Goal: Task Accomplishment & Management: Use online tool/utility

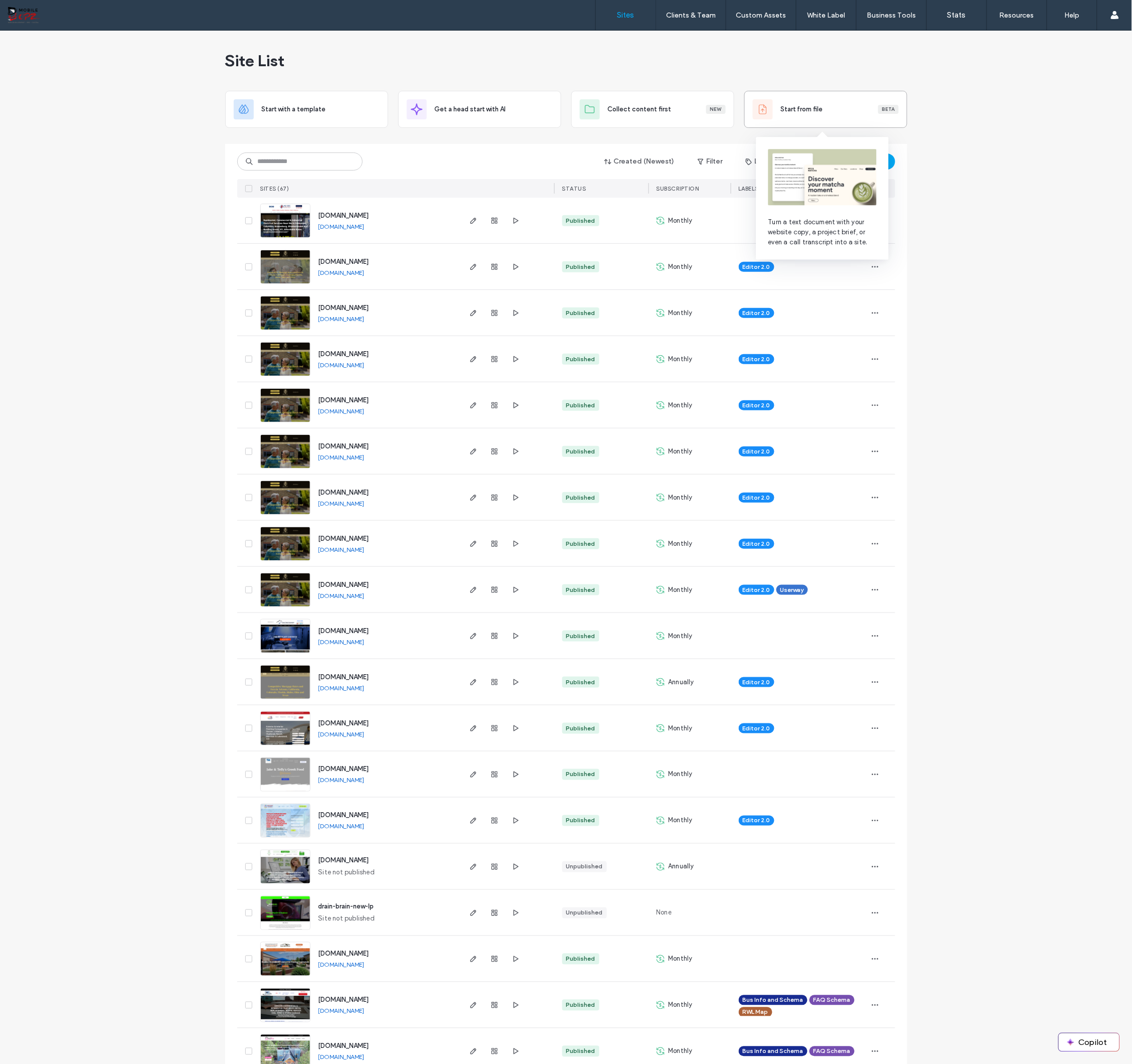
click at [795, 113] on span "Start from file" at bounding box center [802, 109] width 42 height 10
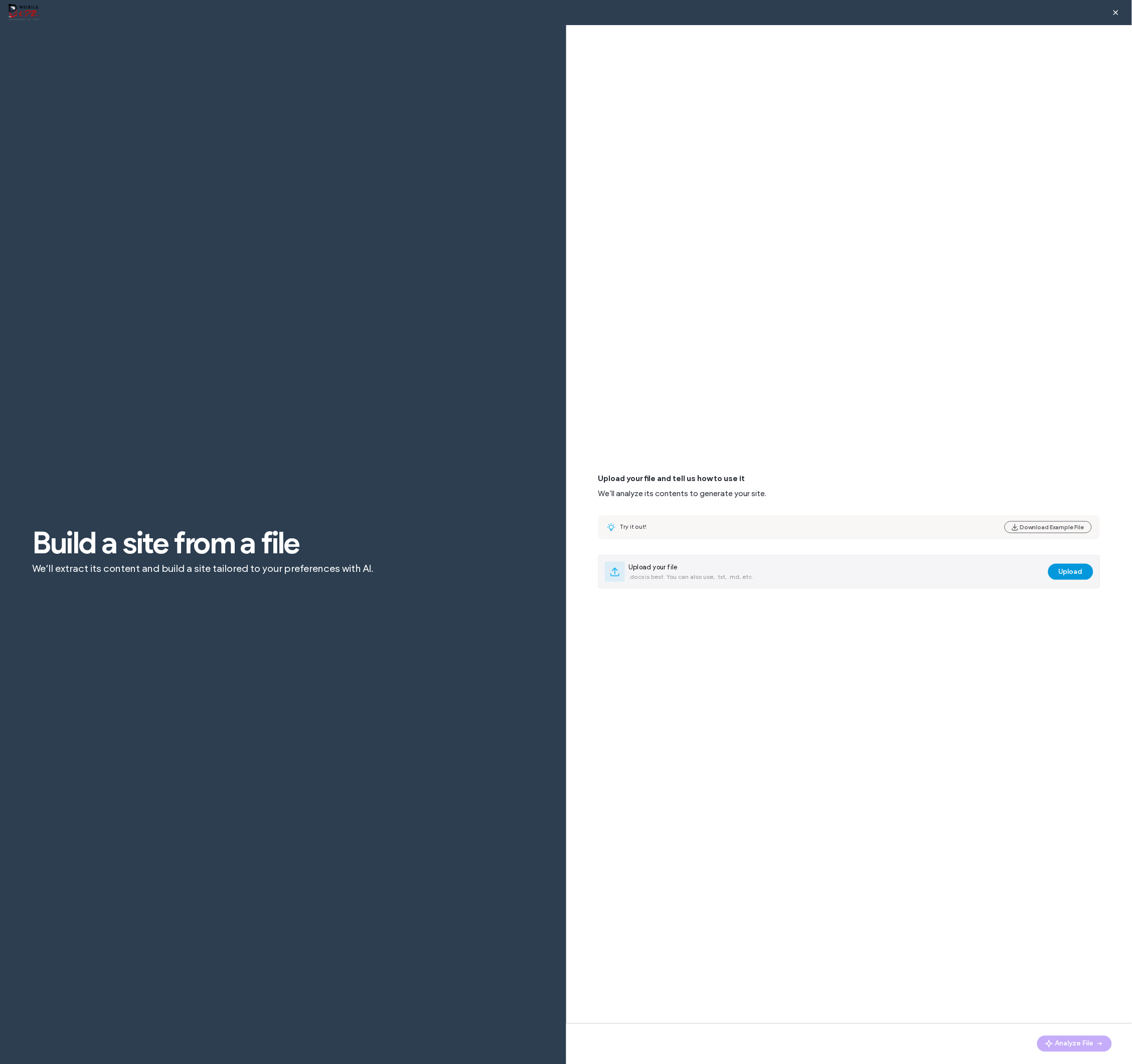
click at [1061, 569] on button "Upload" at bounding box center [1071, 571] width 45 height 16
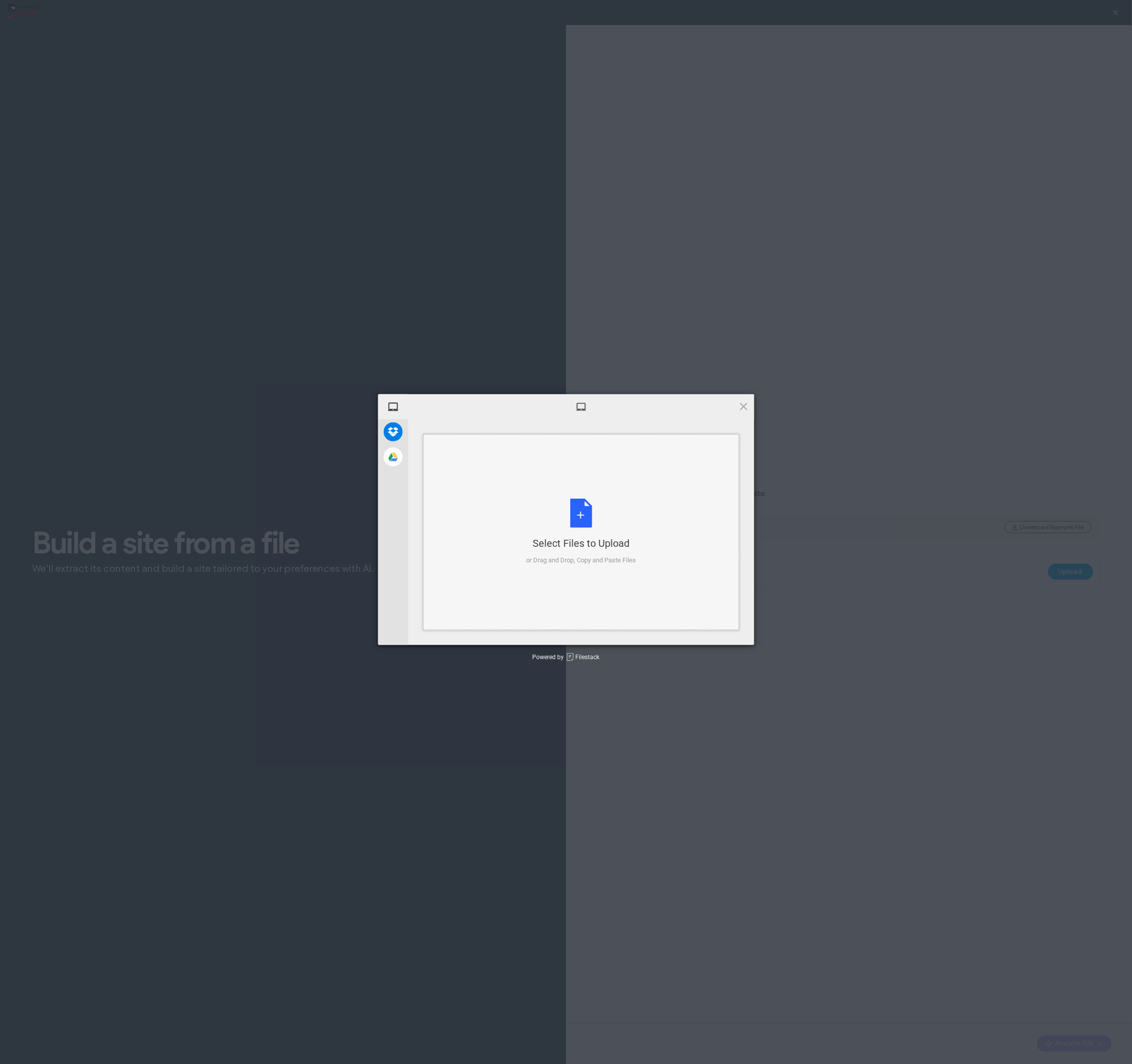
click at [563, 529] on div "Select Files to Upload or Drag and Drop, Copy and Paste Files" at bounding box center [581, 532] width 110 height 67
click at [729, 632] on span "Upload 1" at bounding box center [724, 631] width 19 height 8
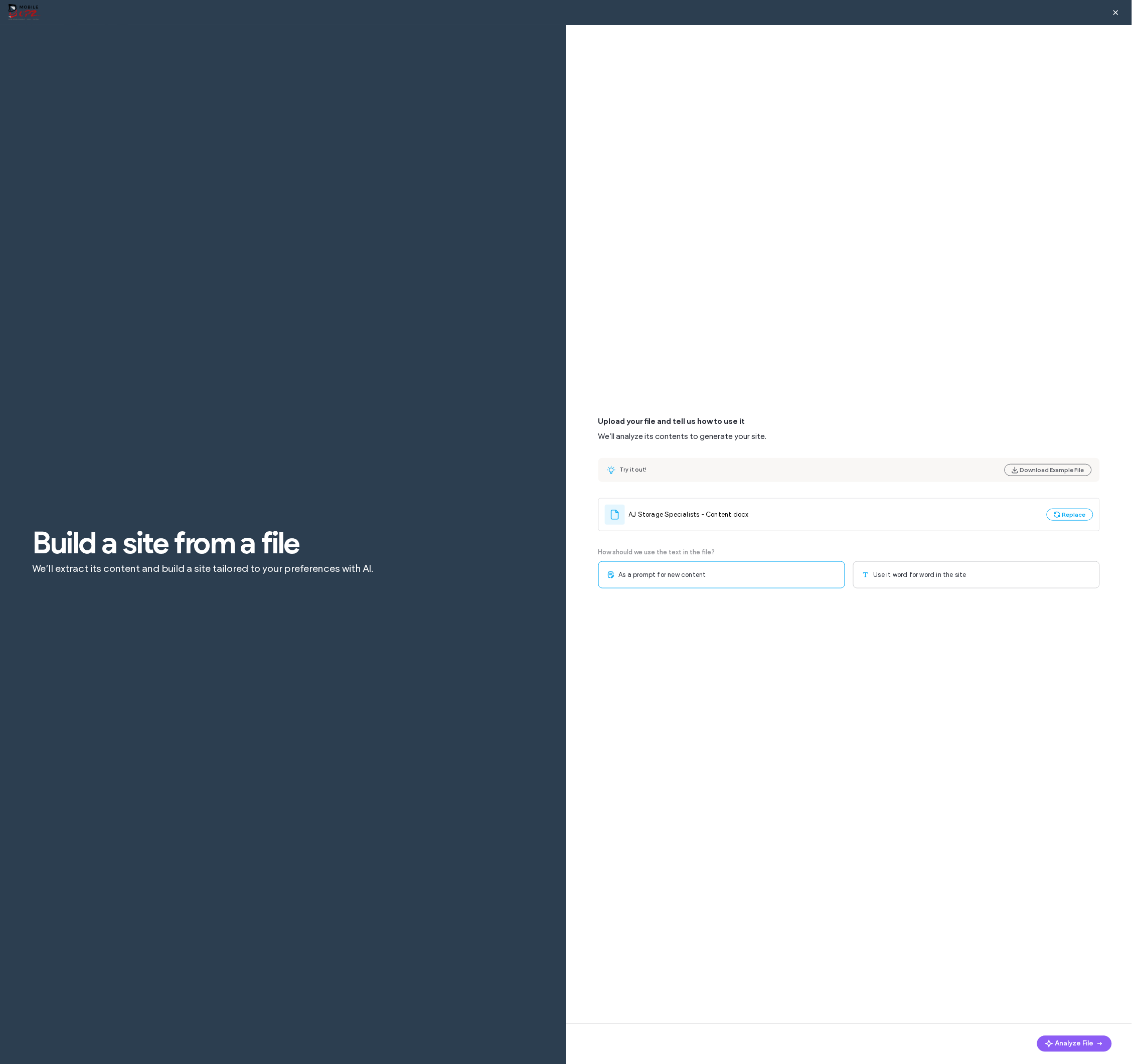
click at [653, 578] on span "As a prompt for new content" at bounding box center [663, 575] width 87 height 10
click at [904, 574] on span "Use it word for word in the site" at bounding box center [920, 575] width 93 height 10
click at [764, 630] on div "Multi-page" at bounding box center [722, 632] width 247 height 27
click at [1070, 1046] on button "Analyze File" at bounding box center [1075, 1043] width 75 height 16
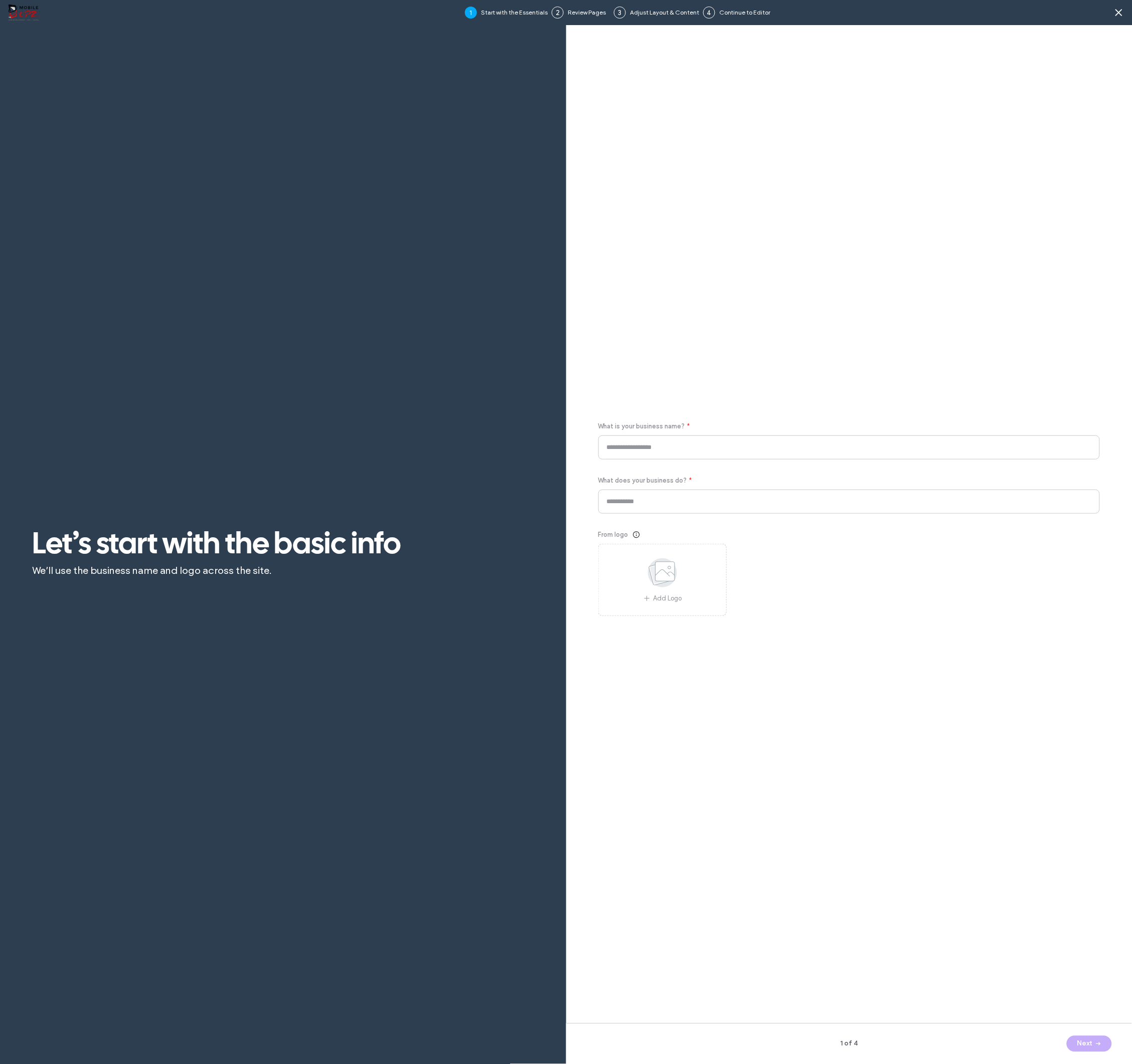
type input "**********"
click at [676, 587] on icon at bounding box center [662, 573] width 50 height 33
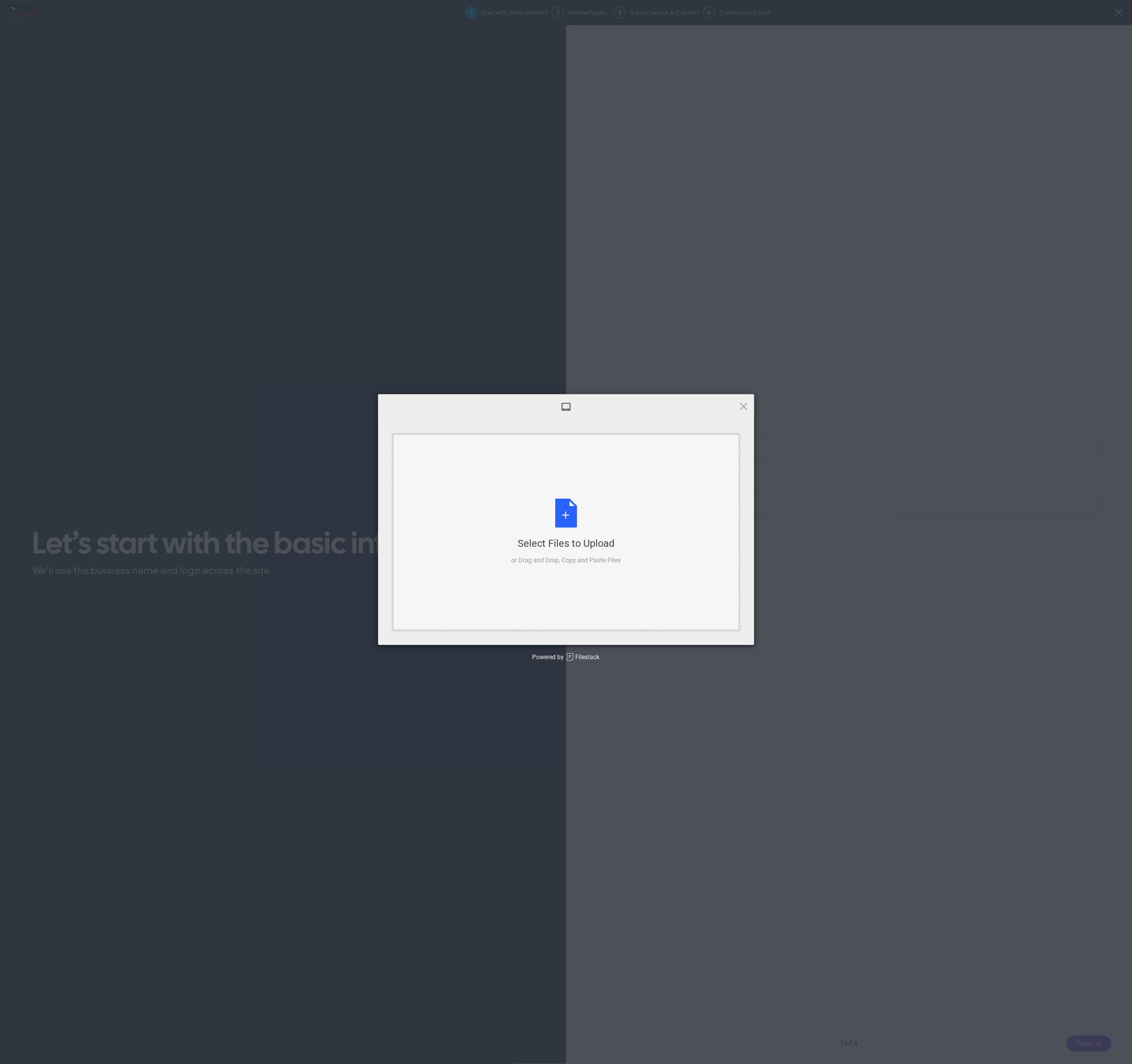
click at [581, 519] on div "Select Files to Upload or Drag and Drop, Copy and Paste Files" at bounding box center [566, 532] width 110 height 67
click at [726, 634] on span "Upload" at bounding box center [724, 631] width 51 height 19
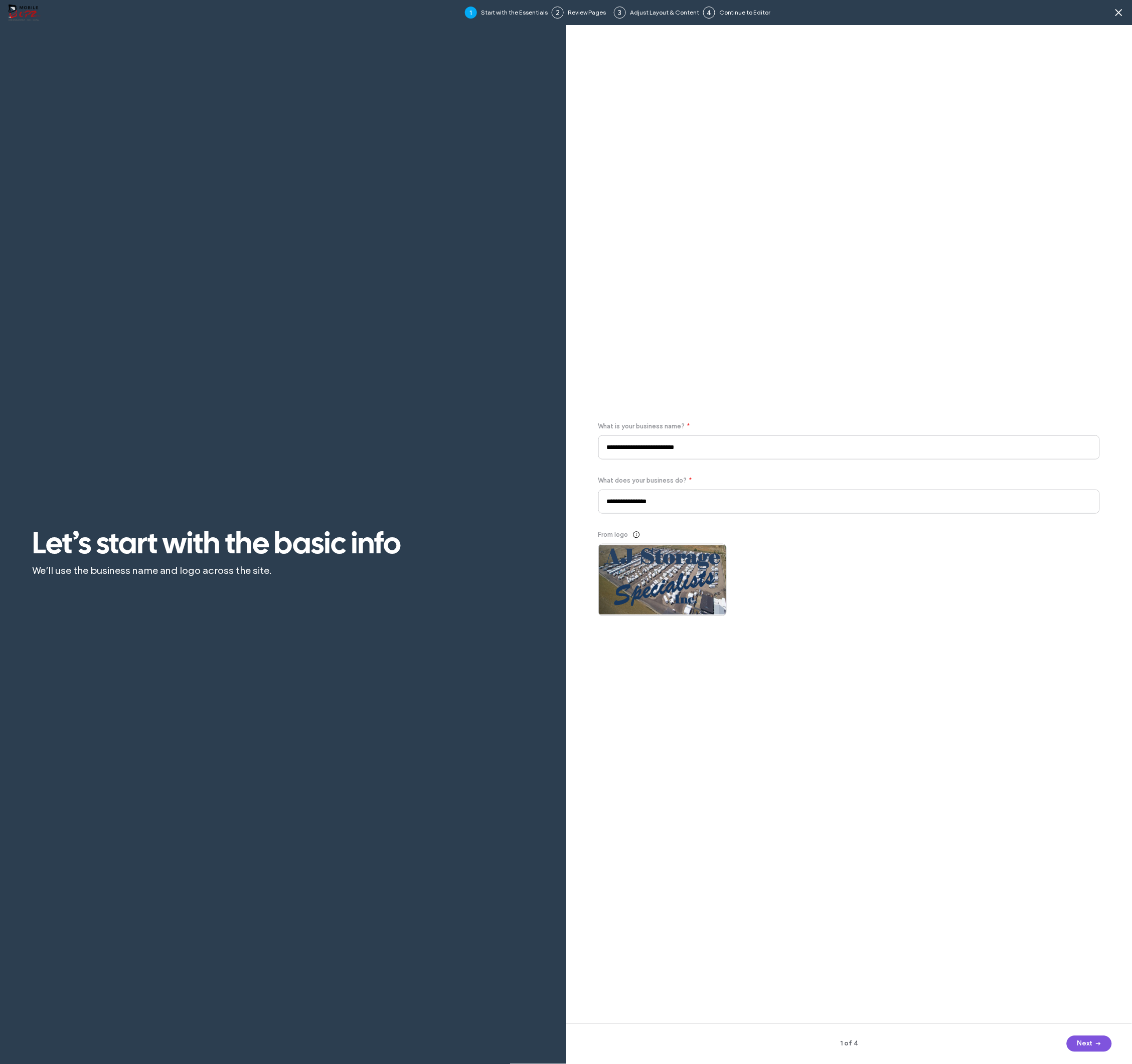
click at [1081, 1040] on button "Next" at bounding box center [1090, 1043] width 45 height 16
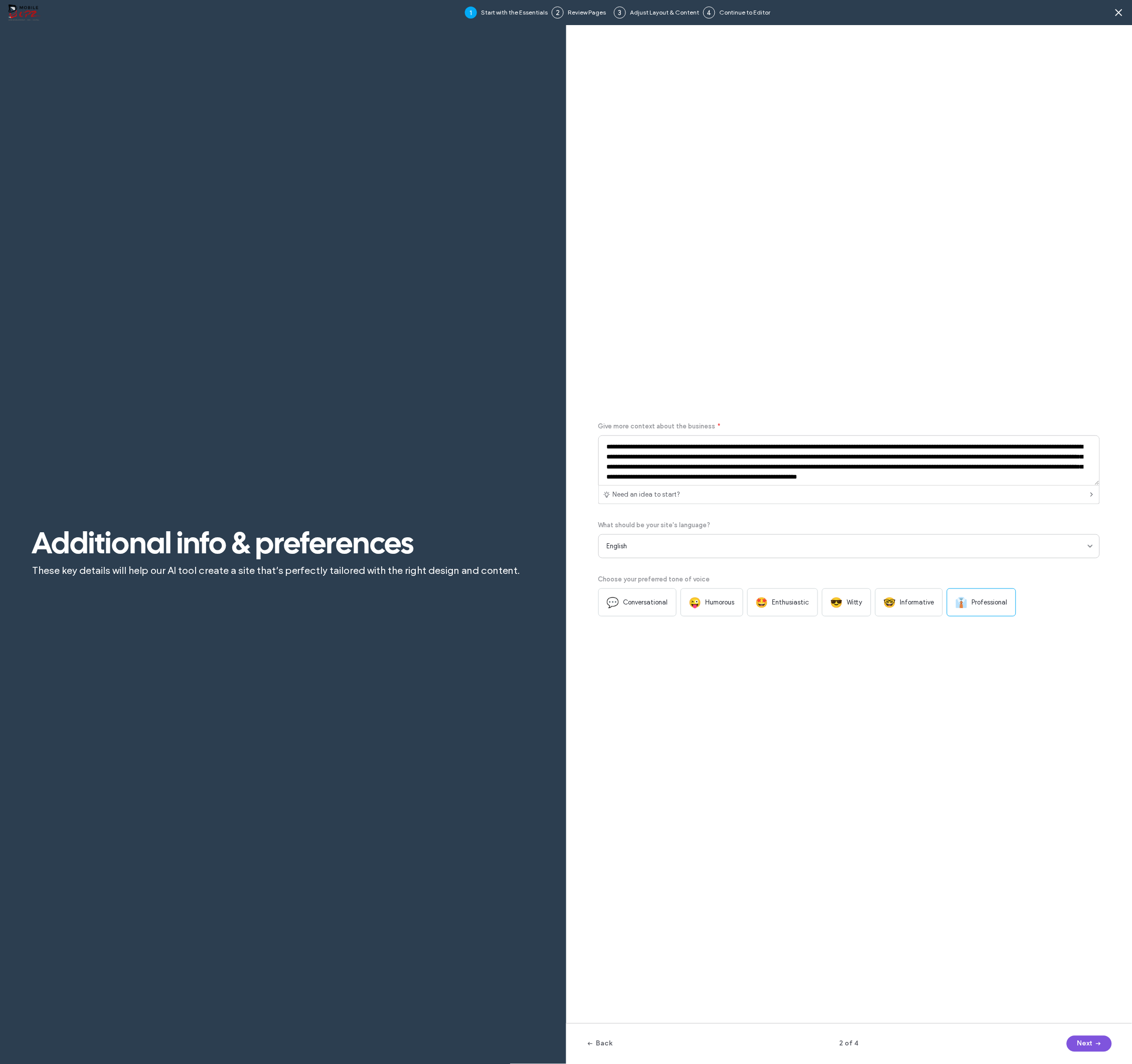
click at [1094, 1045] on span "button" at bounding box center [1097, 1044] width 10 height 15
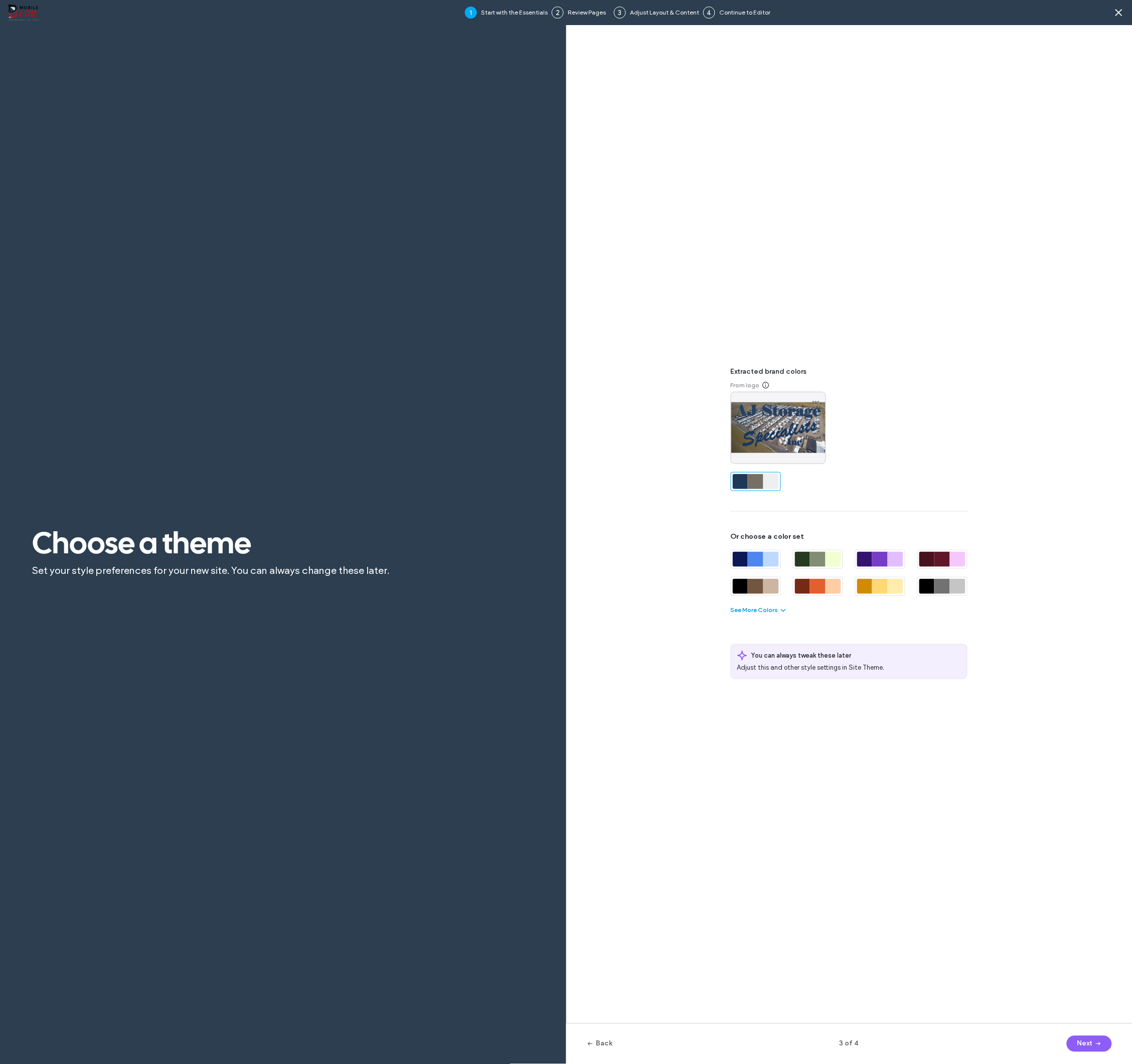
click at [758, 609] on button "See More Colors" at bounding box center [759, 610] width 57 height 12
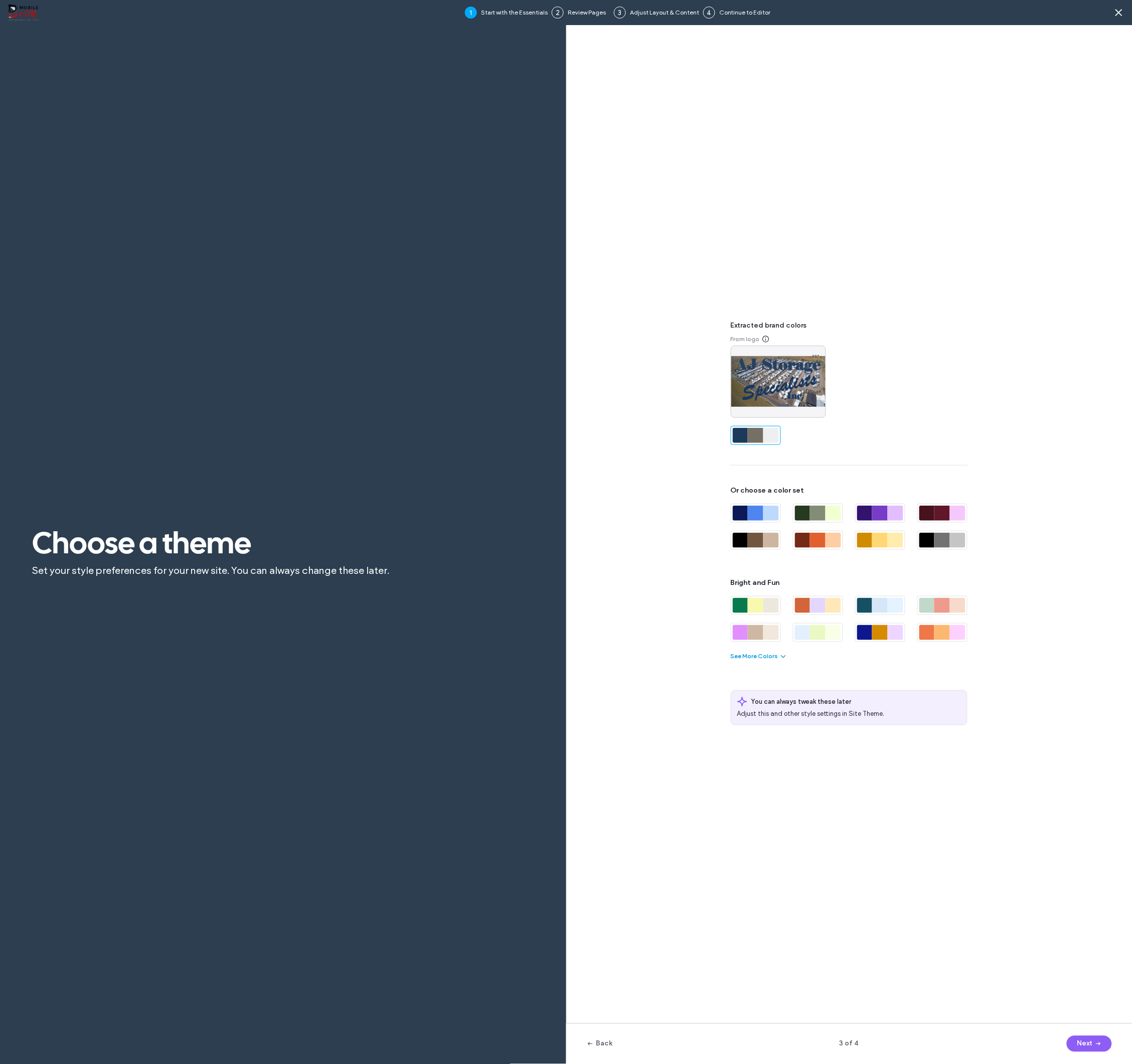
click at [752, 657] on button "See More Colors" at bounding box center [759, 656] width 57 height 12
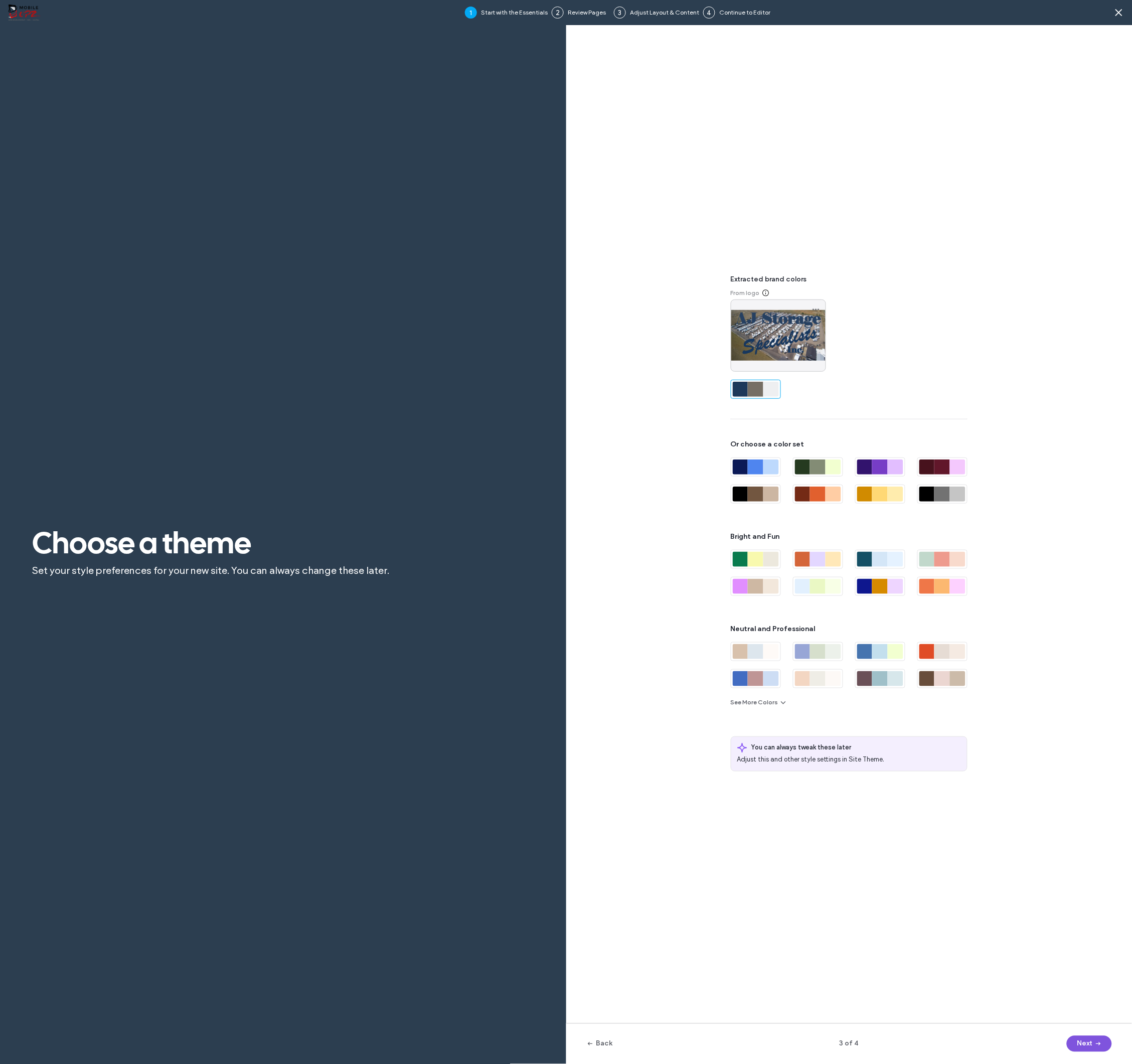
click at [1087, 1045] on button "Next" at bounding box center [1090, 1043] width 45 height 16
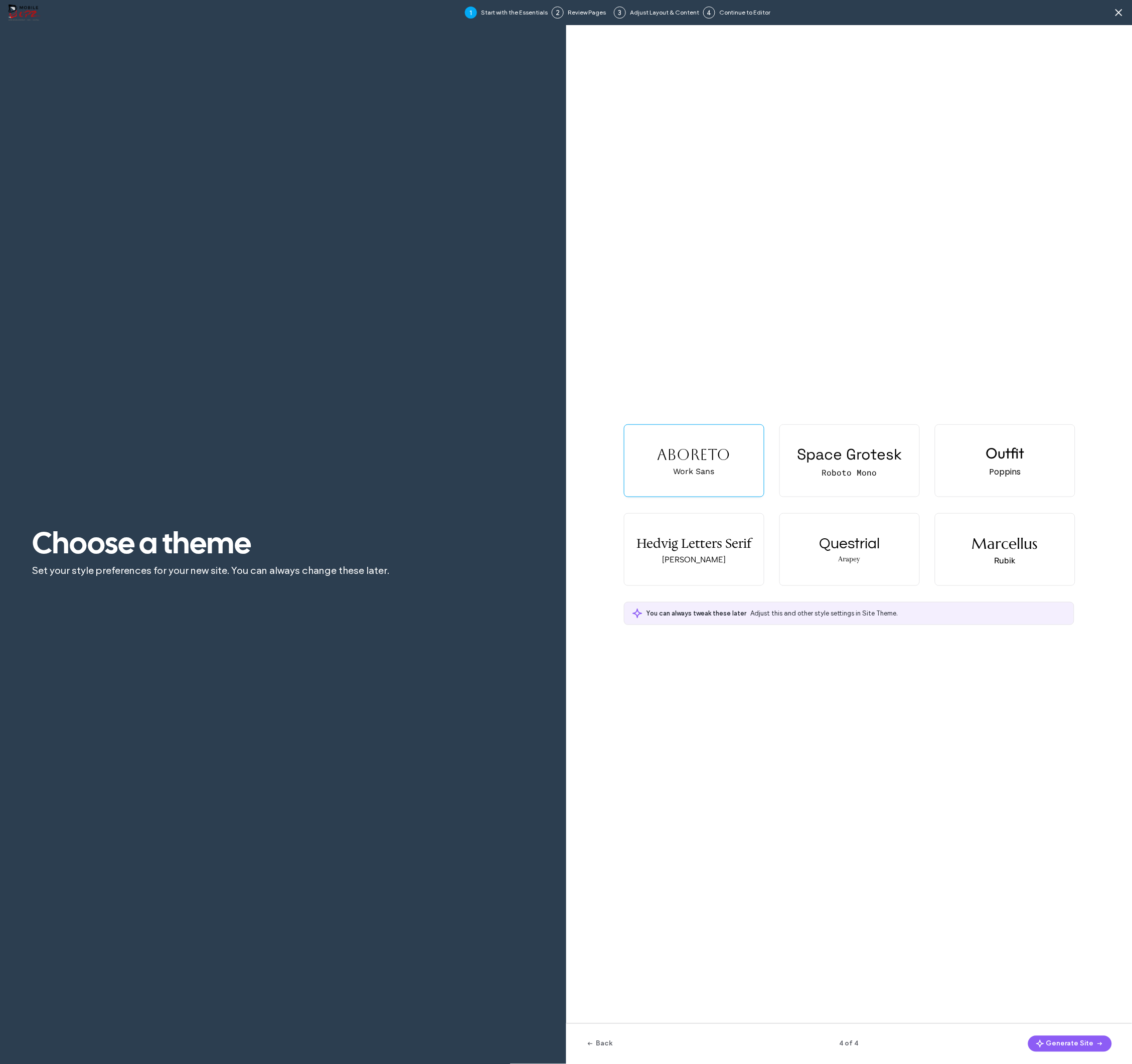
click at [730, 470] on div "Aboreto Work Sans" at bounding box center [694, 461] width 140 height 72
click at [1074, 1040] on button "Generate Site" at bounding box center [1070, 1043] width 84 height 16
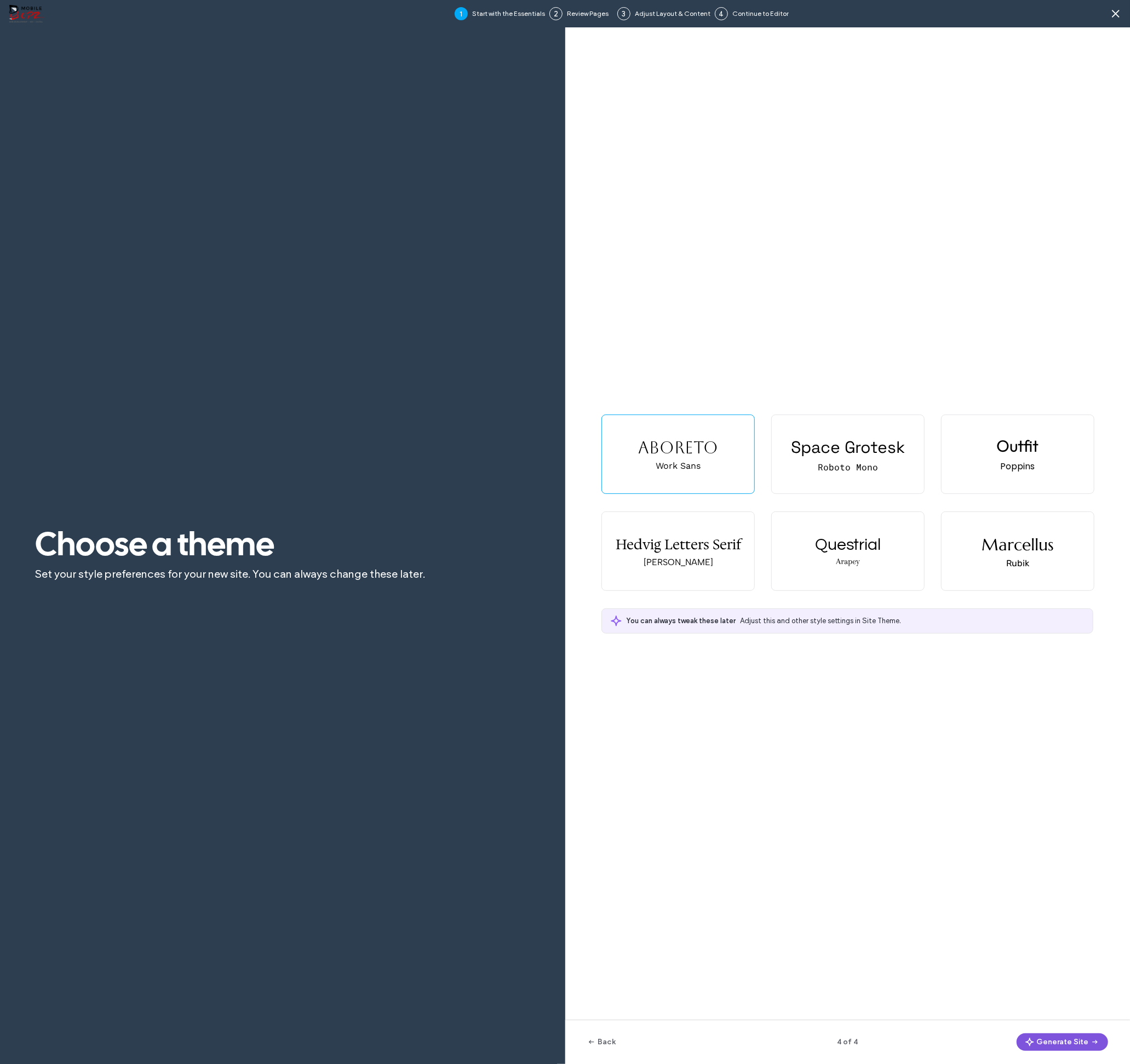
click at [1060, 1040] on button "Generate Site" at bounding box center [1062, 1042] width 91 height 17
click at [995, 463] on div "Outfit Poppins" at bounding box center [1018, 454] width 153 height 79
click at [886, 558] on div "Questrial Arapey" at bounding box center [848, 552] width 153 height 79
click at [1003, 466] on div "Poppins" at bounding box center [1018, 466] width 35 height 14
click at [1084, 1039] on button "Generate Site" at bounding box center [1062, 1042] width 91 height 17
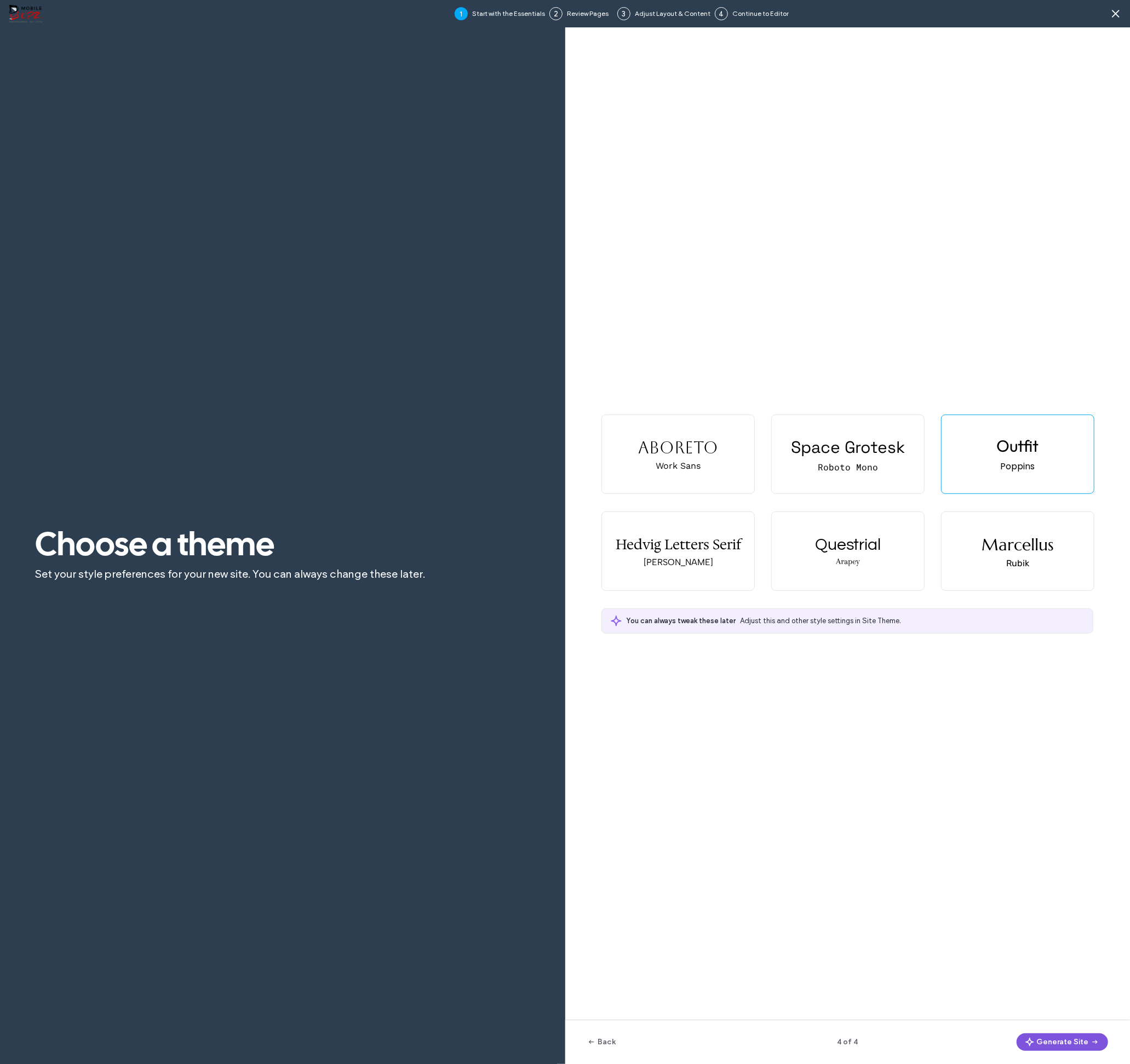
click at [1066, 1041] on button "Generate Site" at bounding box center [1062, 1042] width 91 height 17
click at [979, 568] on div "Marcellus Rubik" at bounding box center [1018, 552] width 153 height 79
click at [1059, 1040] on button "Generate Site" at bounding box center [1062, 1042] width 91 height 17
click at [1115, 14] on icon at bounding box center [1116, 14] width 11 height 11
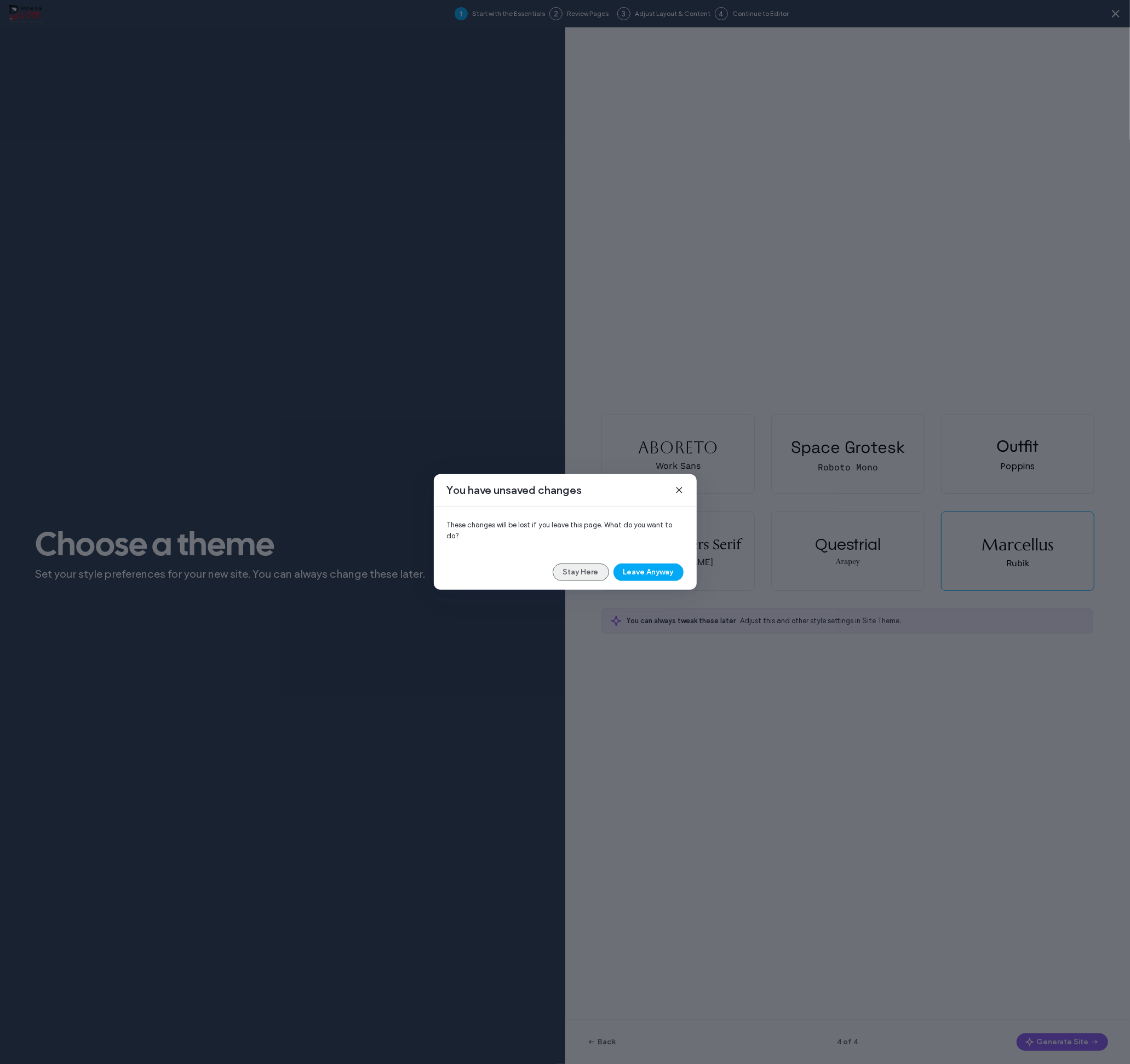
click at [586, 567] on button "Stay Here" at bounding box center [581, 572] width 57 height 17
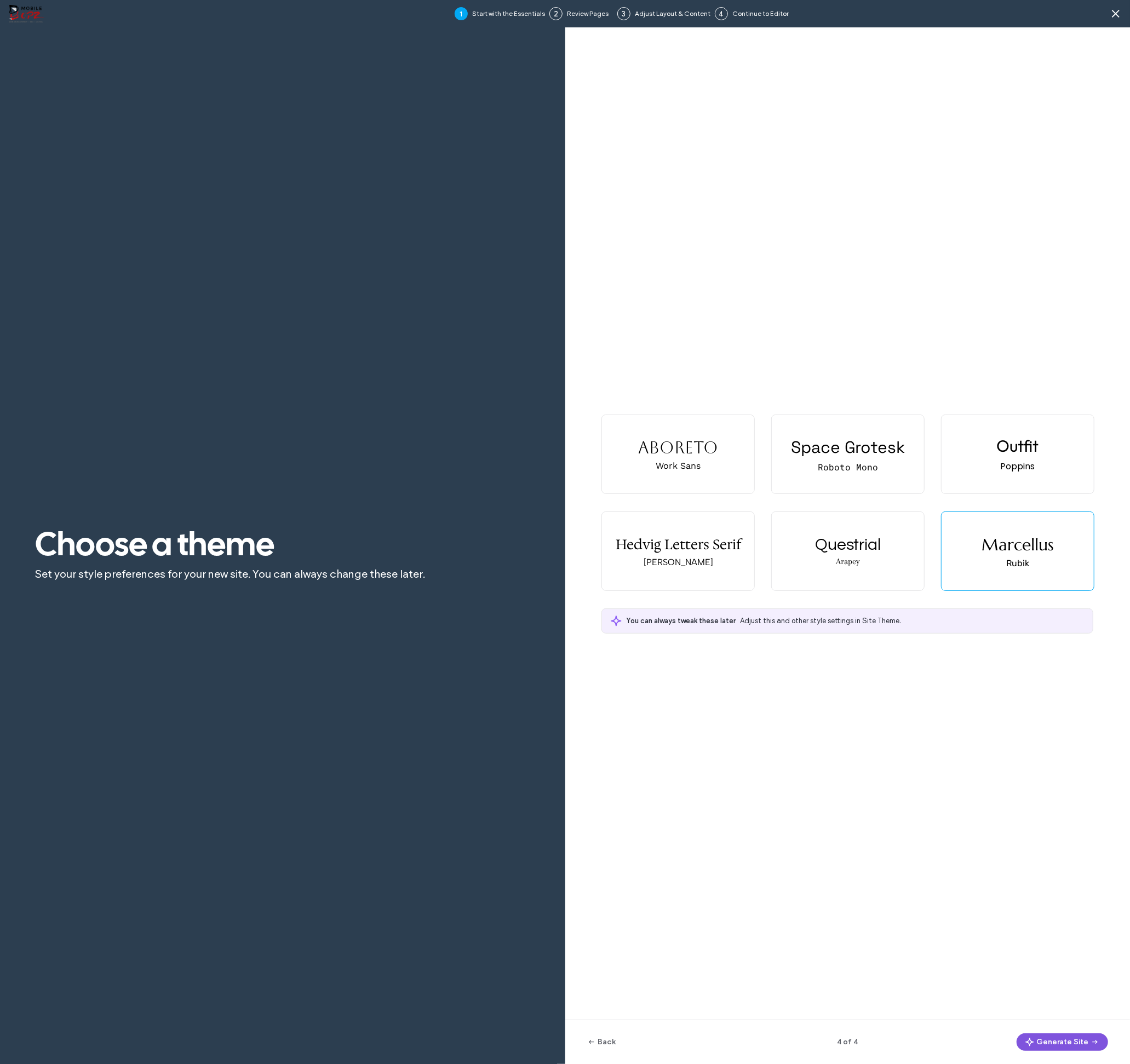
click at [1035, 1048] on span "button" at bounding box center [1031, 1042] width 11 height 17
click at [1055, 1045] on button "Generate Site" at bounding box center [1062, 1042] width 91 height 17
click at [608, 1041] on button "Back" at bounding box center [601, 1042] width 29 height 17
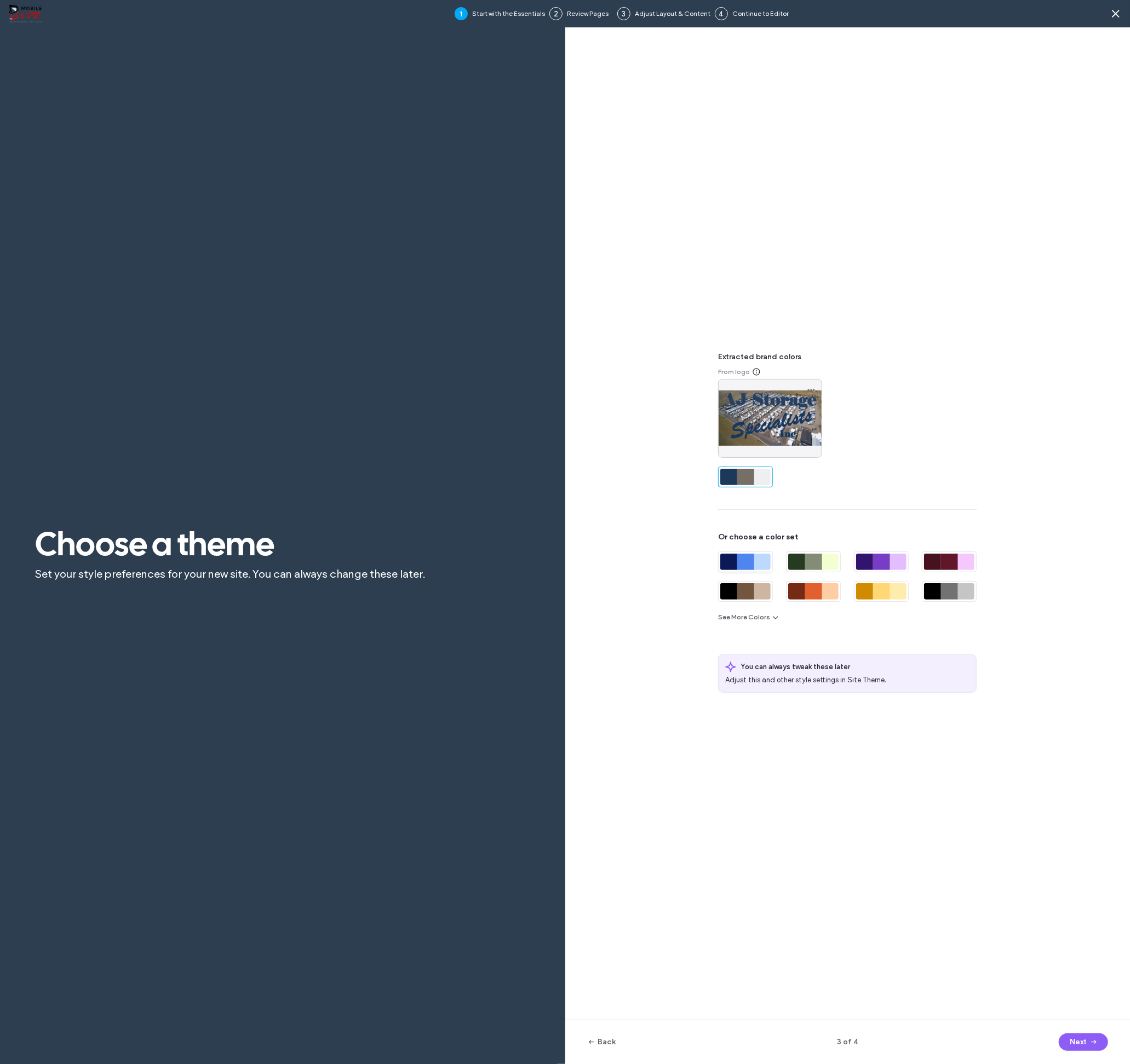
click at [743, 557] on div at bounding box center [746, 562] width 17 height 17
click at [1081, 1041] on button "Next" at bounding box center [1084, 1042] width 50 height 17
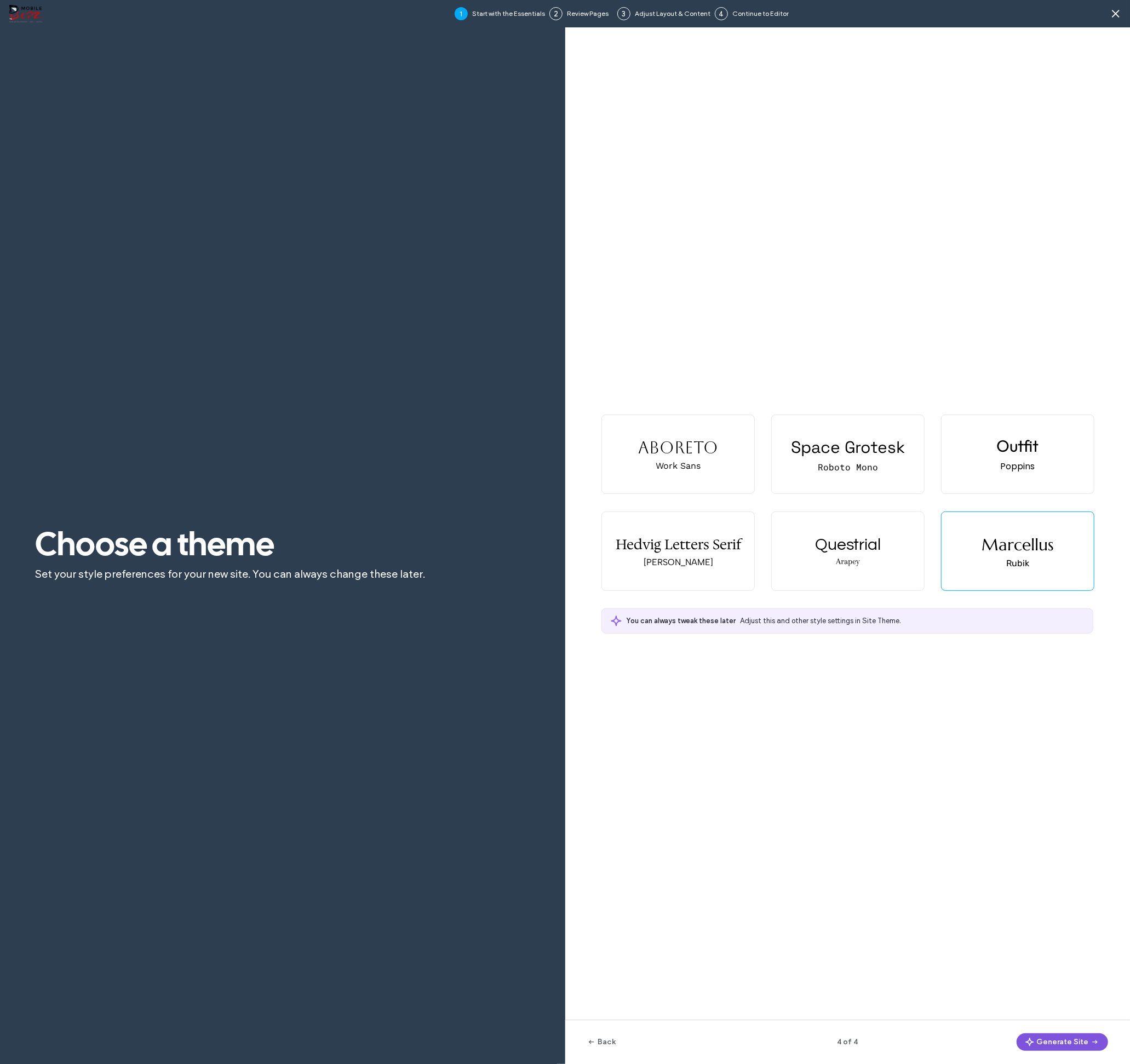
click at [1063, 1038] on button "Generate Site" at bounding box center [1062, 1042] width 91 height 17
click at [1059, 1041] on button "Generate Site" at bounding box center [1062, 1042] width 91 height 17
click at [1055, 1041] on button "Generate Site" at bounding box center [1062, 1042] width 91 height 17
click at [1051, 1043] on button "Generate Site" at bounding box center [1062, 1042] width 91 height 17
click at [1062, 1041] on button "Generate Site" at bounding box center [1062, 1042] width 91 height 17
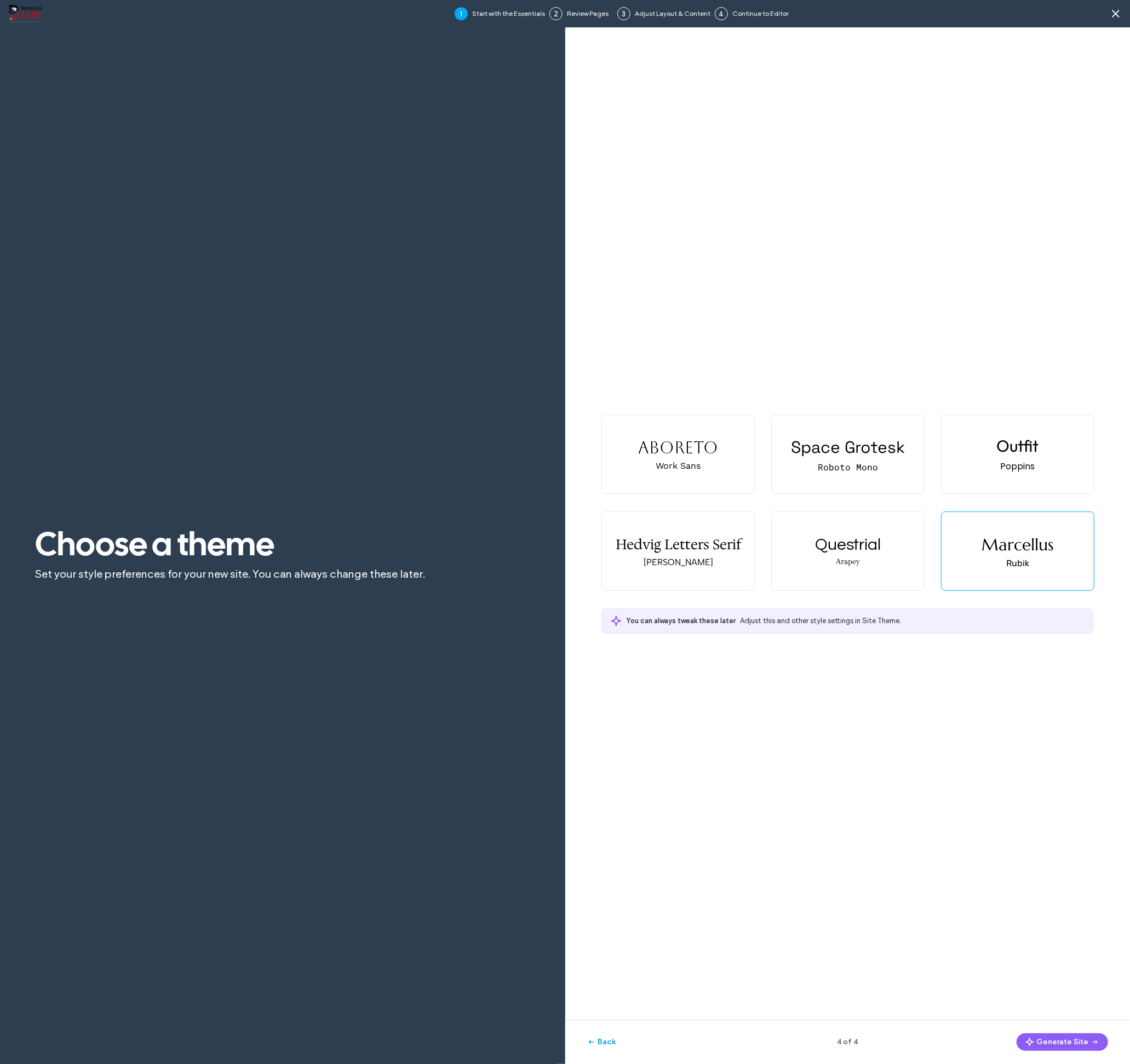
click at [607, 1036] on button "Back" at bounding box center [601, 1042] width 29 height 17
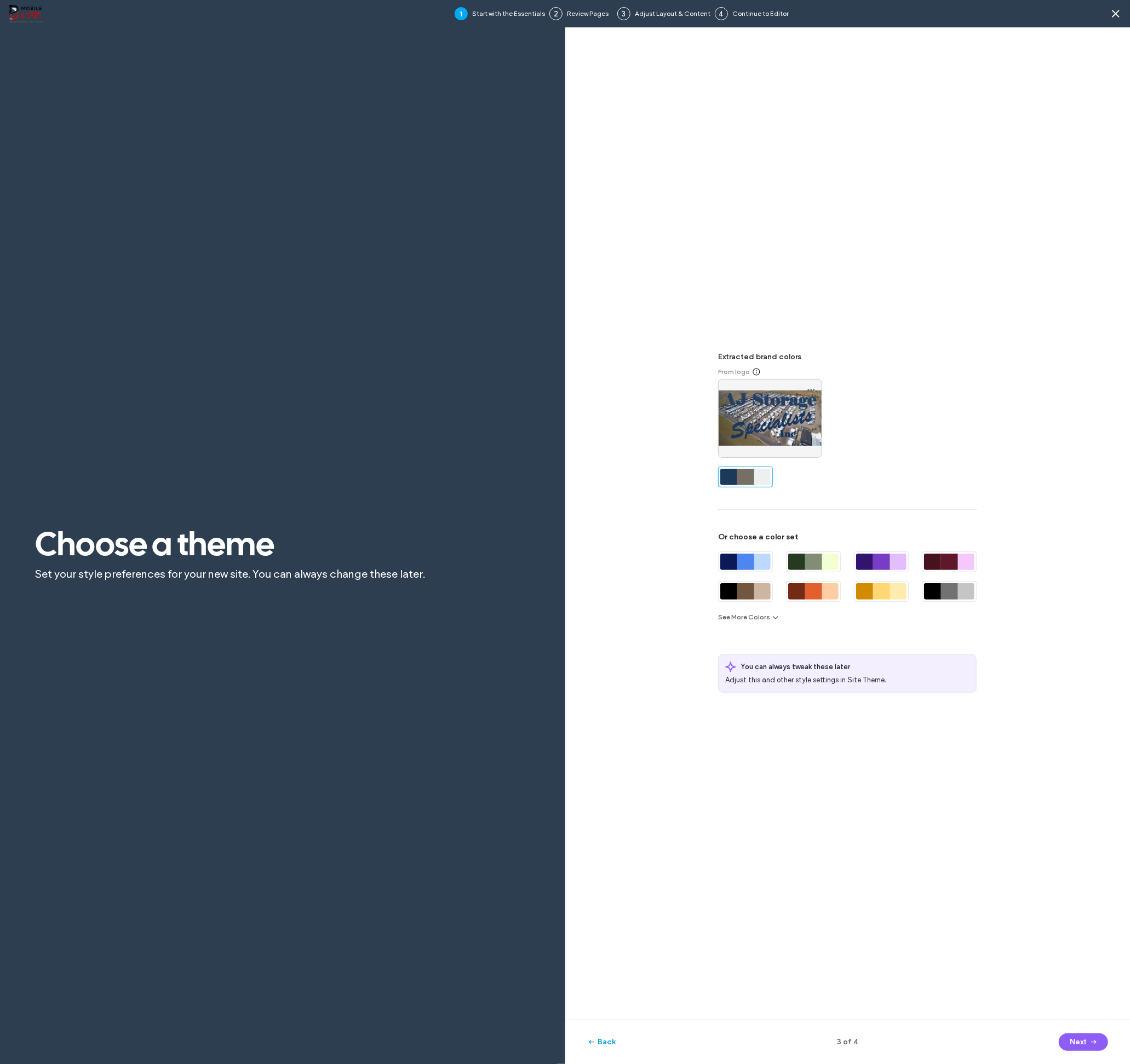
click at [608, 1040] on button "Back" at bounding box center [601, 1042] width 29 height 17
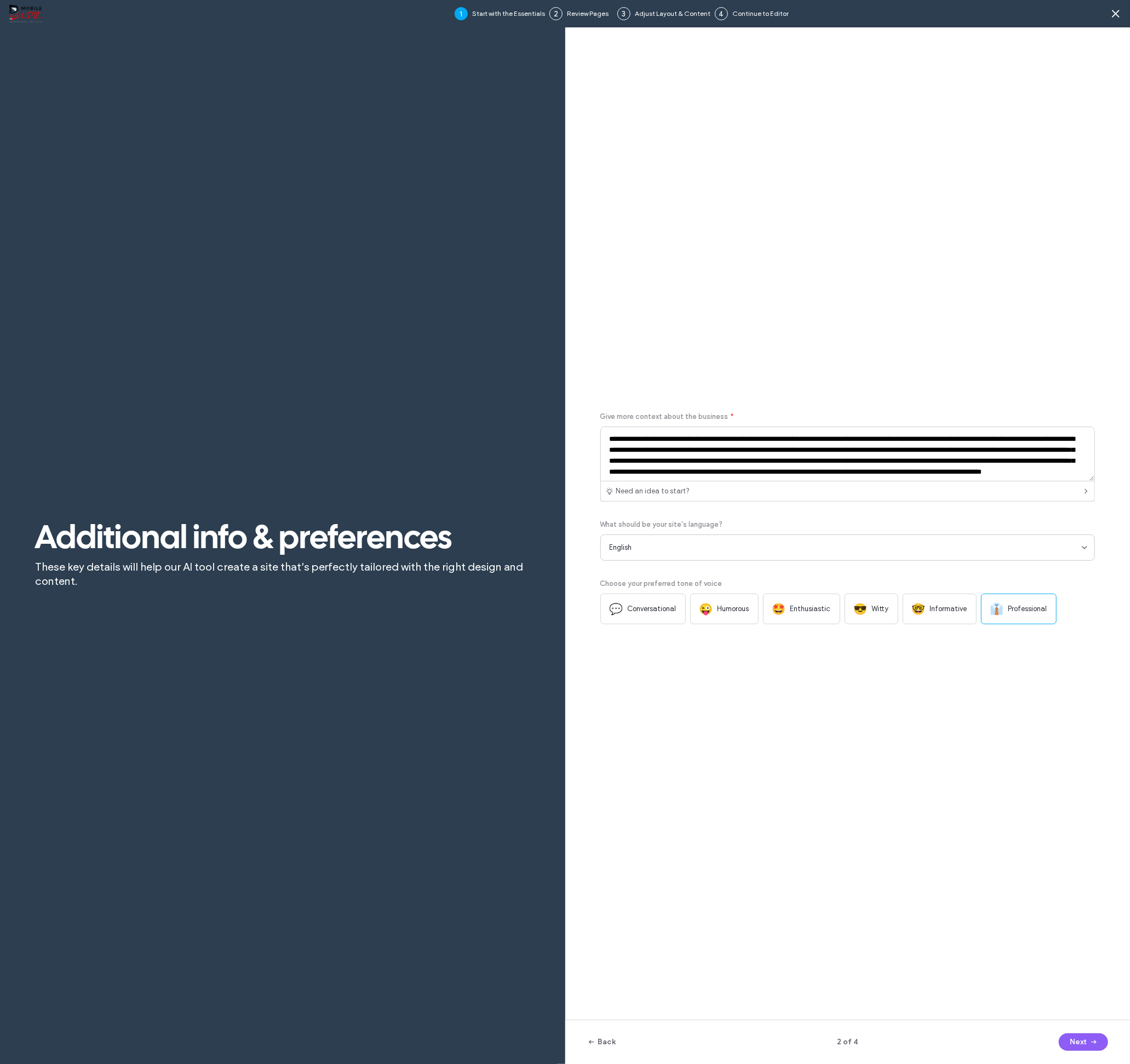
scroll to position [68, 0]
click at [1015, 609] on span "Professional" at bounding box center [1028, 609] width 39 height 11
click at [1072, 1036] on button "Next" at bounding box center [1084, 1042] width 50 height 17
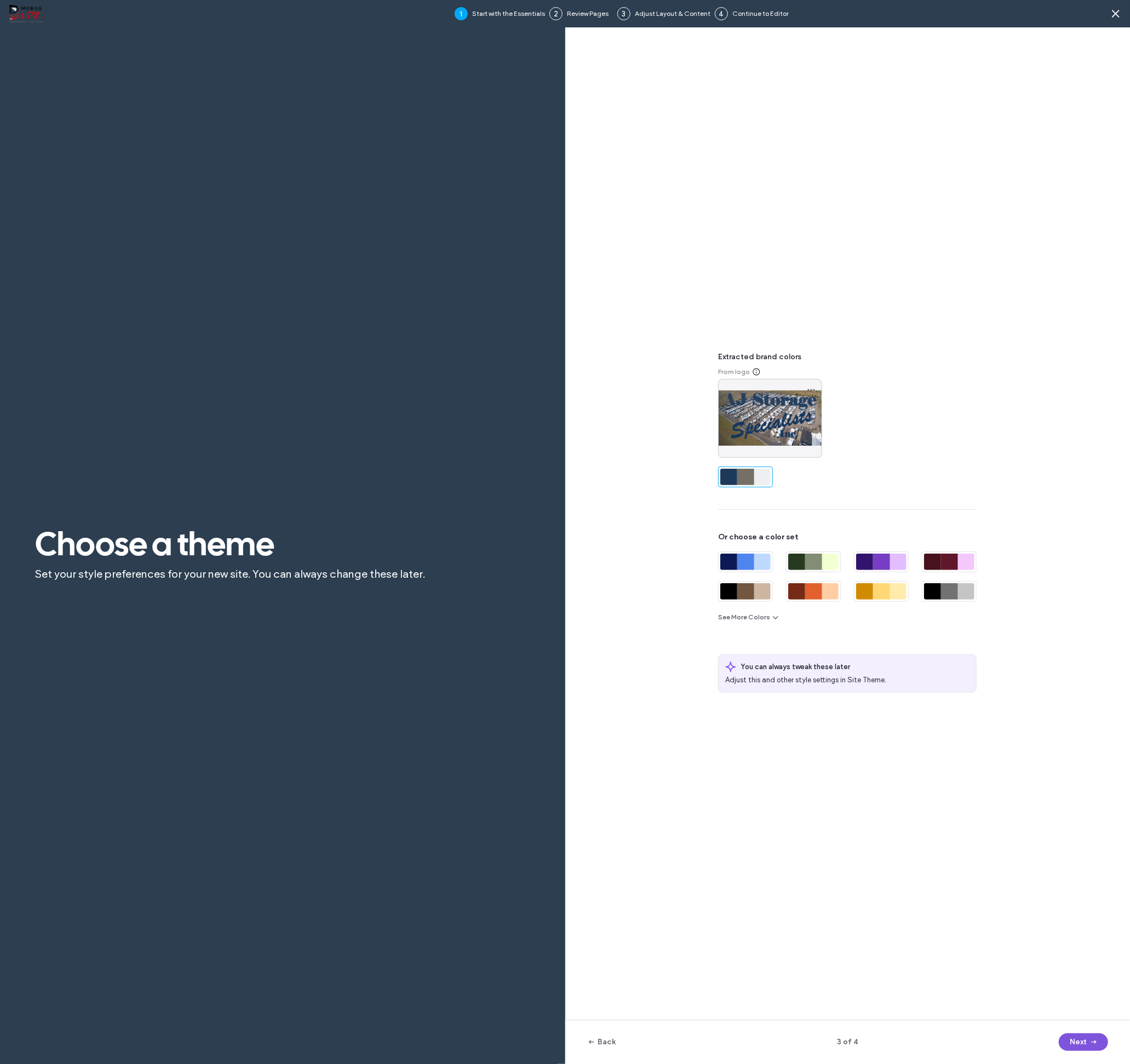
click at [1089, 1041] on icon "button" at bounding box center [1094, 1042] width 9 height 9
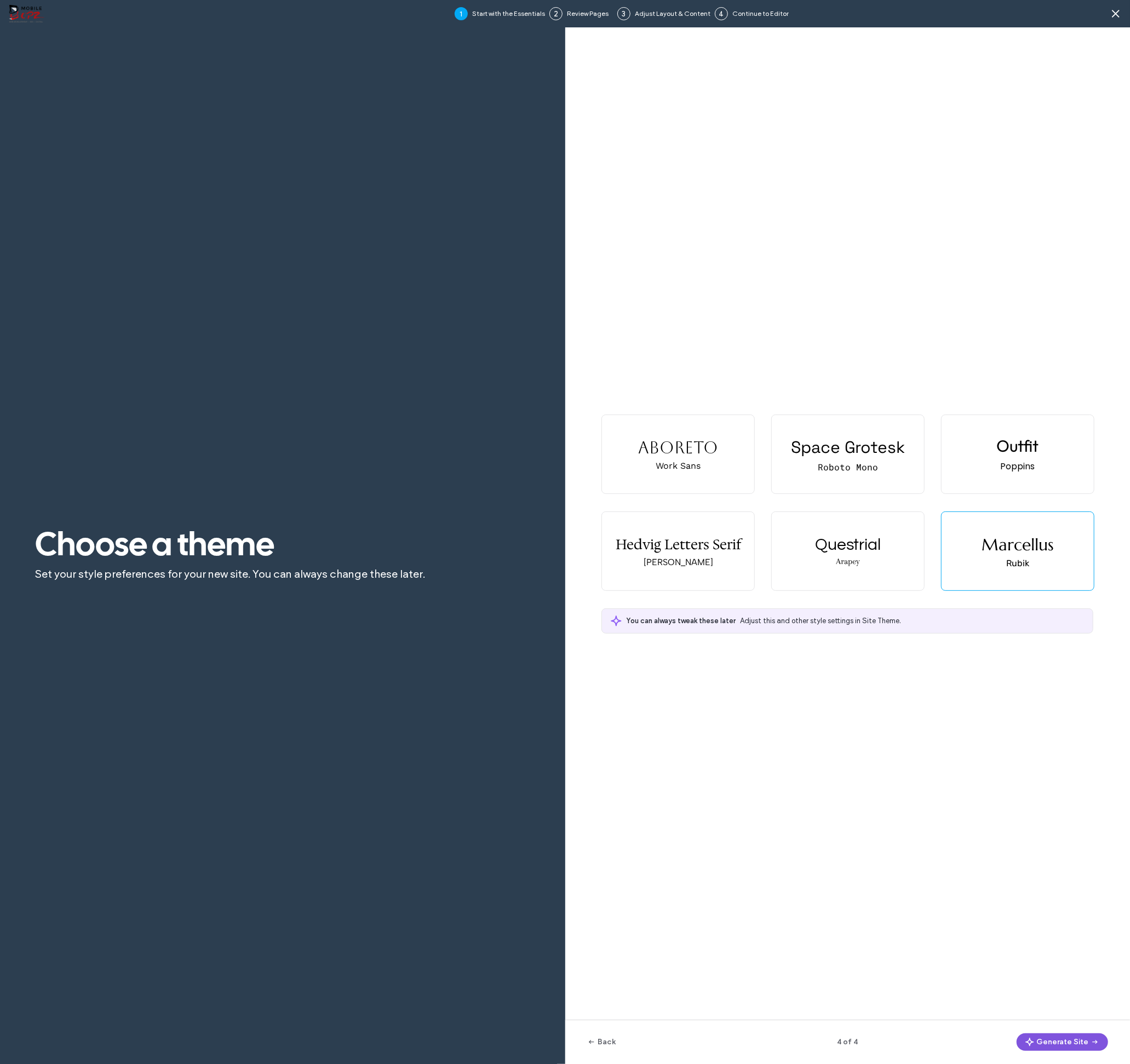
click at [1084, 1039] on button "Generate Site" at bounding box center [1062, 1042] width 91 height 17
click at [1084, 1038] on button "Generate Site" at bounding box center [1062, 1042] width 91 height 17
click at [1091, 1043] on icon "button" at bounding box center [1095, 1042] width 9 height 9
click at [1117, 17] on icon at bounding box center [1116, 14] width 11 height 11
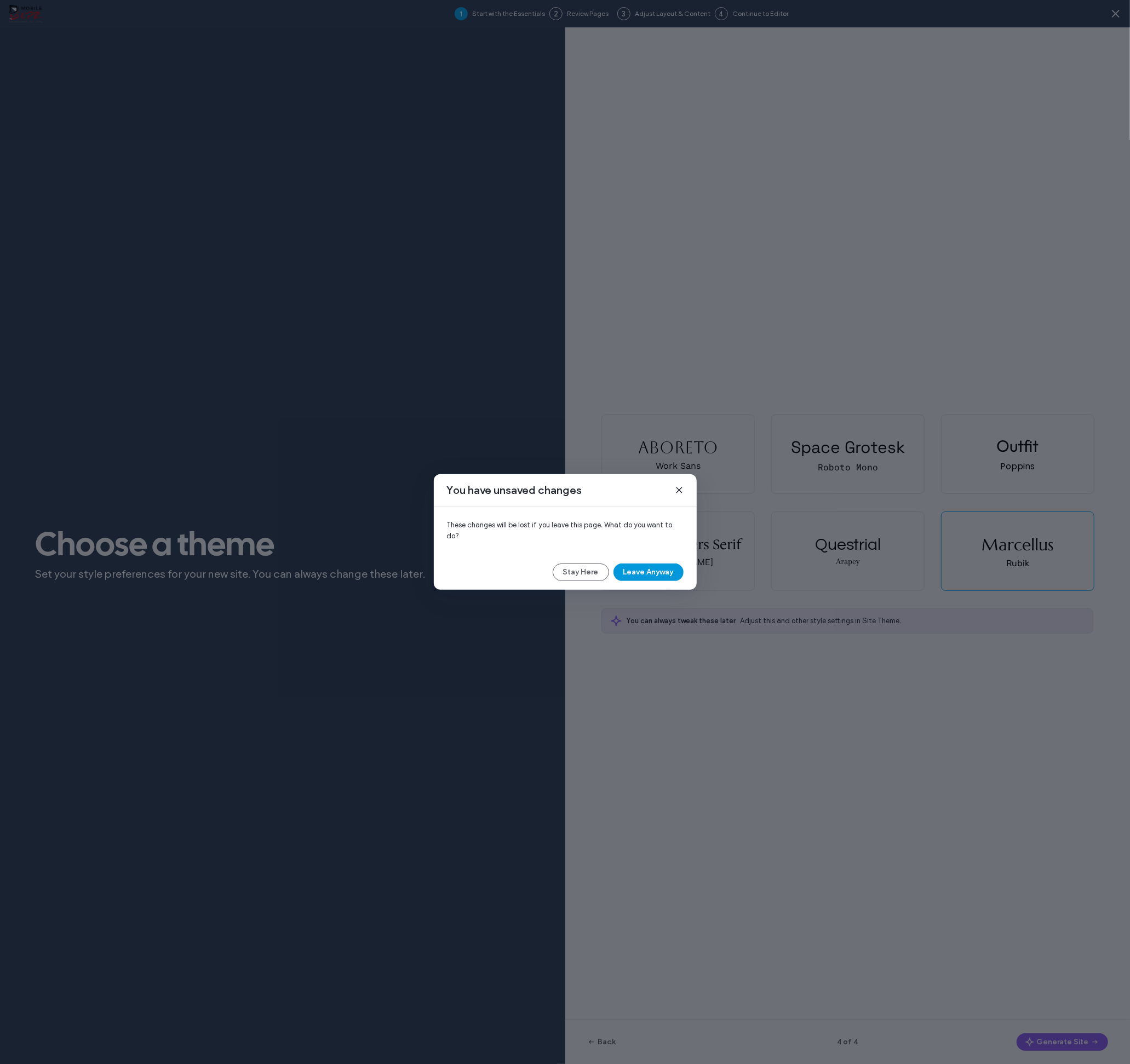
click at [668, 568] on button "Leave Anyway" at bounding box center [648, 572] width 70 height 17
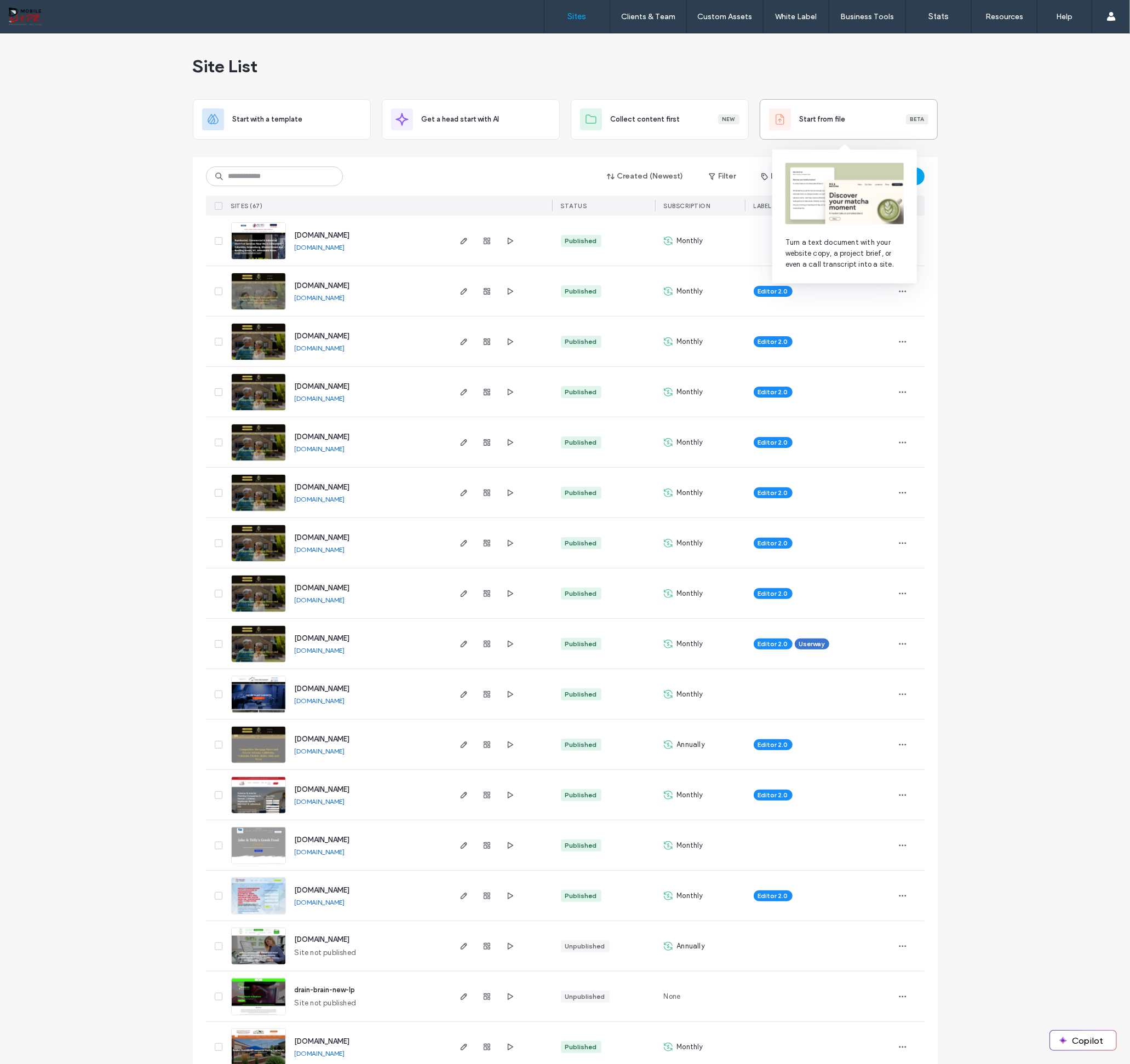
click at [869, 117] on div "Start from file Beta" at bounding box center [864, 119] width 129 height 11
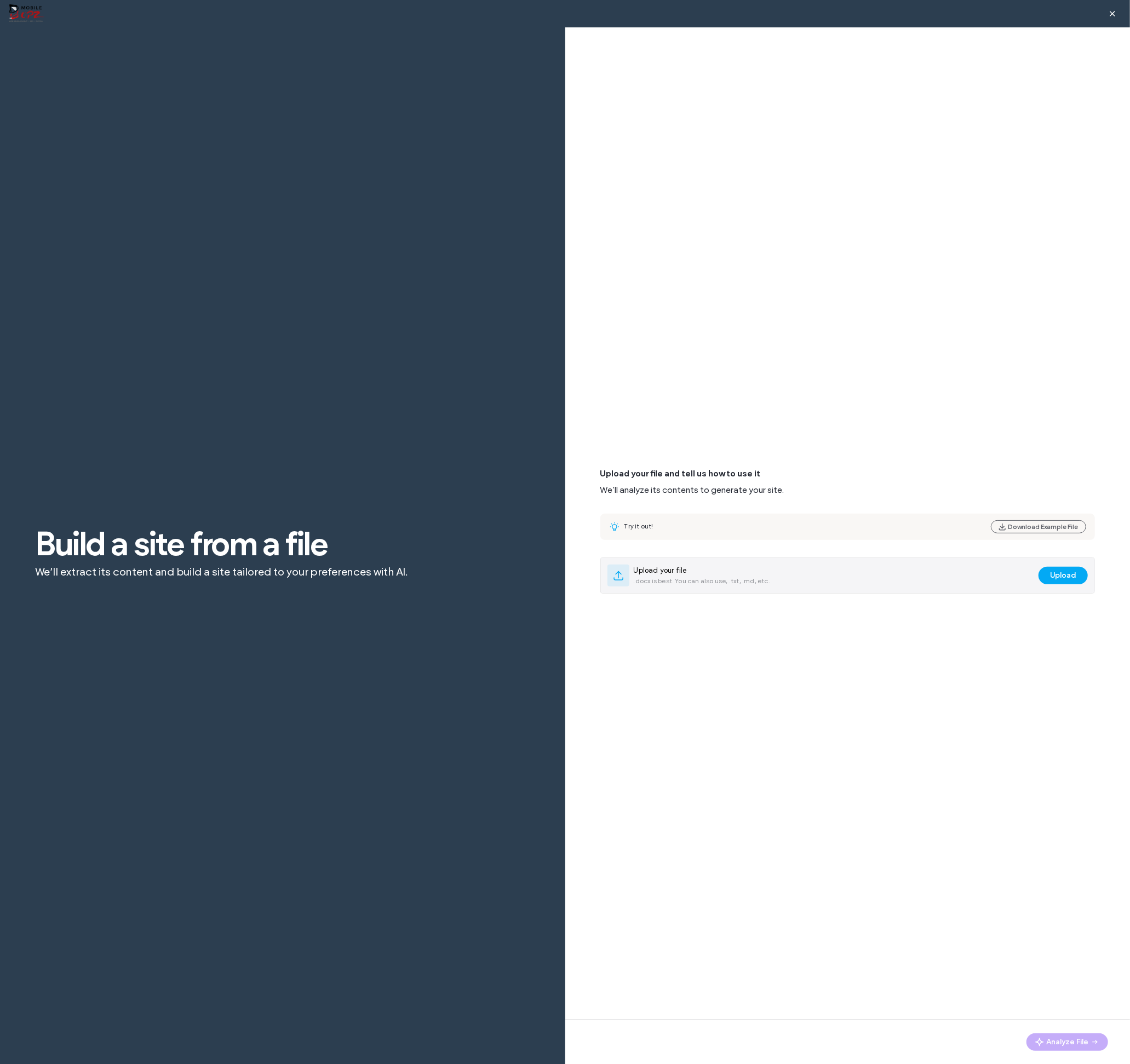
click at [869, 577] on div "Upload your file .docx is best. You can also use, .txt, .md, etc." at bounding box center [822, 575] width 428 height 22
click at [1067, 574] on button "Upload" at bounding box center [1063, 575] width 50 height 17
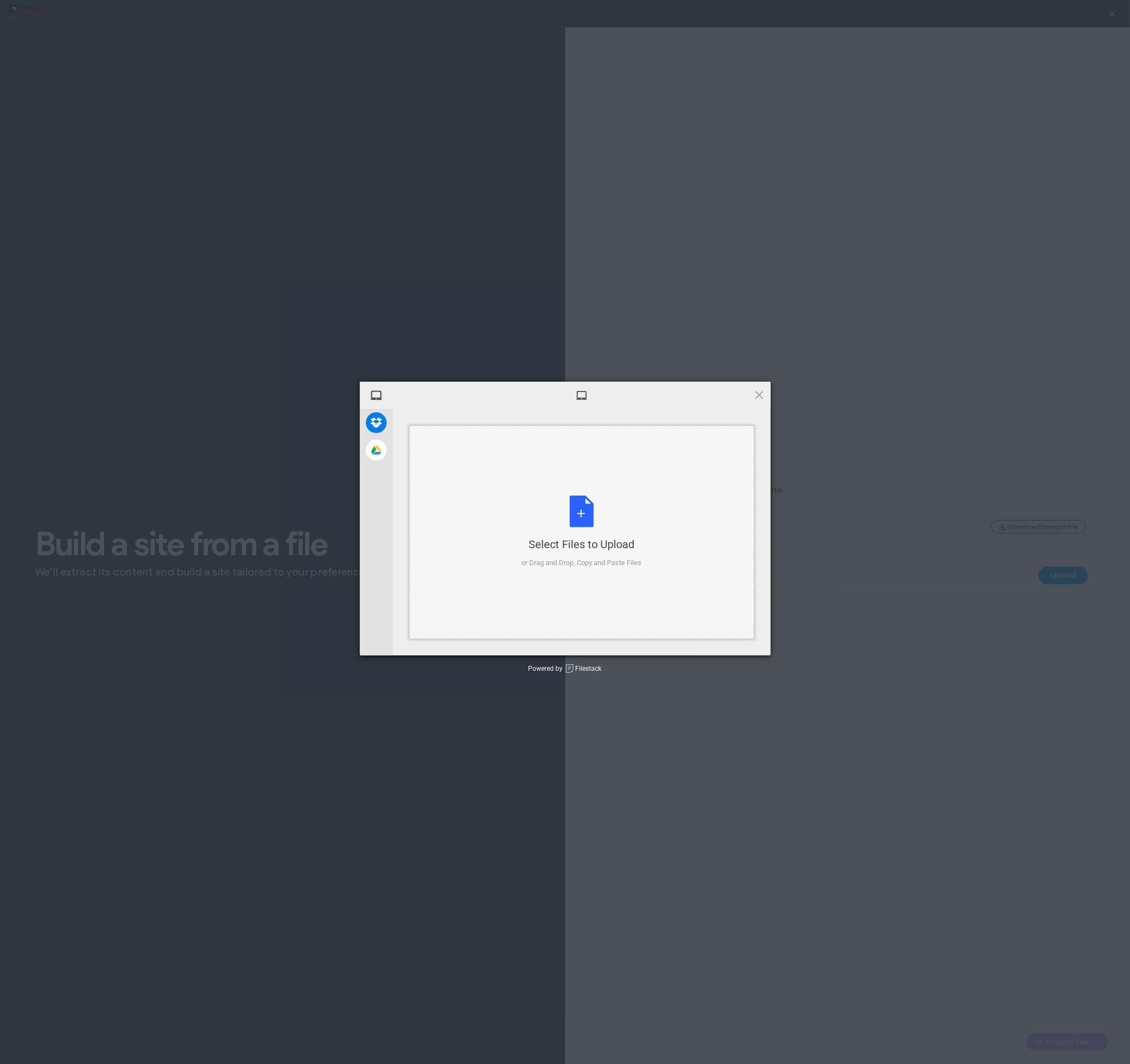
click at [569, 505] on div "Select Files to Upload or Drag and Drop, Copy and Paste Files" at bounding box center [581, 532] width 120 height 73
click at [737, 640] on span "Upload 1" at bounding box center [737, 641] width 21 height 8
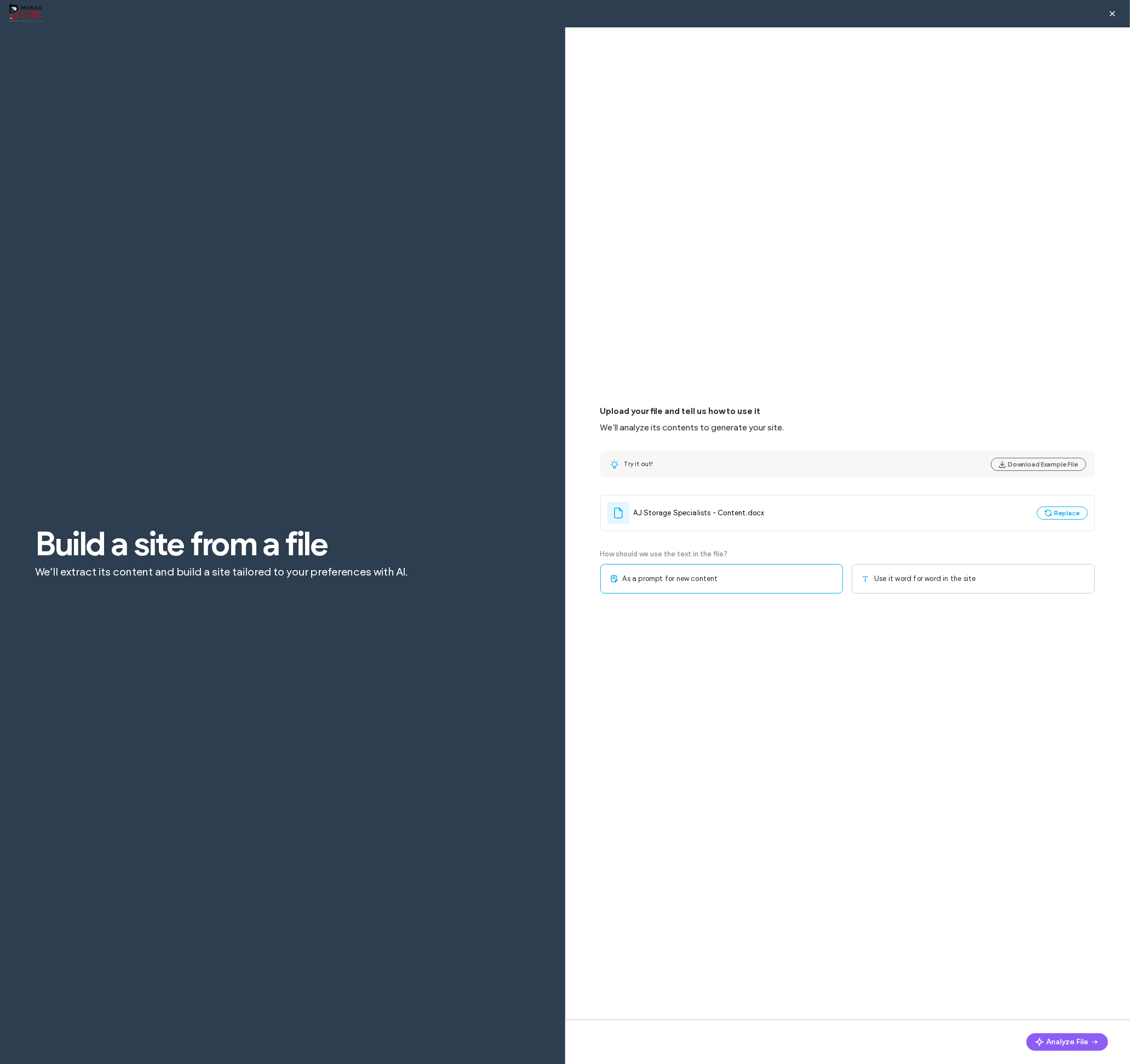
click at [762, 583] on div "As a prompt for new content" at bounding box center [722, 579] width 243 height 30
click at [887, 583] on span "Use it word for word in the site" at bounding box center [925, 579] width 101 height 11
click at [780, 639] on div "Multi-page" at bounding box center [722, 641] width 243 height 30
click at [1057, 1038] on button "Analyze File" at bounding box center [1067, 1042] width 82 height 17
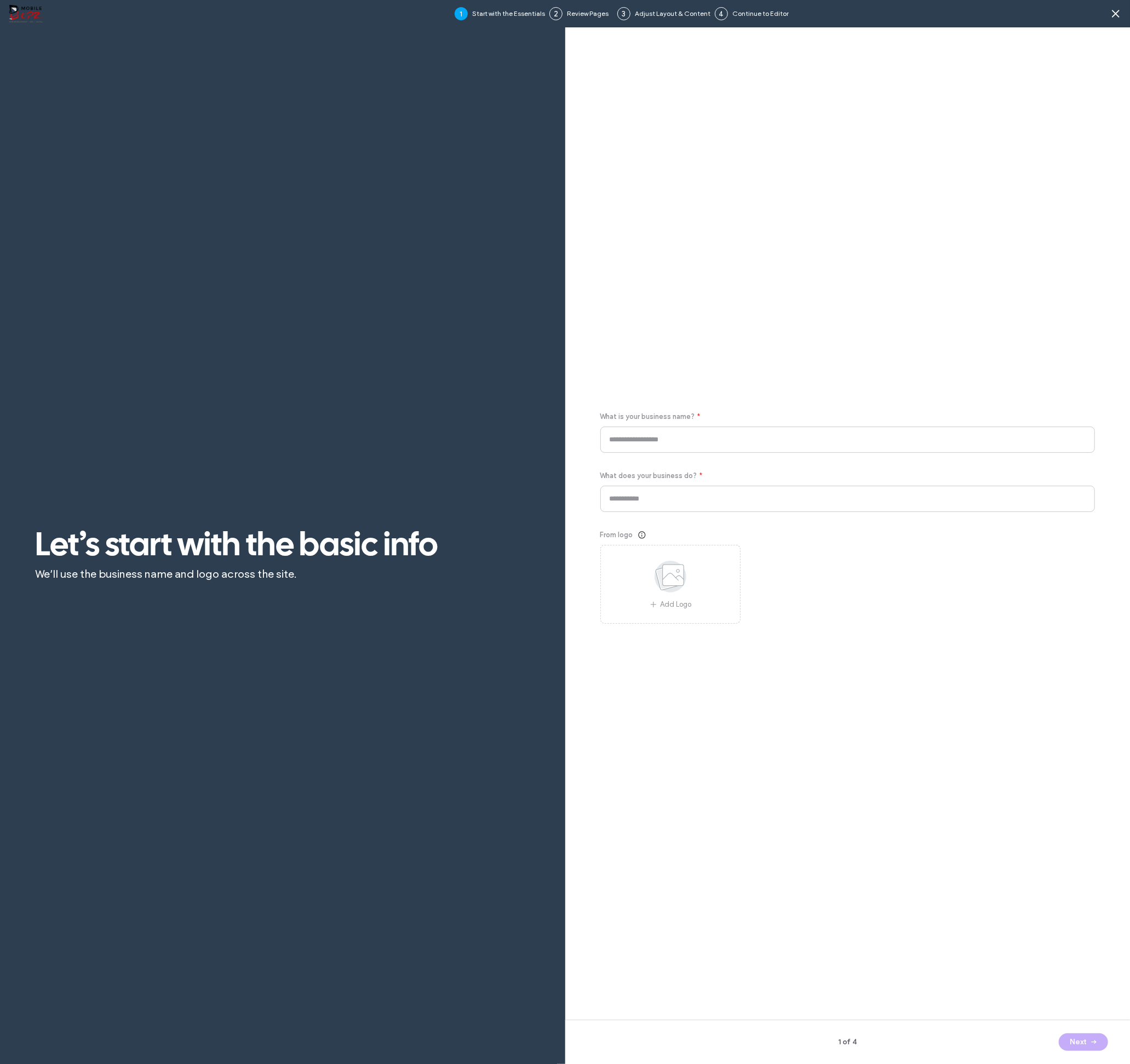
type input "**********"
click at [696, 586] on icon at bounding box center [670, 577] width 55 height 36
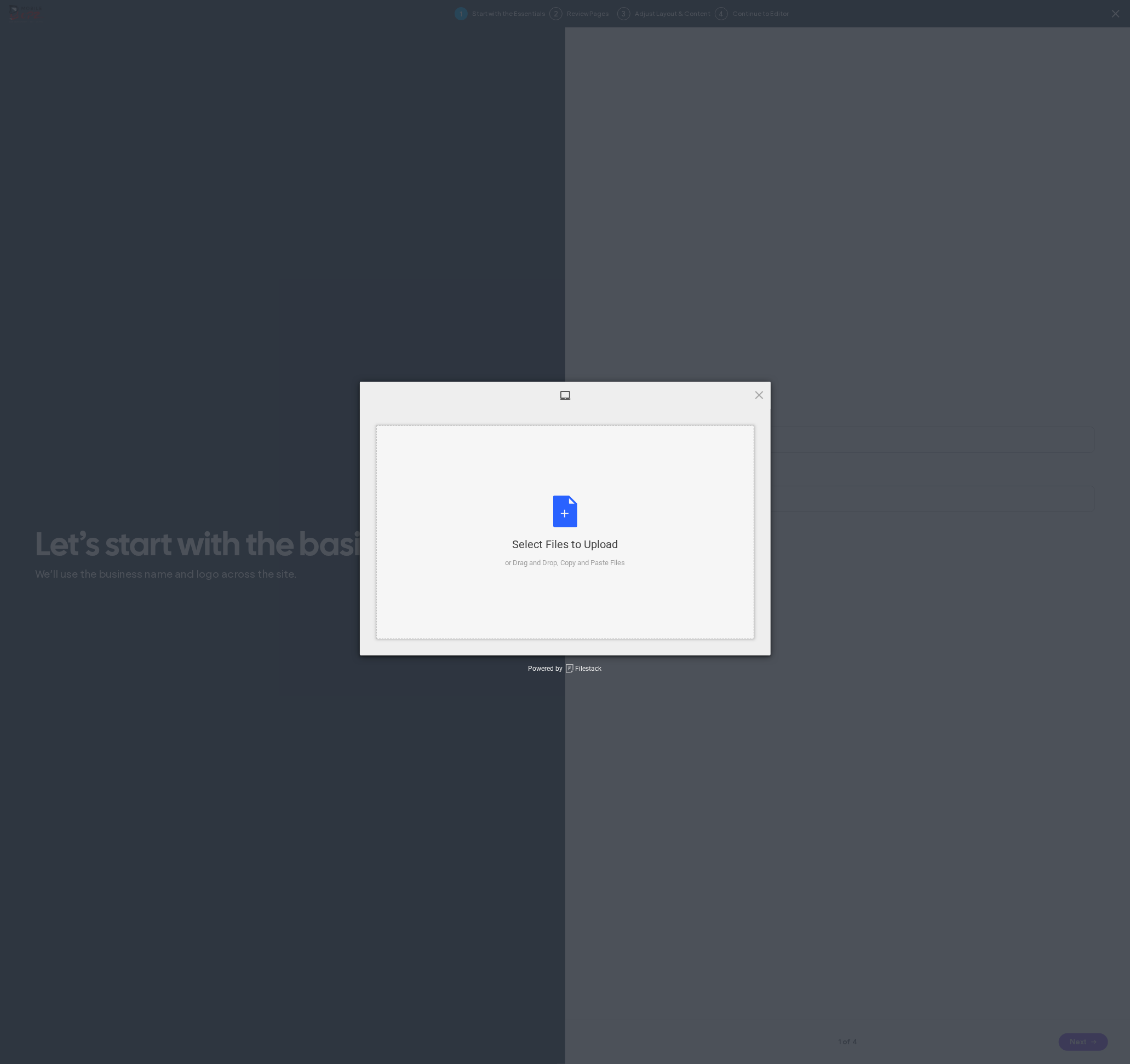
click at [565, 525] on div "Select Files to Upload or Drag and Drop, Copy and Paste Files" at bounding box center [565, 532] width 120 height 73
click at [752, 640] on span "Upload" at bounding box center [738, 640] width 55 height 21
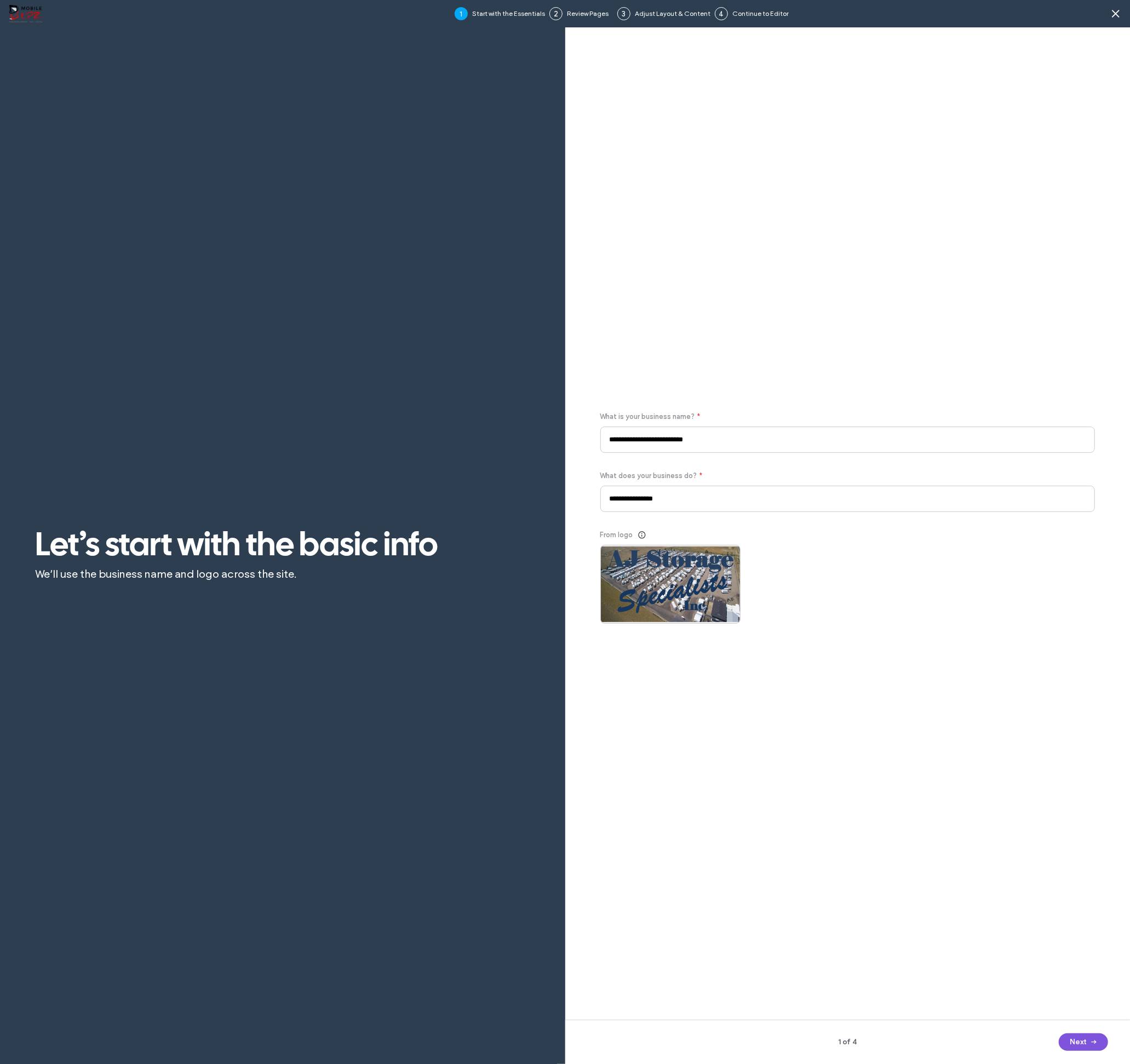
click at [1072, 1043] on button "Next" at bounding box center [1084, 1042] width 50 height 17
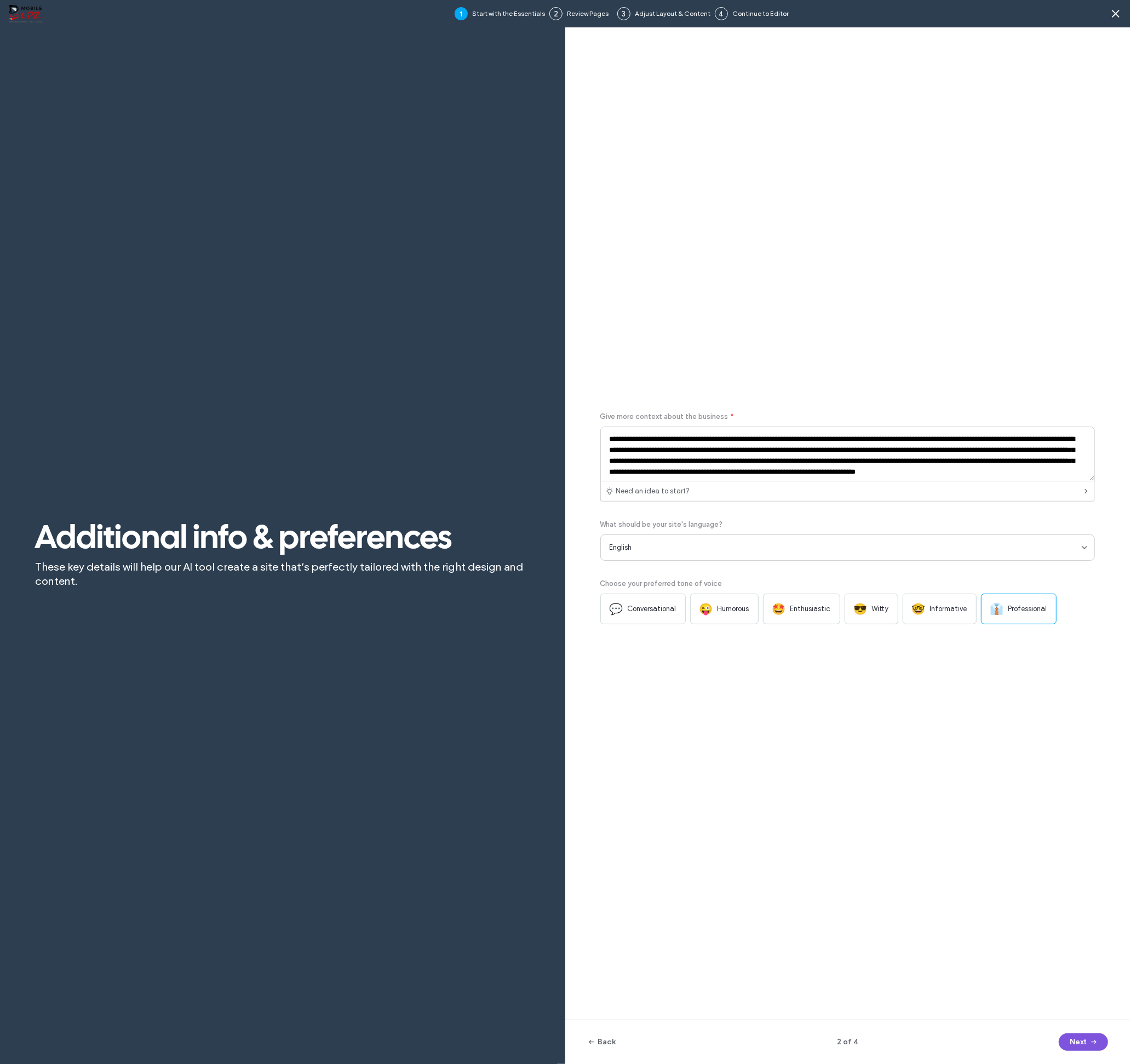
click at [1073, 1043] on button "Next" at bounding box center [1084, 1042] width 50 height 17
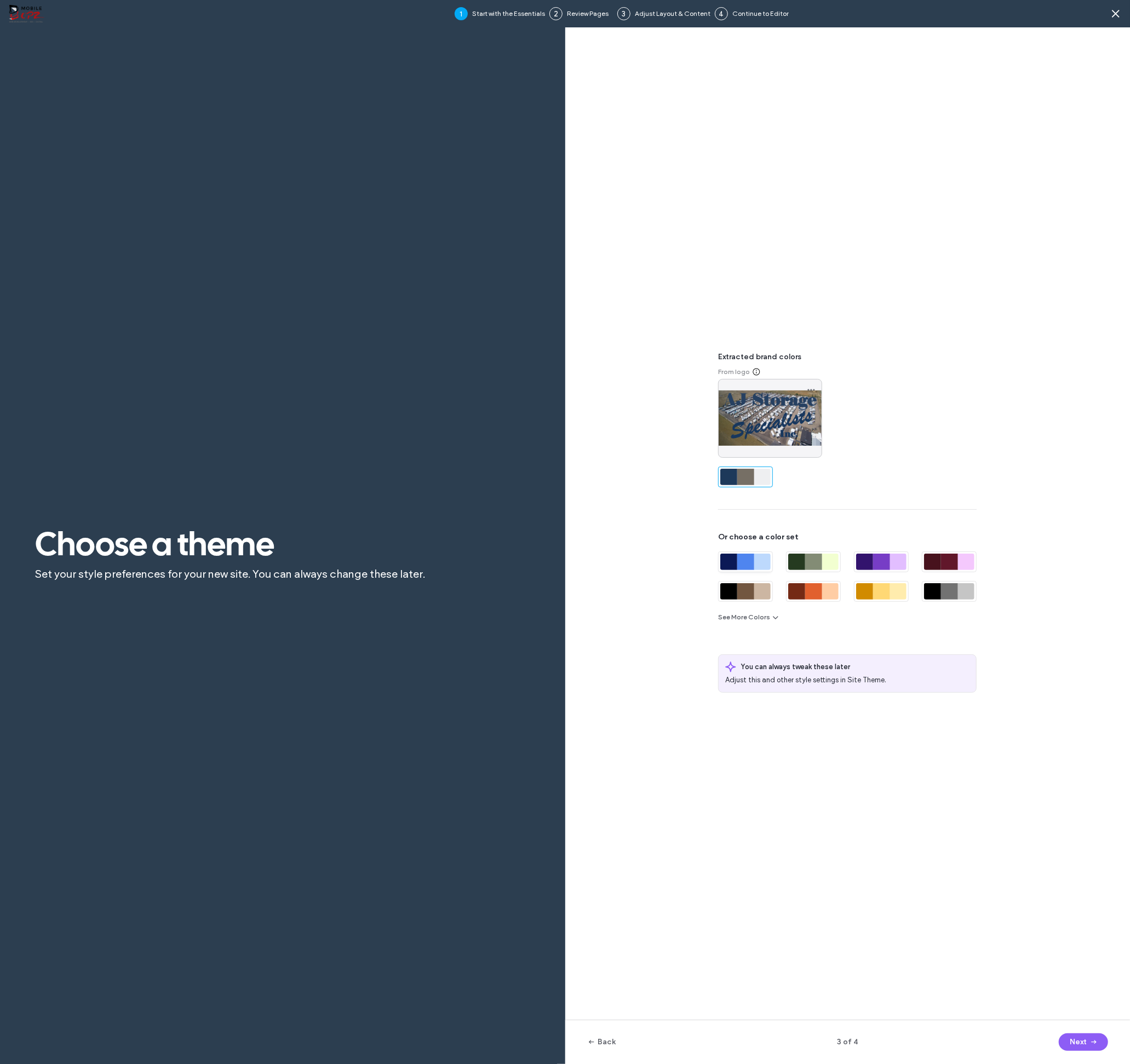
click at [749, 561] on div at bounding box center [746, 562] width 17 height 17
click at [1071, 1043] on button "Next" at bounding box center [1084, 1042] width 50 height 17
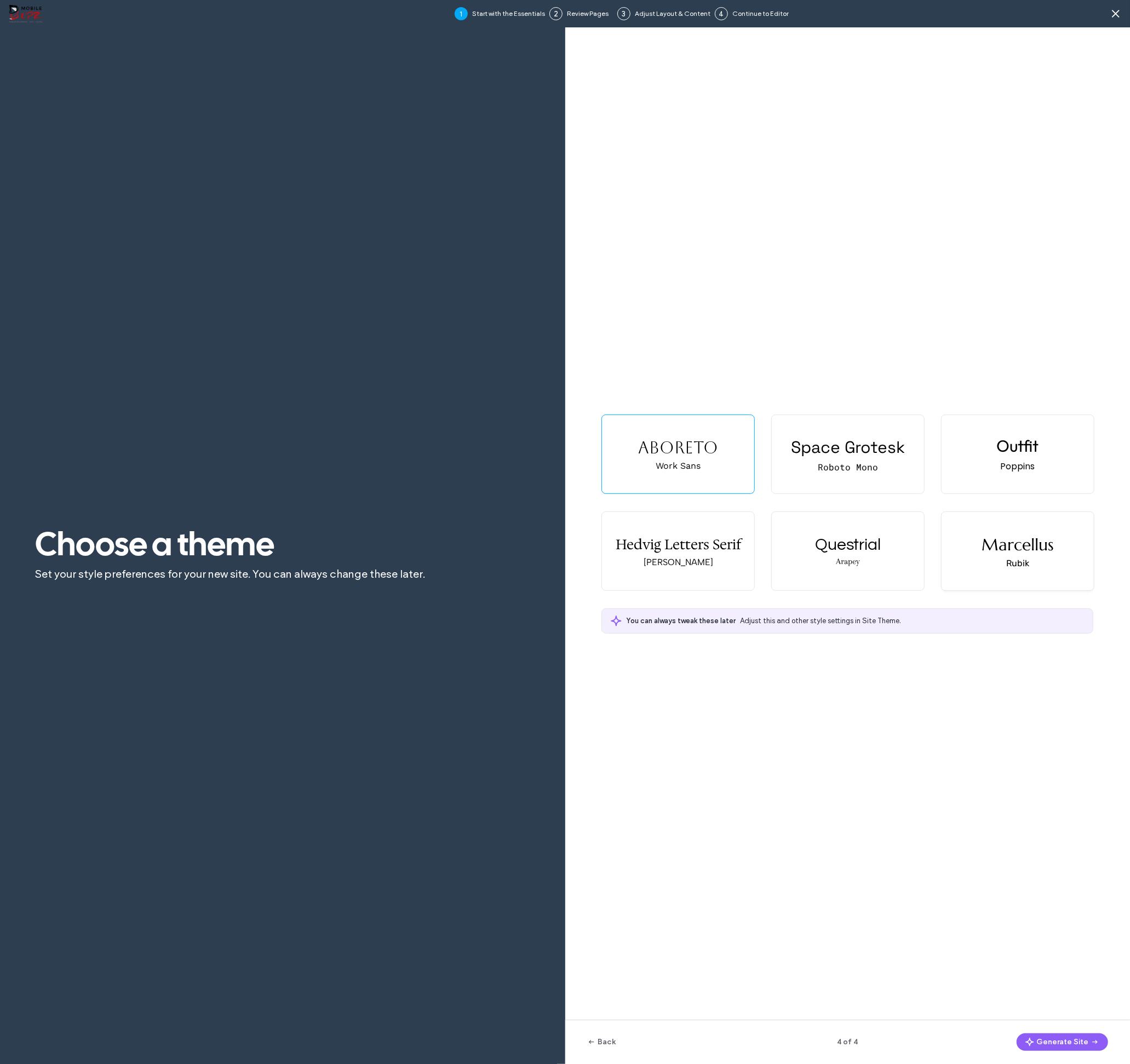
click at [998, 574] on div "Marcellus Rubik" at bounding box center [1018, 552] width 153 height 79
click at [1059, 1041] on button "Generate Site" at bounding box center [1062, 1042] width 91 height 17
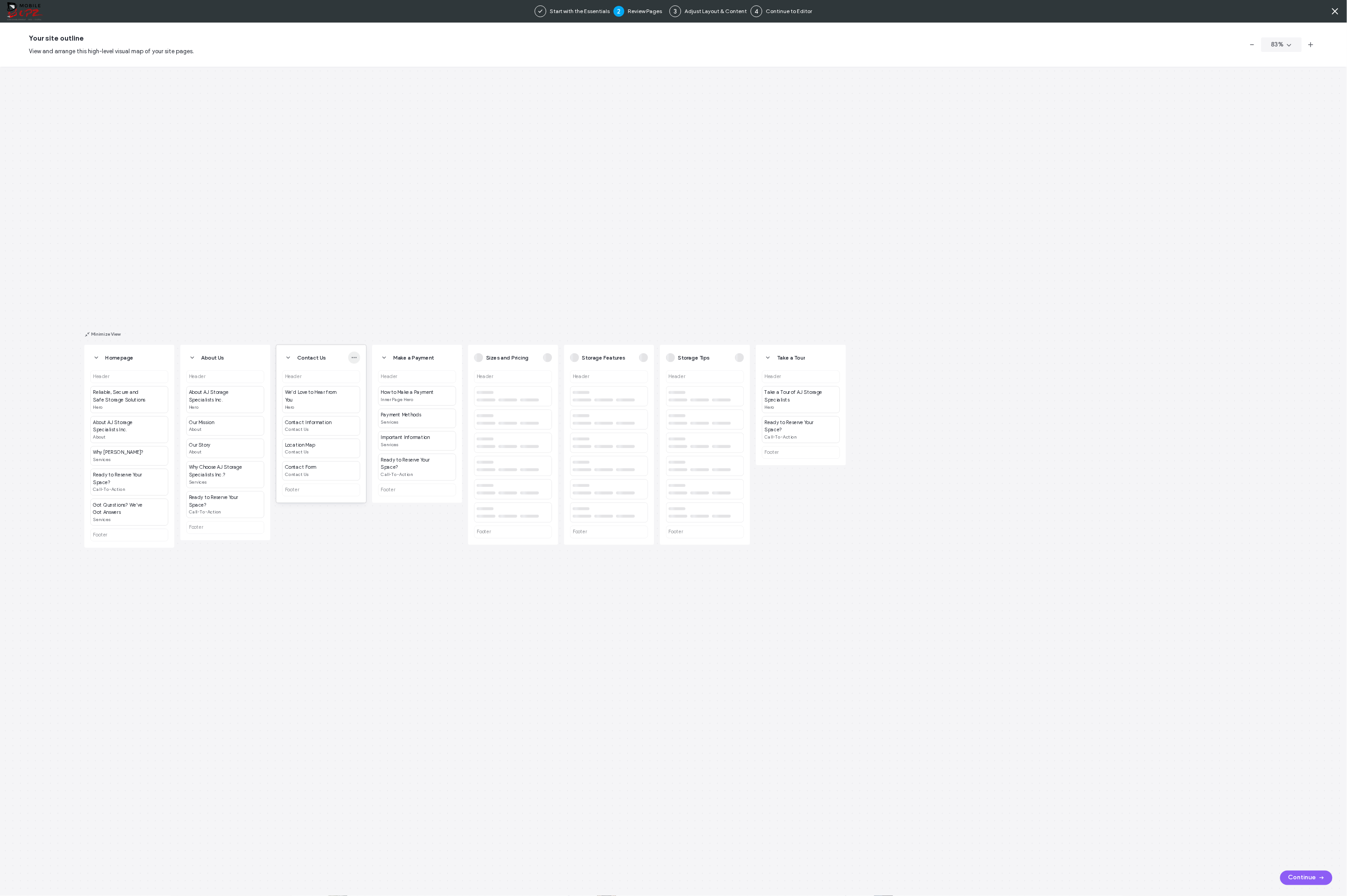
click at [356, 358] on use "button" at bounding box center [354, 358] width 5 height 1
click at [362, 316] on div "Homepage Header Reliable, Secure and Safe Storage Solutions Hero About AJ Stora…" at bounding box center [673, 481] width 1347 height 829
click at [930, 33] on div "Your site outline View and arrange this high-level visual map of your site page…" at bounding box center [673, 45] width 1347 height 44
click at [930, 50] on button "83 %" at bounding box center [1282, 45] width 41 height 14
click at [930, 140] on span "100%" at bounding box center [1257, 144] width 16 height 9
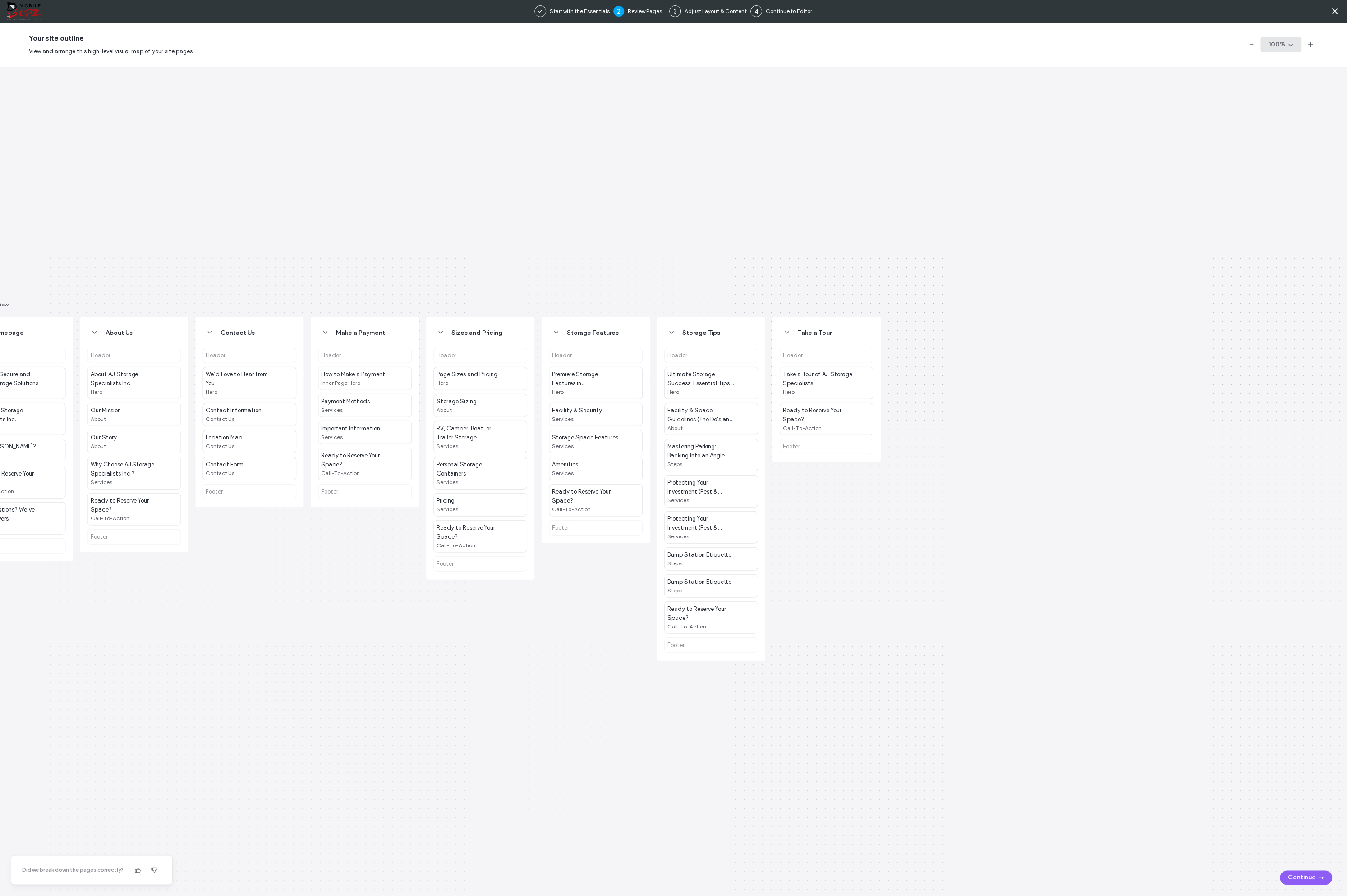
click at [930, 47] on button "100 %" at bounding box center [1281, 45] width 41 height 14
click at [930, 160] on span "200%" at bounding box center [1257, 161] width 17 height 9
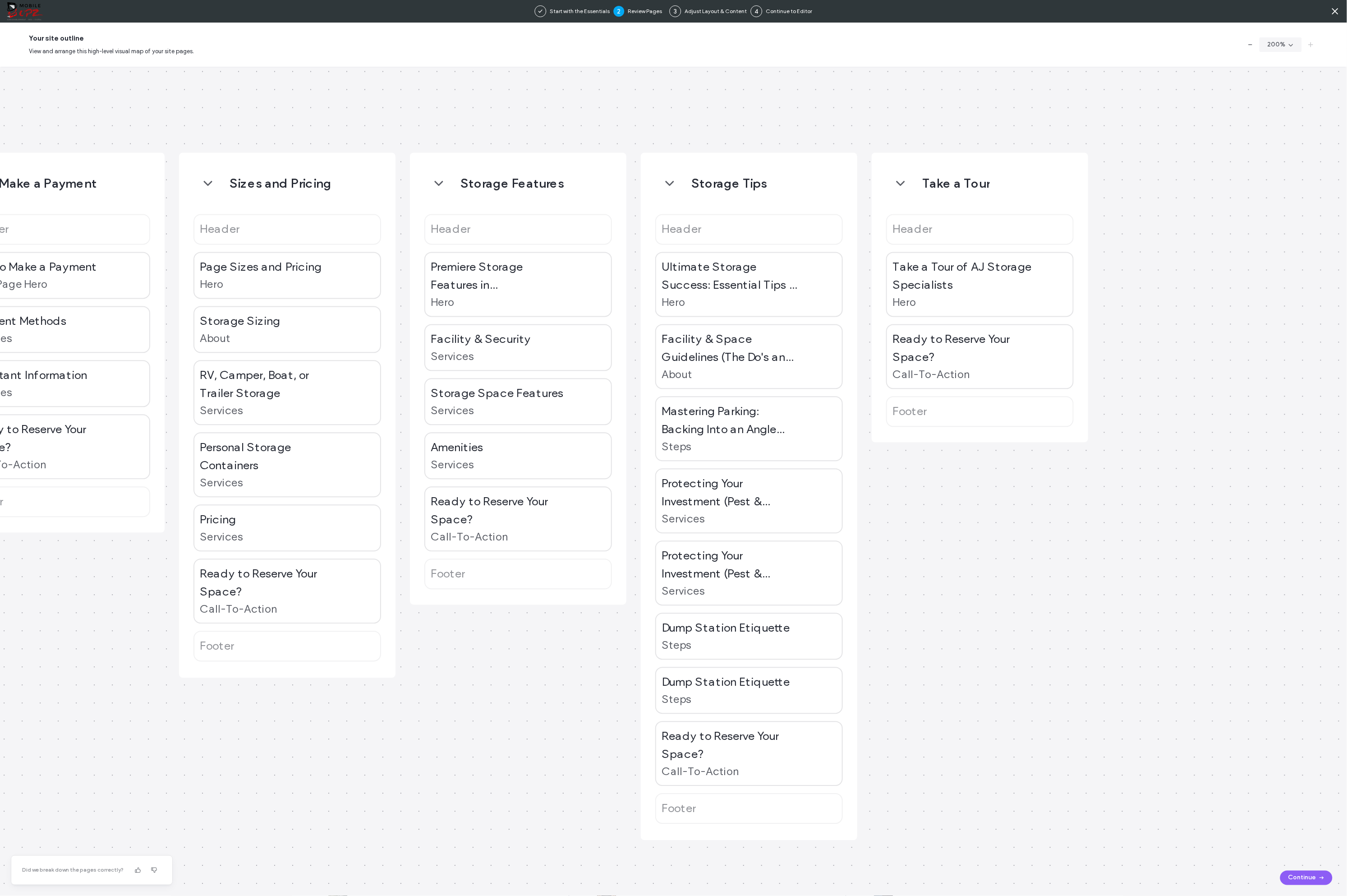
drag, startPoint x: 691, startPoint y: 128, endPoint x: 813, endPoint y: 138, distance: 122.4
click at [930, 123] on div "Homepage Header Reliable, Secure and Safe Storage Solutions Hero About AJ Stora…" at bounding box center [673, 481] width 1347 height 829
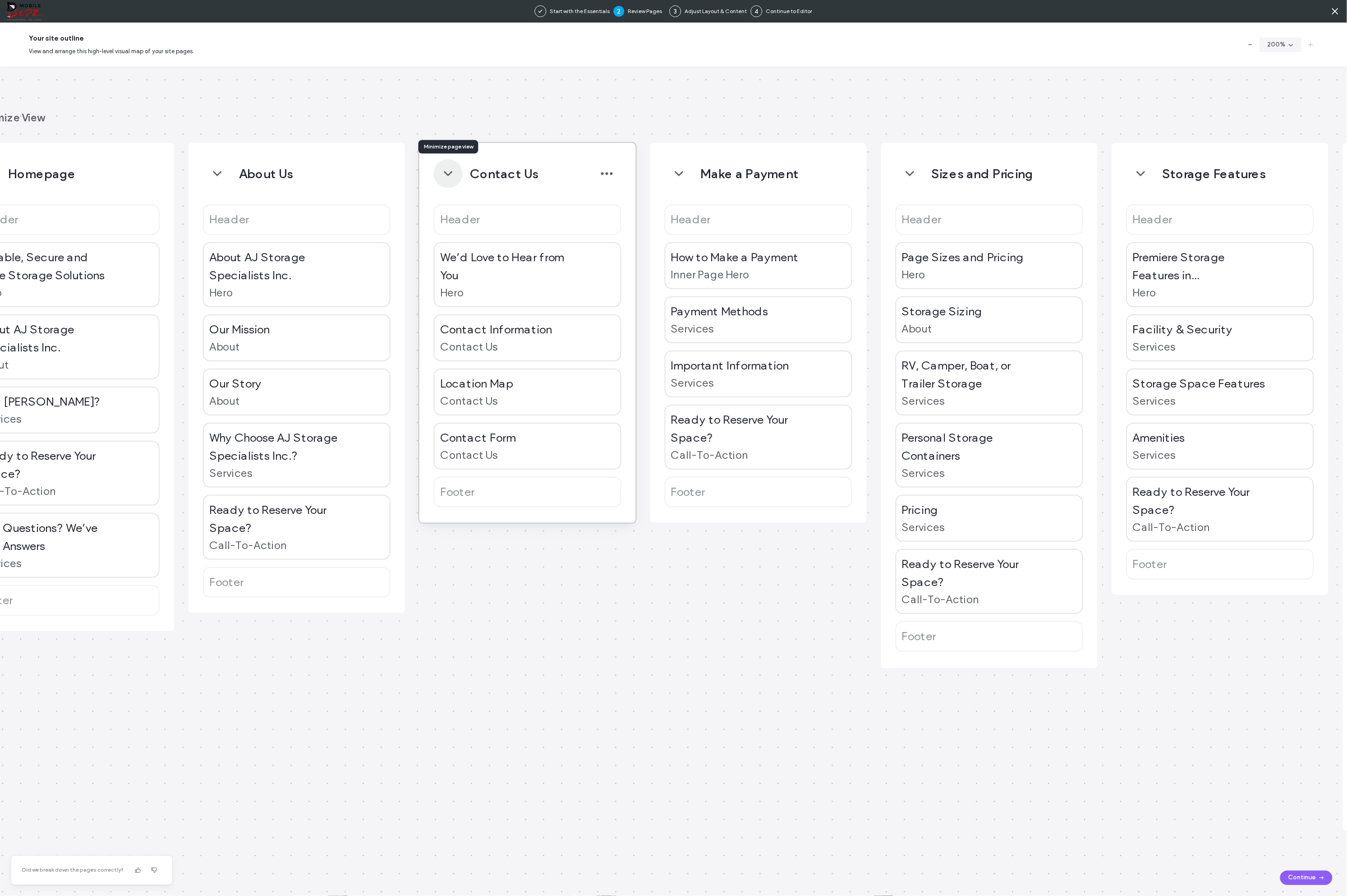
click at [451, 173] on icon "button" at bounding box center [448, 173] width 14 height 14
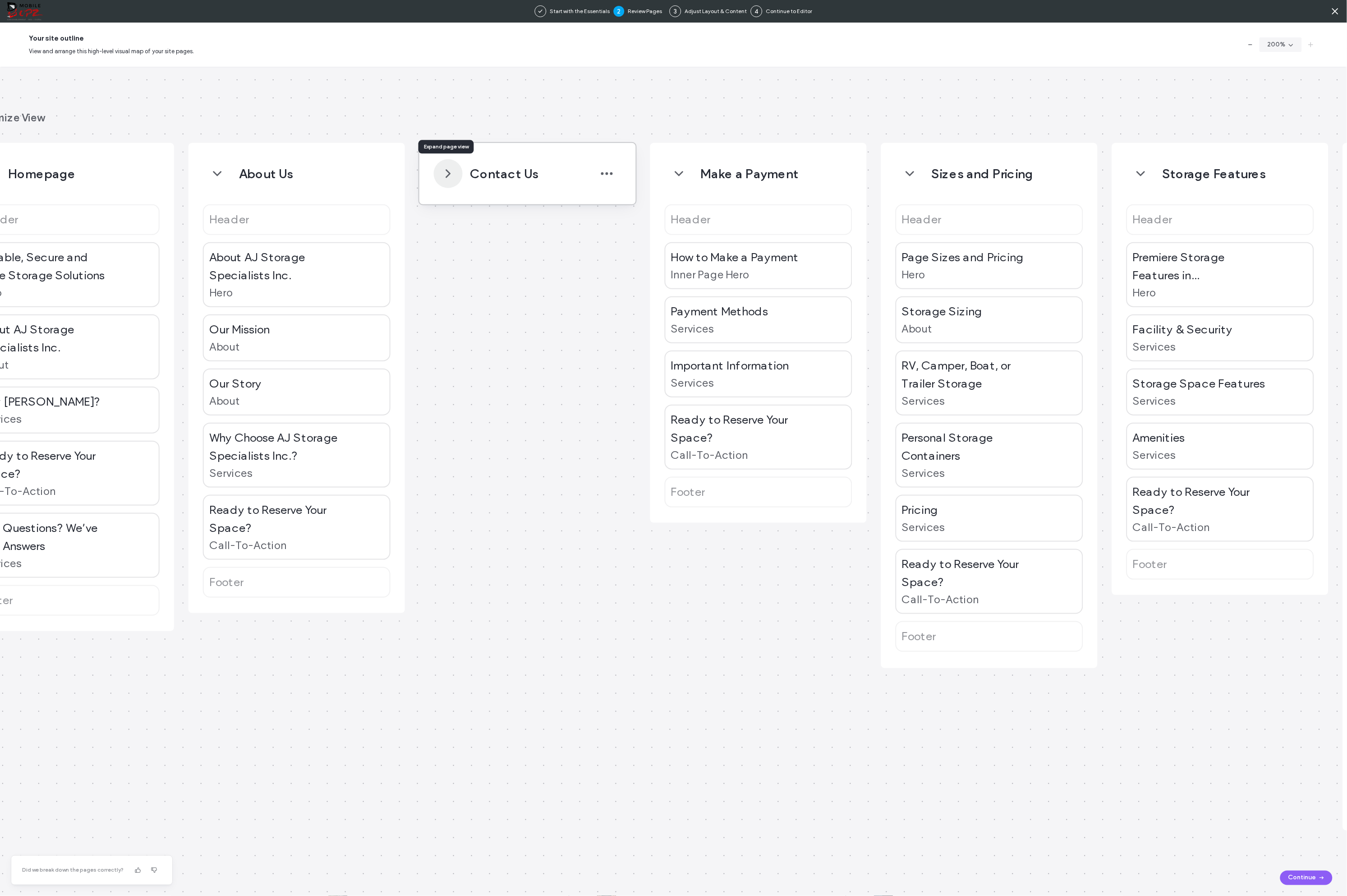
click at [447, 172] on use "button" at bounding box center [448, 174] width 4 height 7
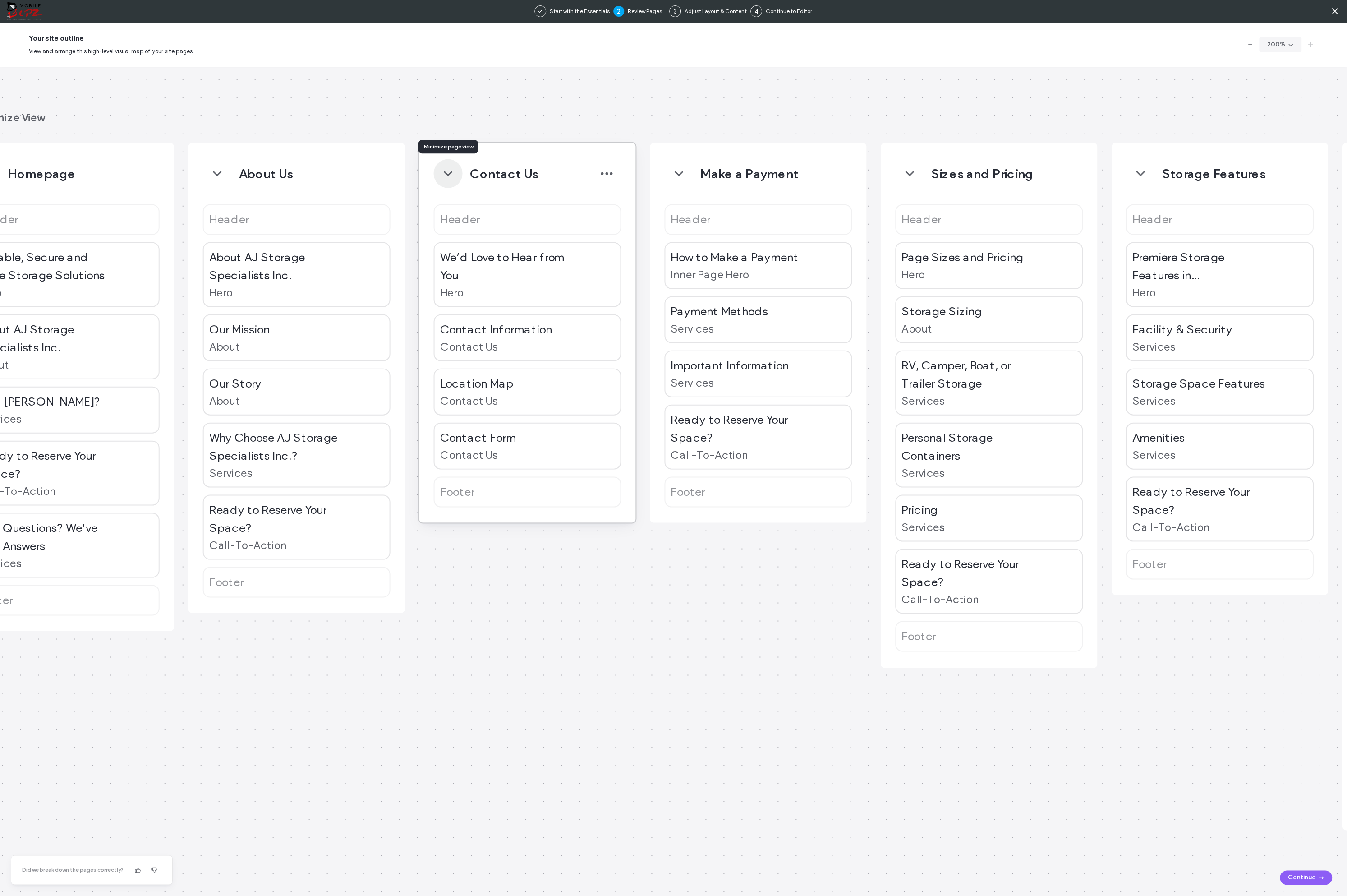
click at [444, 173] on icon "button" at bounding box center [448, 173] width 14 height 14
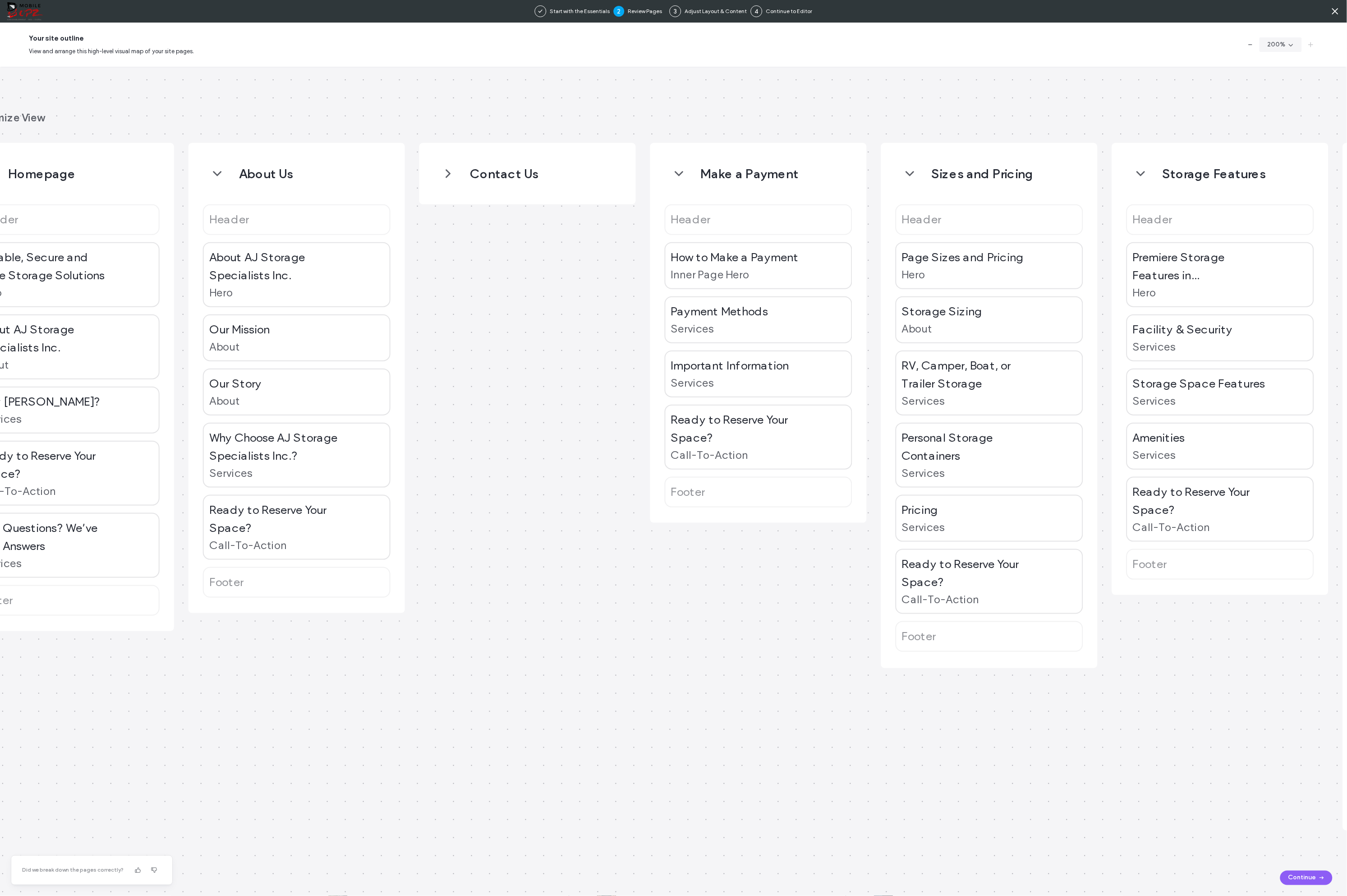
drag, startPoint x: 493, startPoint y: 153, endPoint x: 554, endPoint y: 142, distance: 62.0
click at [554, 142] on div "Homepage Header Reliable, Secure and Safe Storage Solutions Hero About AJ Stora…" at bounding box center [673, 481] width 1347 height 829
click at [446, 171] on icon "button" at bounding box center [448, 173] width 14 height 14
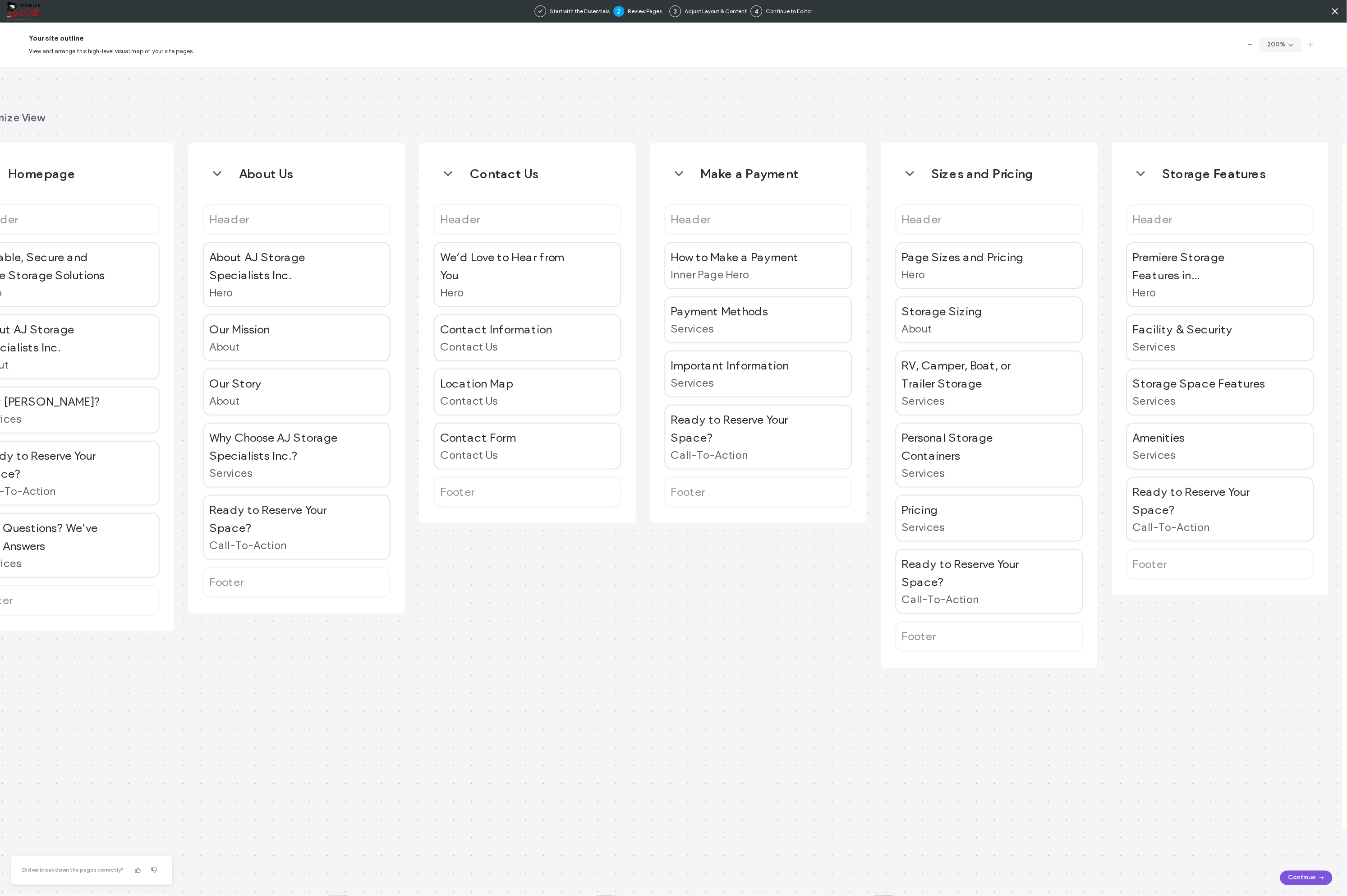
click at [930, 876] on button "Continue" at bounding box center [1307, 877] width 52 height 14
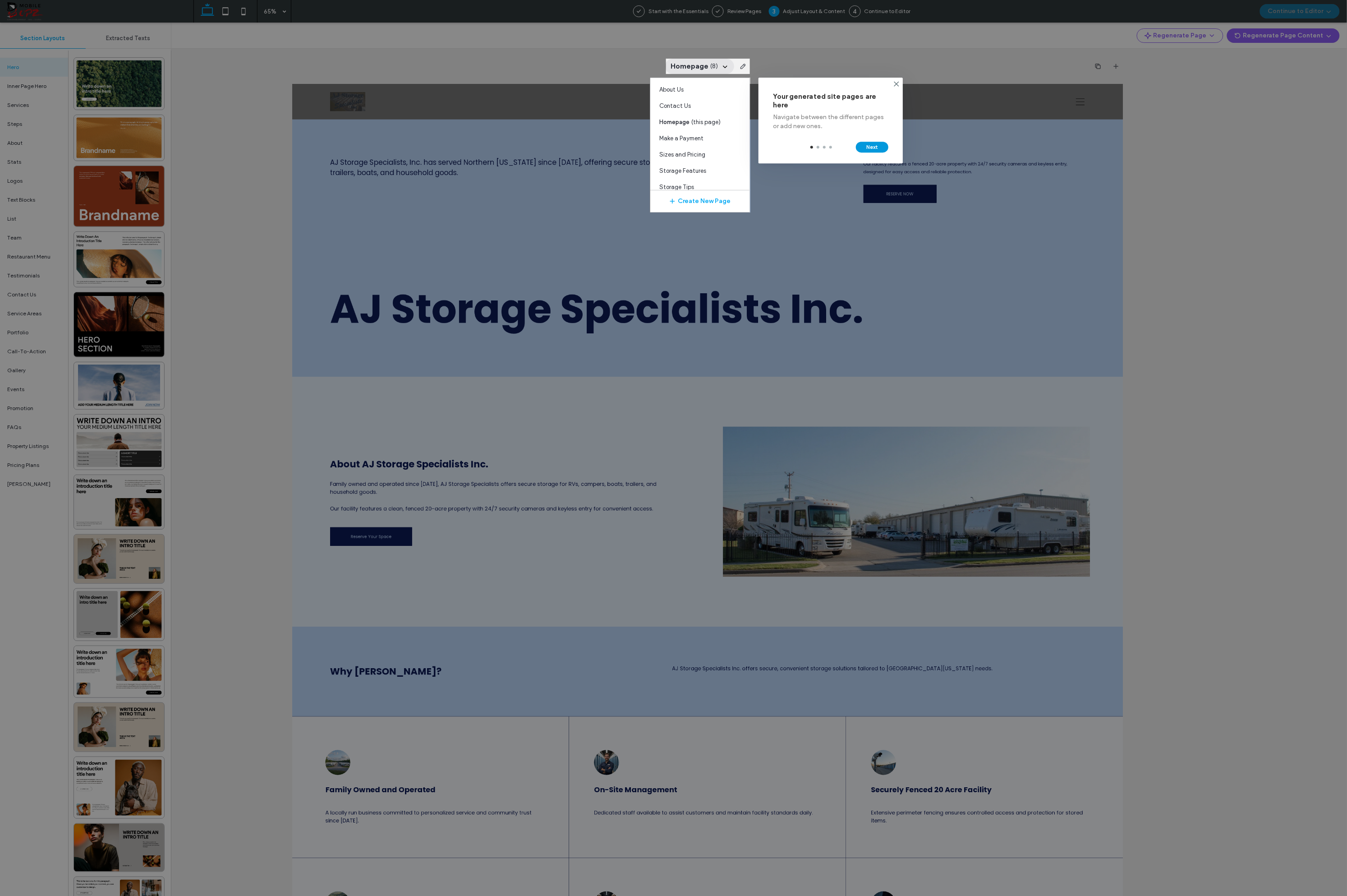
click at [870, 145] on button "Next" at bounding box center [872, 147] width 32 height 11
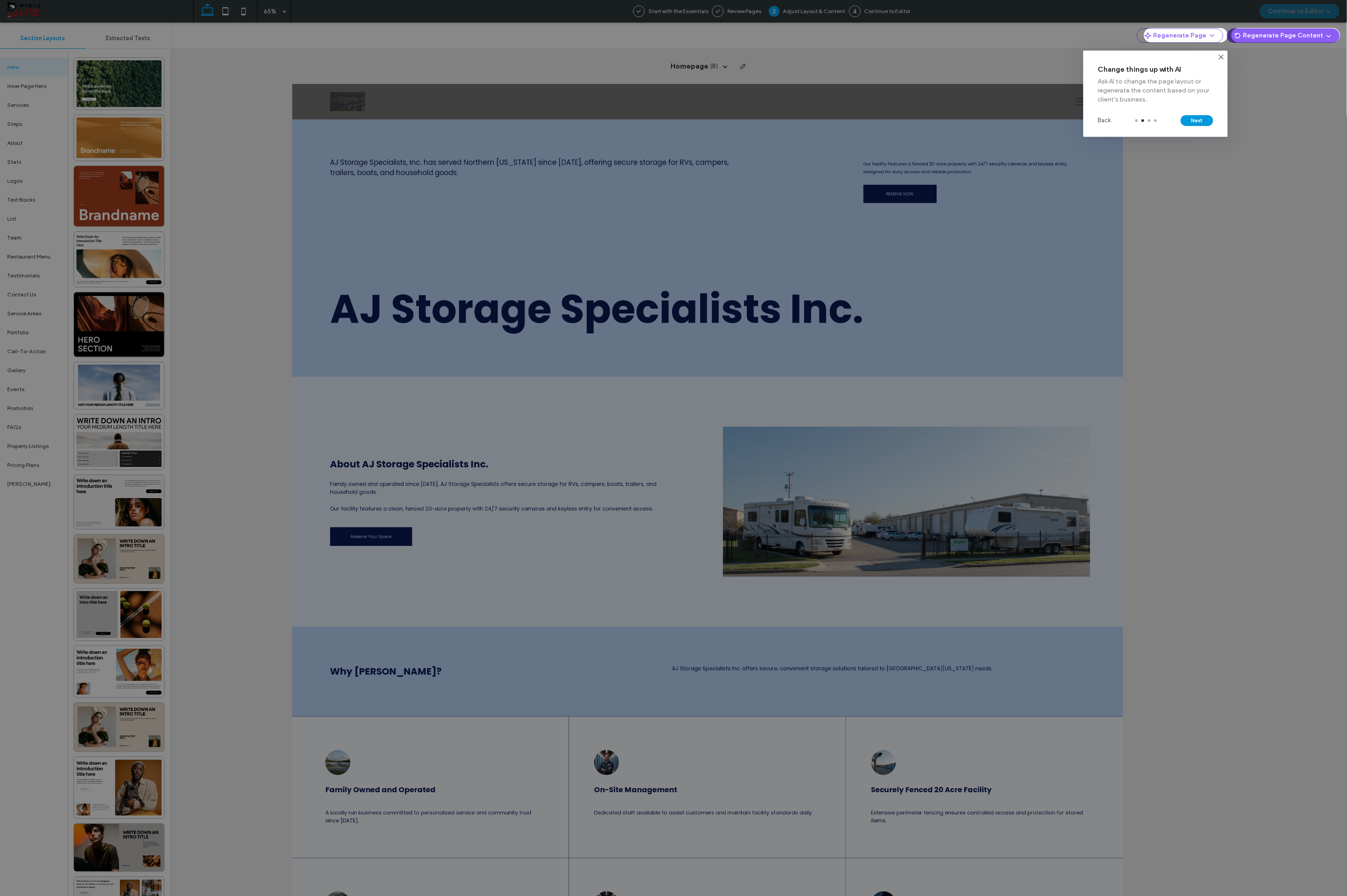
click at [930, 124] on button "Next" at bounding box center [1197, 120] width 32 height 11
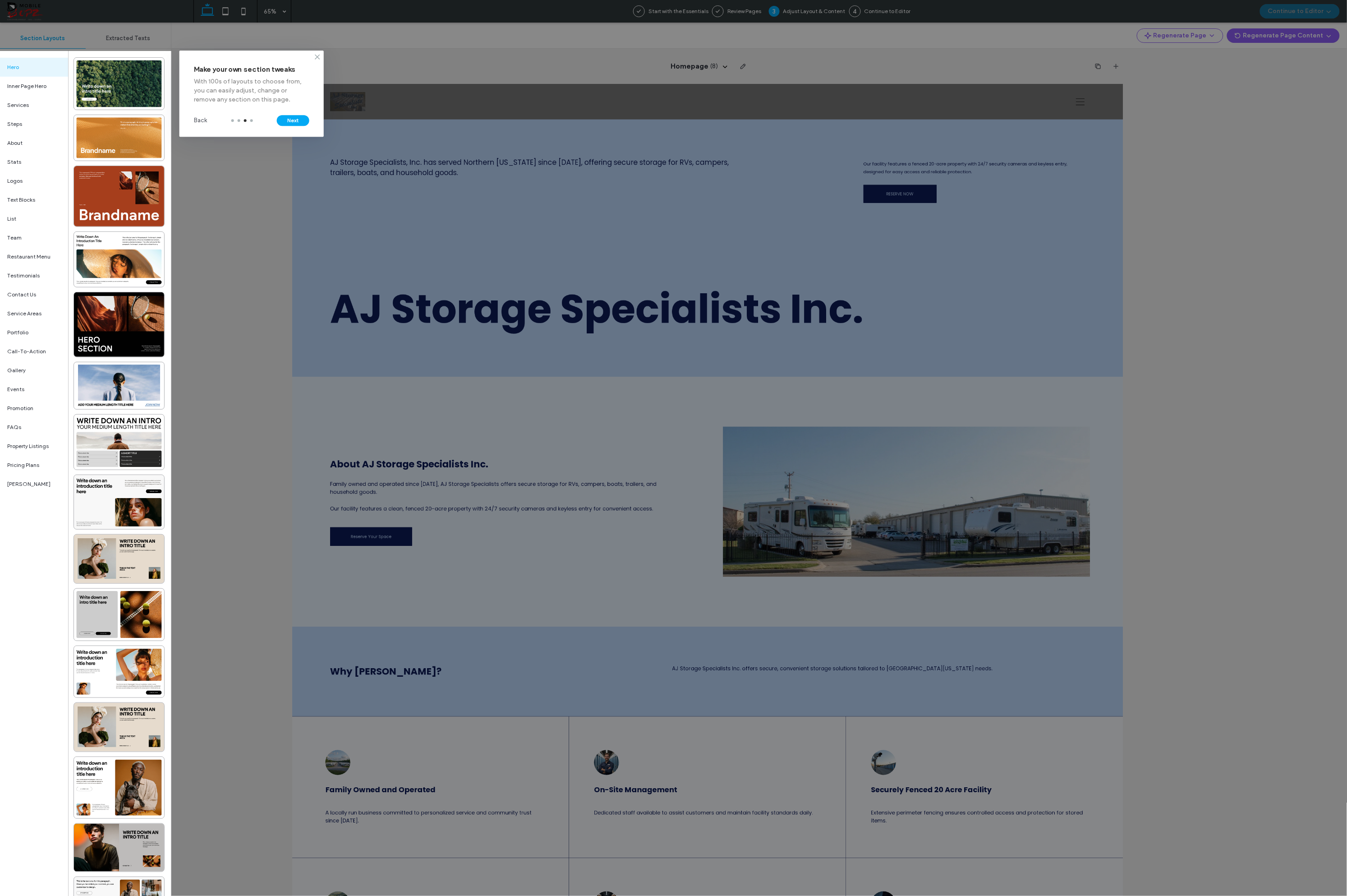
click at [314, 57] on icon at bounding box center [318, 57] width 7 height 7
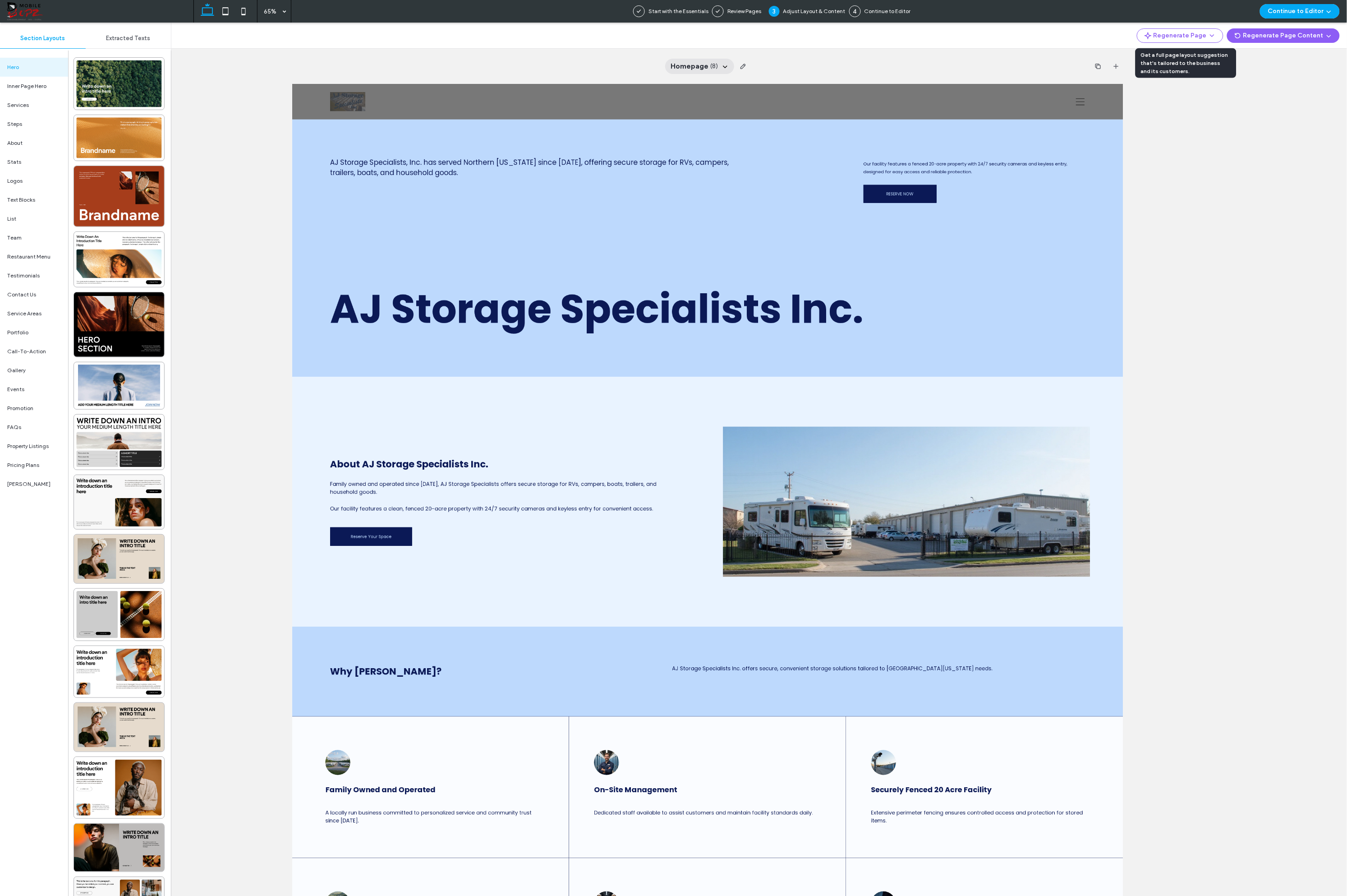
click at [705, 63] on span "Homepage" at bounding box center [689, 66] width 38 height 10
click at [690, 88] on div "About Us" at bounding box center [700, 90] width 99 height 16
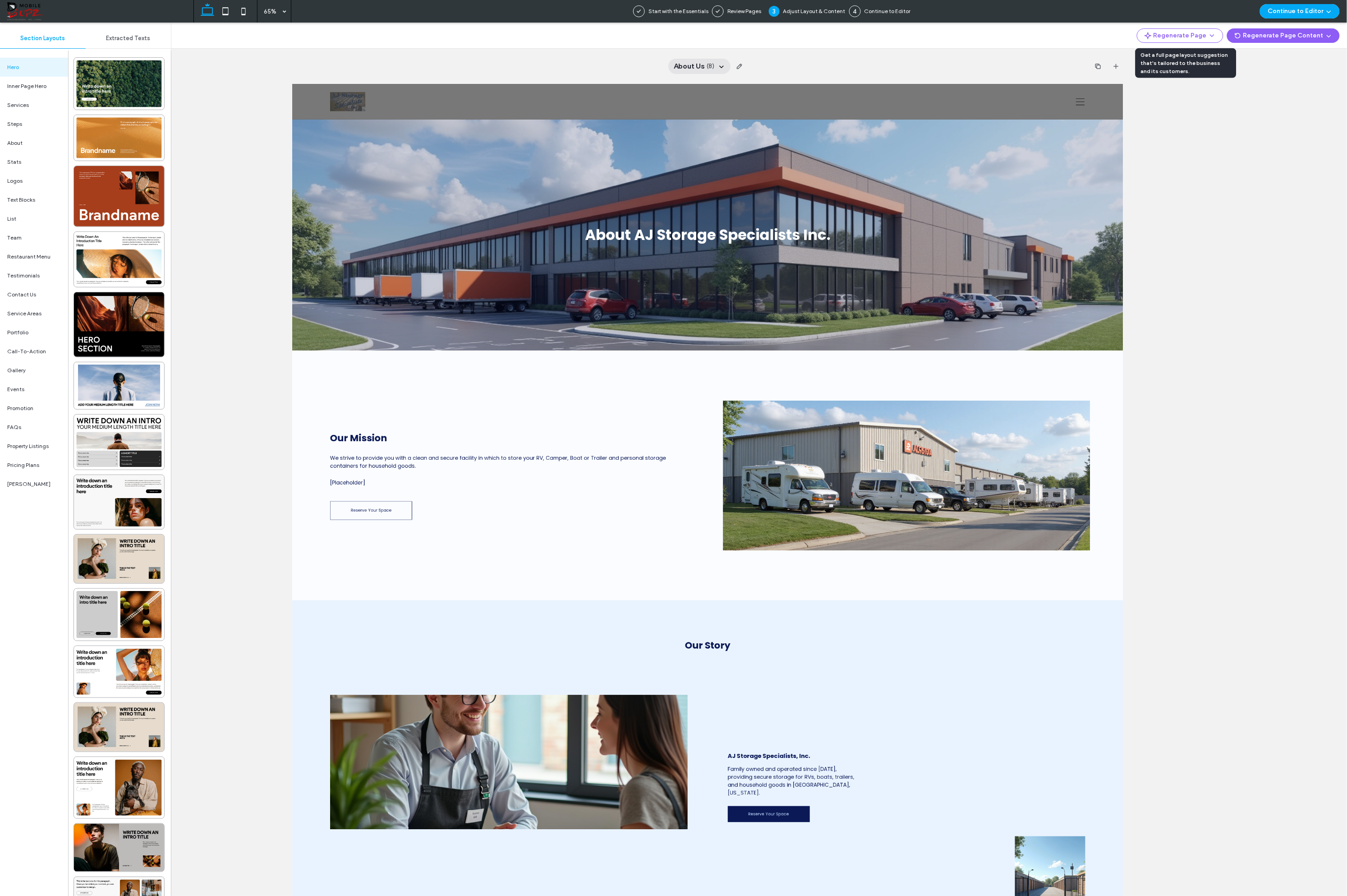
click at [705, 68] on span "About Us" at bounding box center [690, 66] width 31 height 10
click at [681, 155] on span "Sizes and Pricing" at bounding box center [683, 154] width 46 height 9
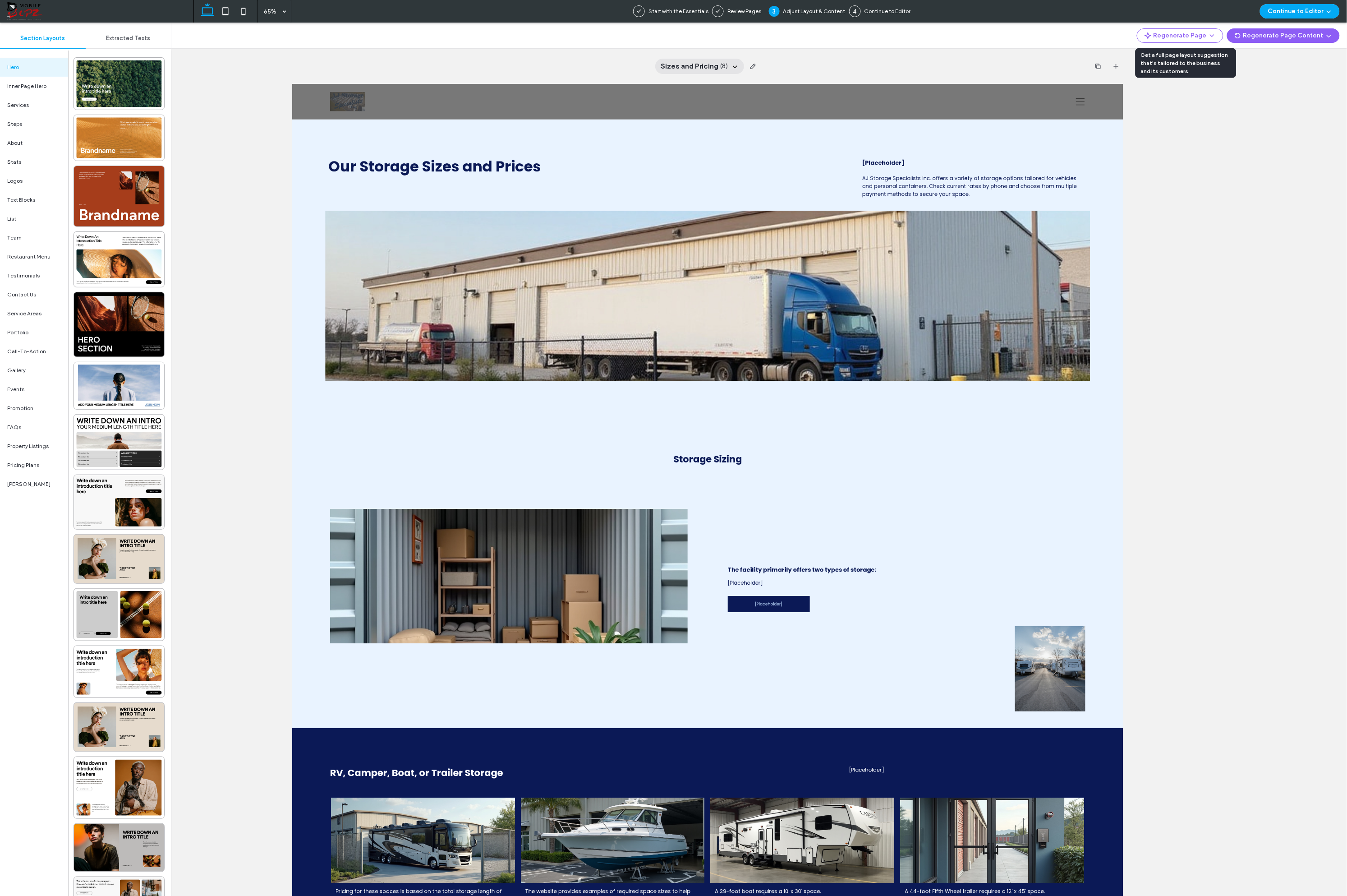
click at [697, 67] on span "Sizes and Pricing" at bounding box center [689, 66] width 58 height 10
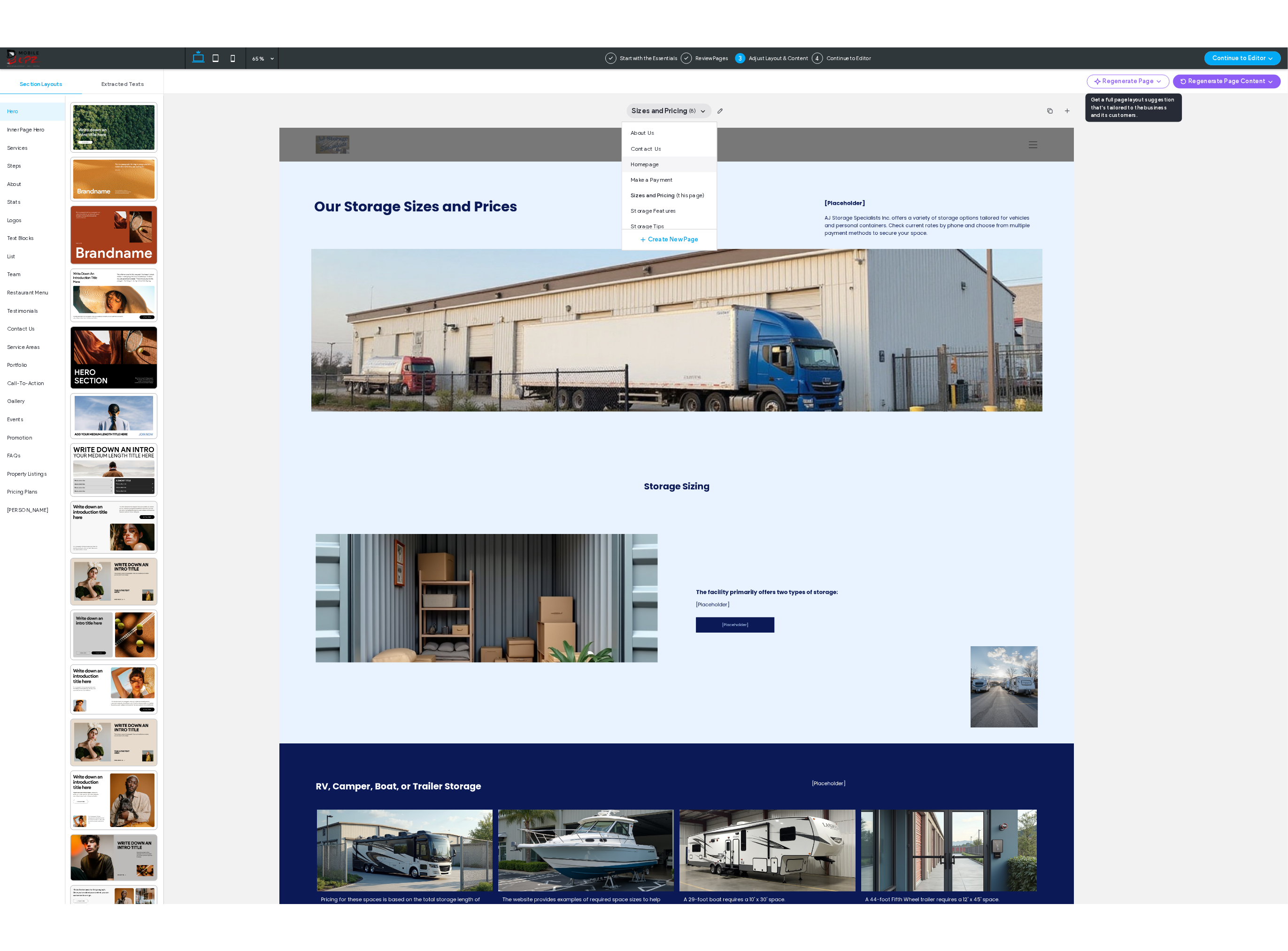
scroll to position [26, 0]
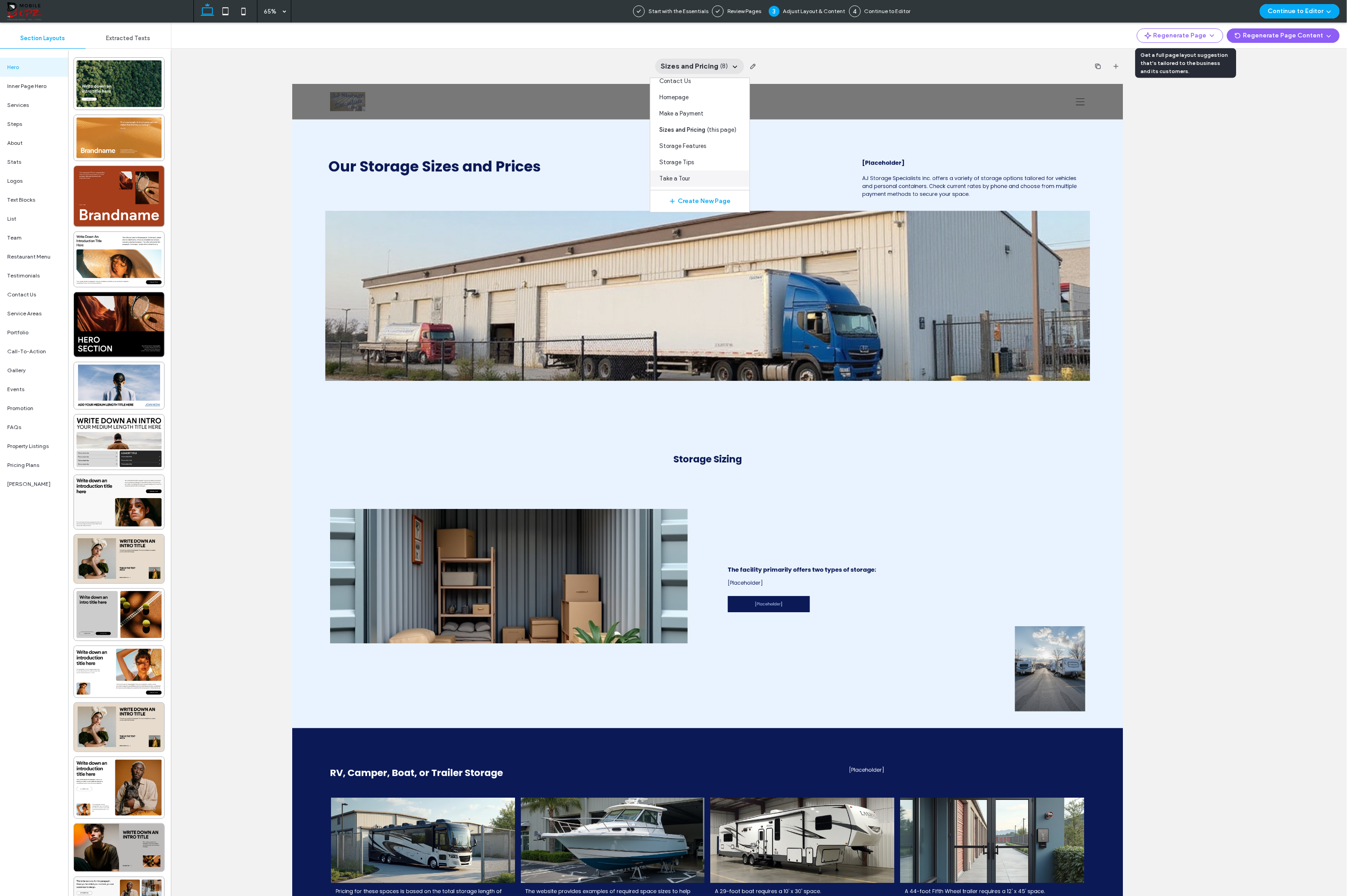
click at [673, 181] on span "Take a Tour" at bounding box center [675, 178] width 31 height 9
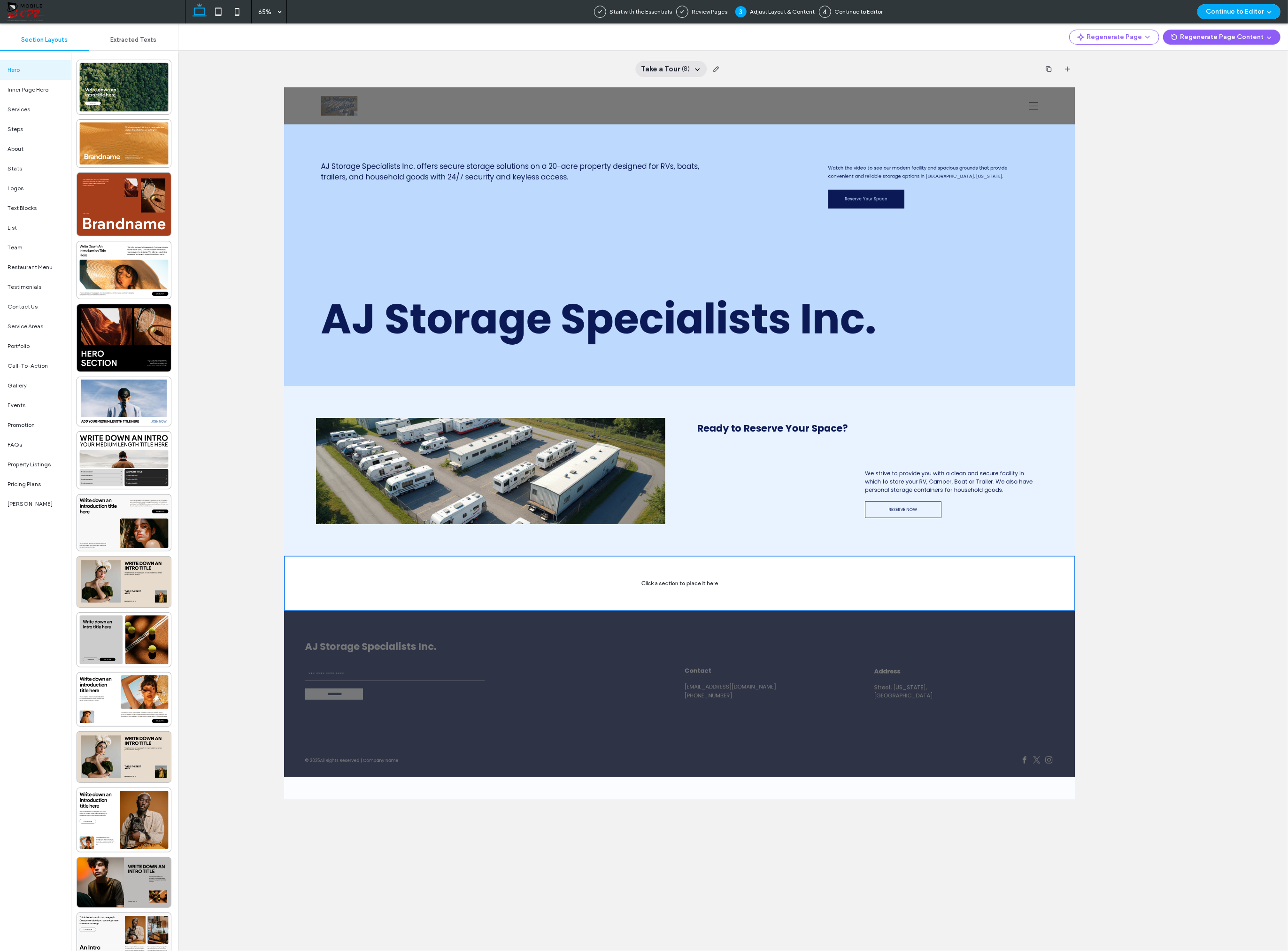
click at [672, 68] on span "Take a Tour" at bounding box center [660, 69] width 39 height 10
click at [651, 168] on span "Storage Tips" at bounding box center [647, 169] width 36 height 9
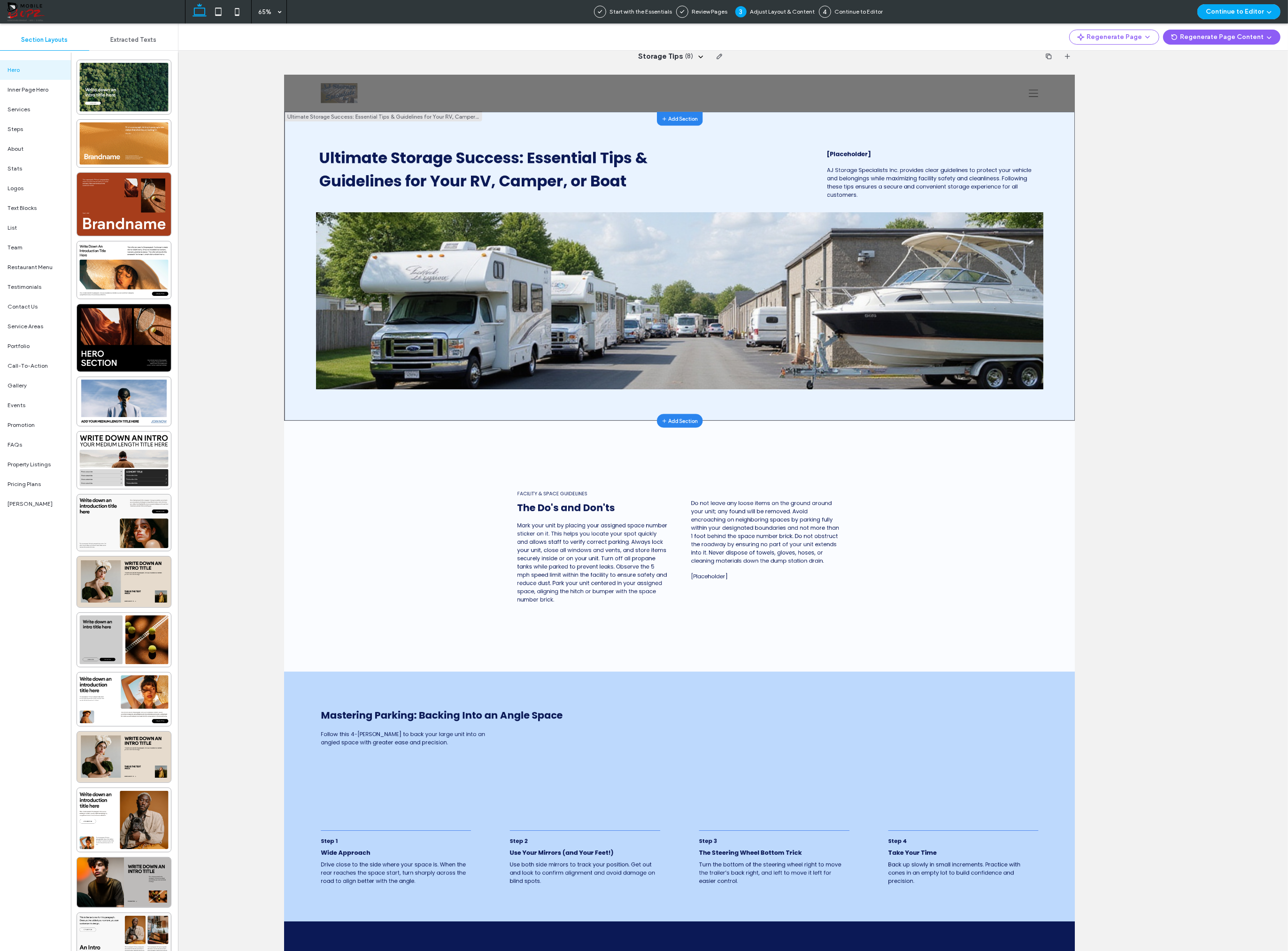
scroll to position [0, 0]
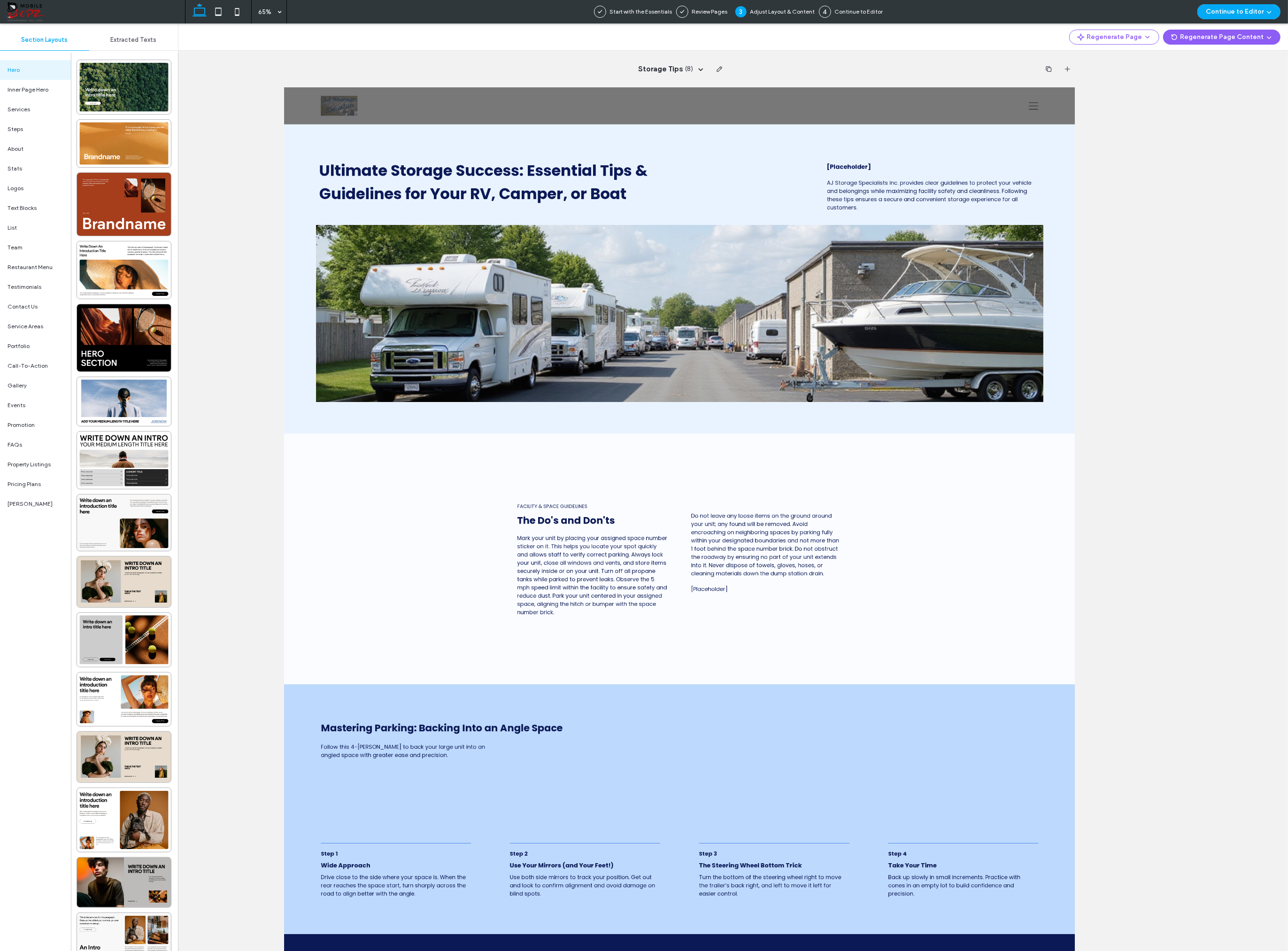
click at [968, 96] on div "Storage Tips ( 8 )" at bounding box center [679, 487] width 1217 height 927
click at [668, 67] on span "Storage Tips" at bounding box center [661, 69] width 45 height 10
click at [669, 144] on span "Sizes and Pricing" at bounding box center [653, 141] width 48 height 9
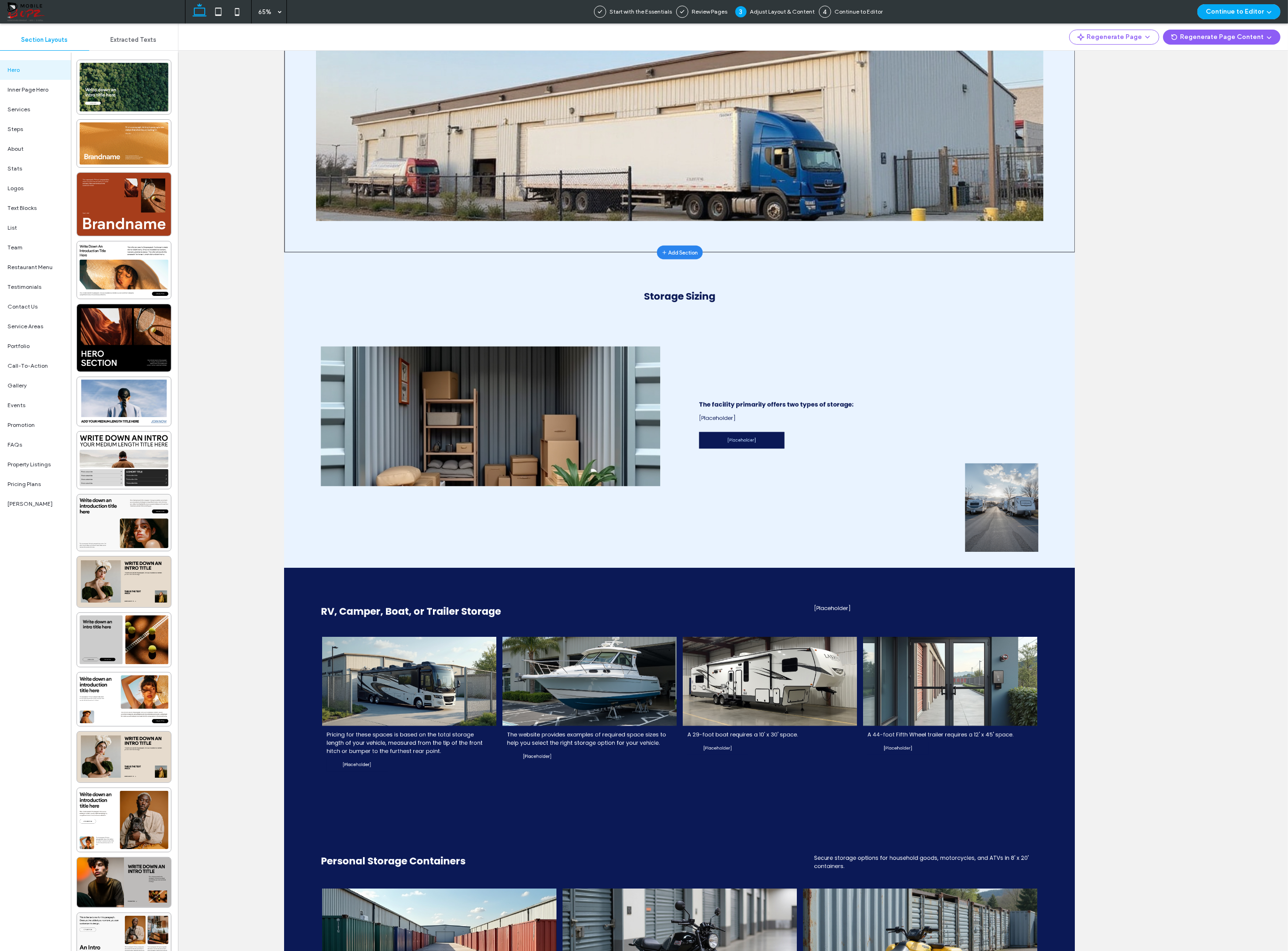
scroll to position [0, 0]
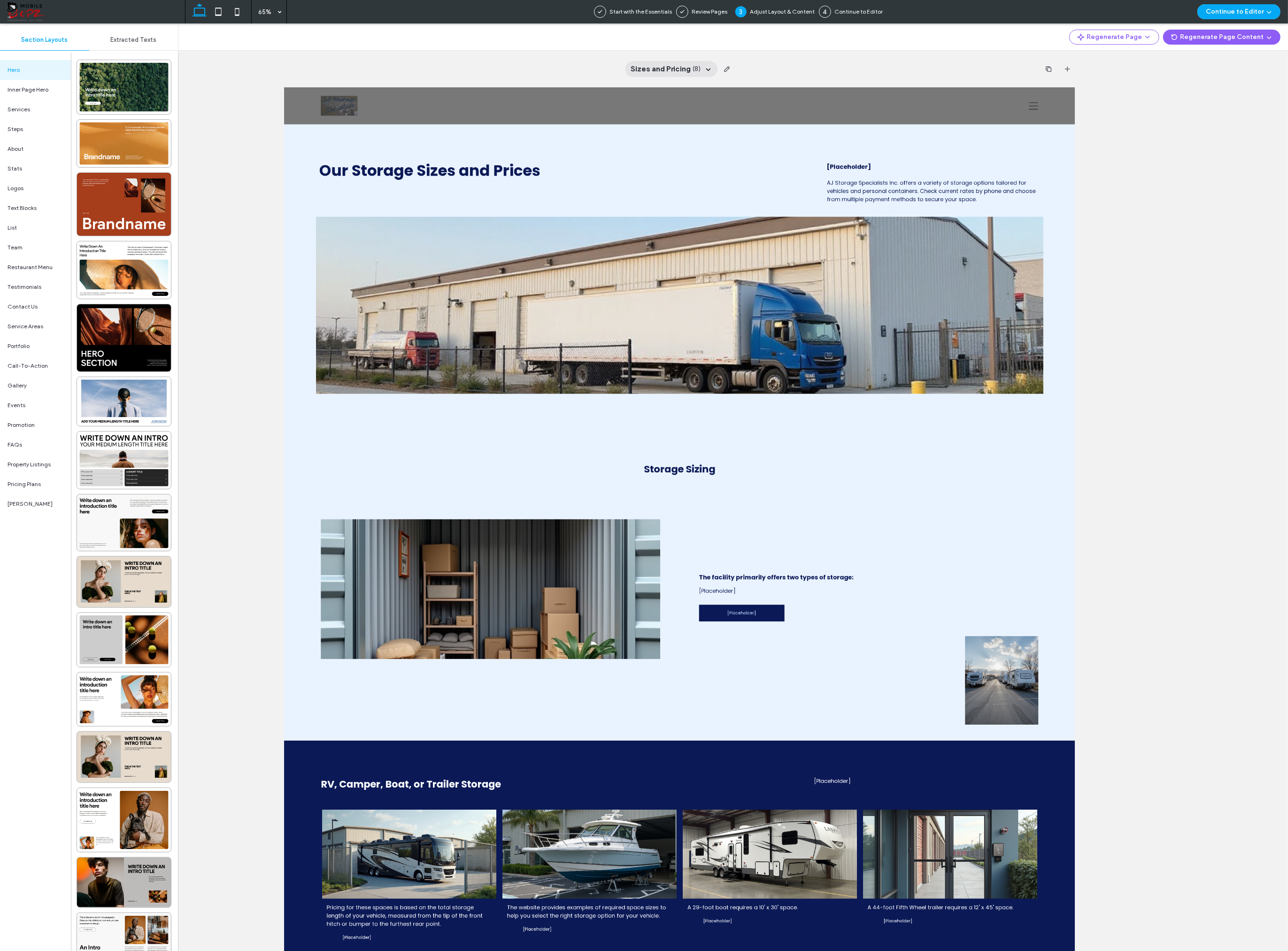
click at [641, 65] on span "Sizes and Pricing" at bounding box center [661, 69] width 60 height 10
click at [645, 140] on span "Make a Payment" at bounding box center [652, 144] width 46 height 9
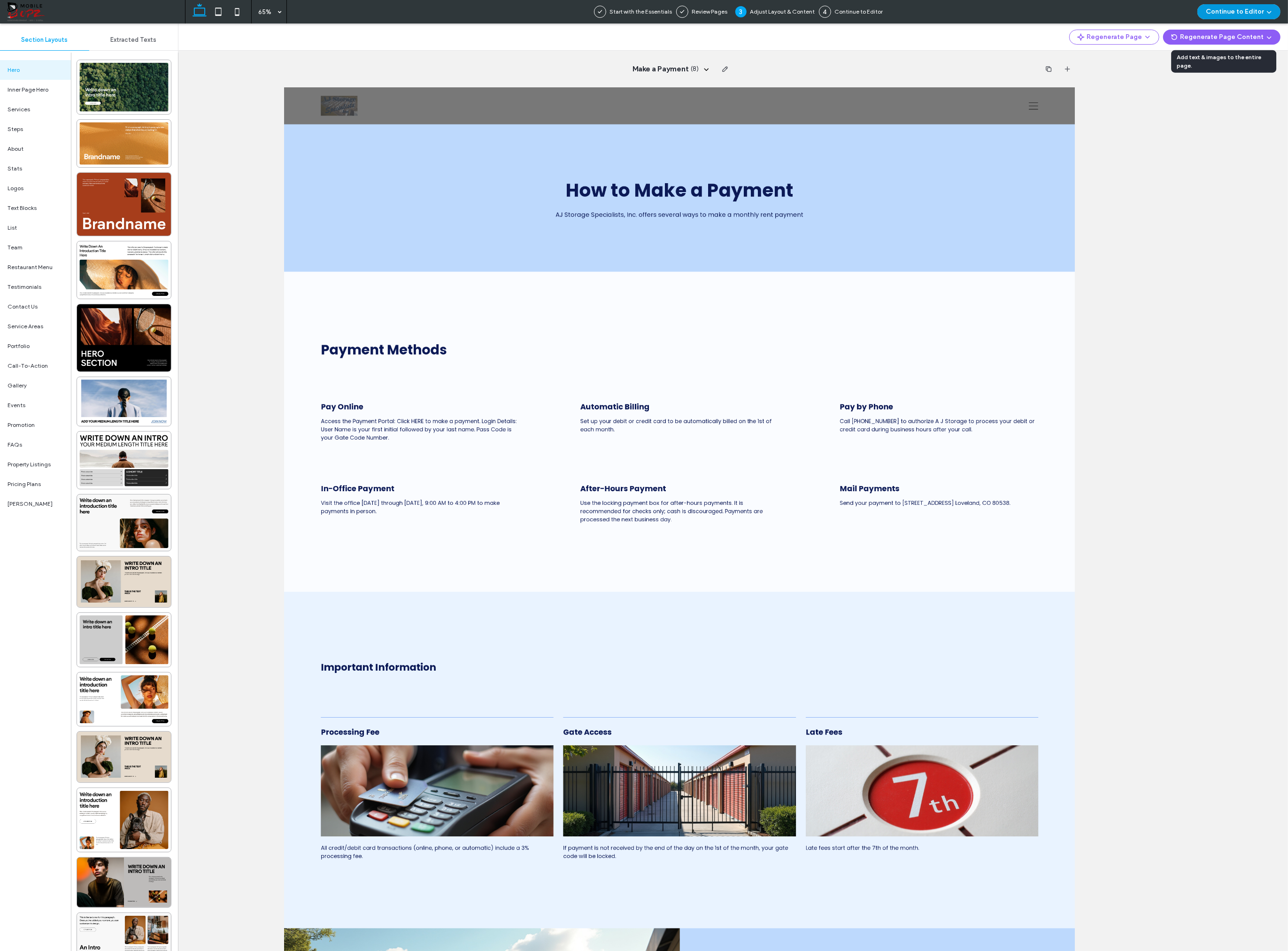
click at [968, 8] on button "Continue to Editor" at bounding box center [1239, 12] width 83 height 15
click at [968, 39] on span "With All Pages" at bounding box center [1219, 40] width 39 height 9
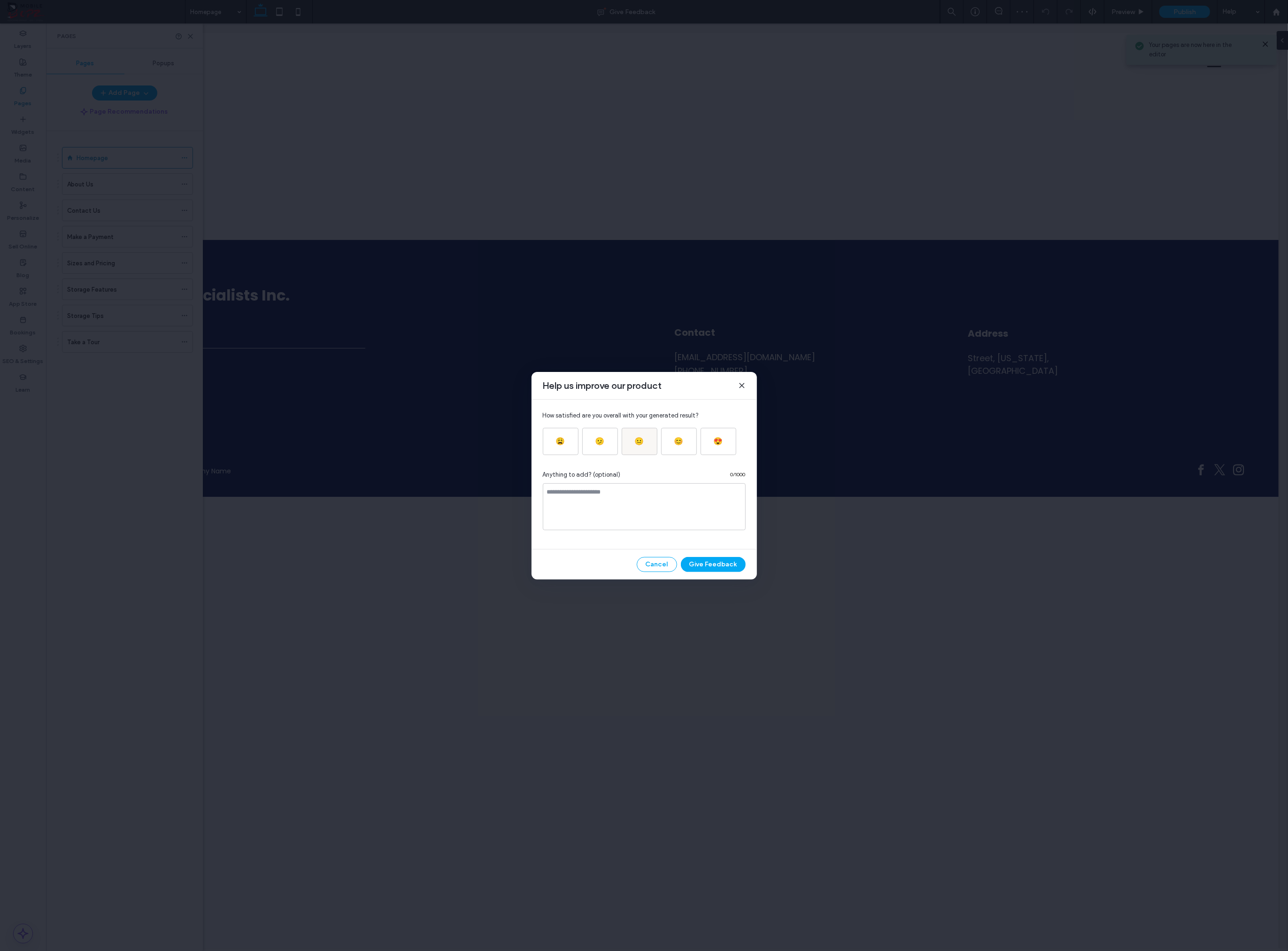
click at [632, 440] on div "😐" at bounding box center [639, 442] width 27 height 11
click at [581, 498] on textarea at bounding box center [645, 507] width 203 height 47
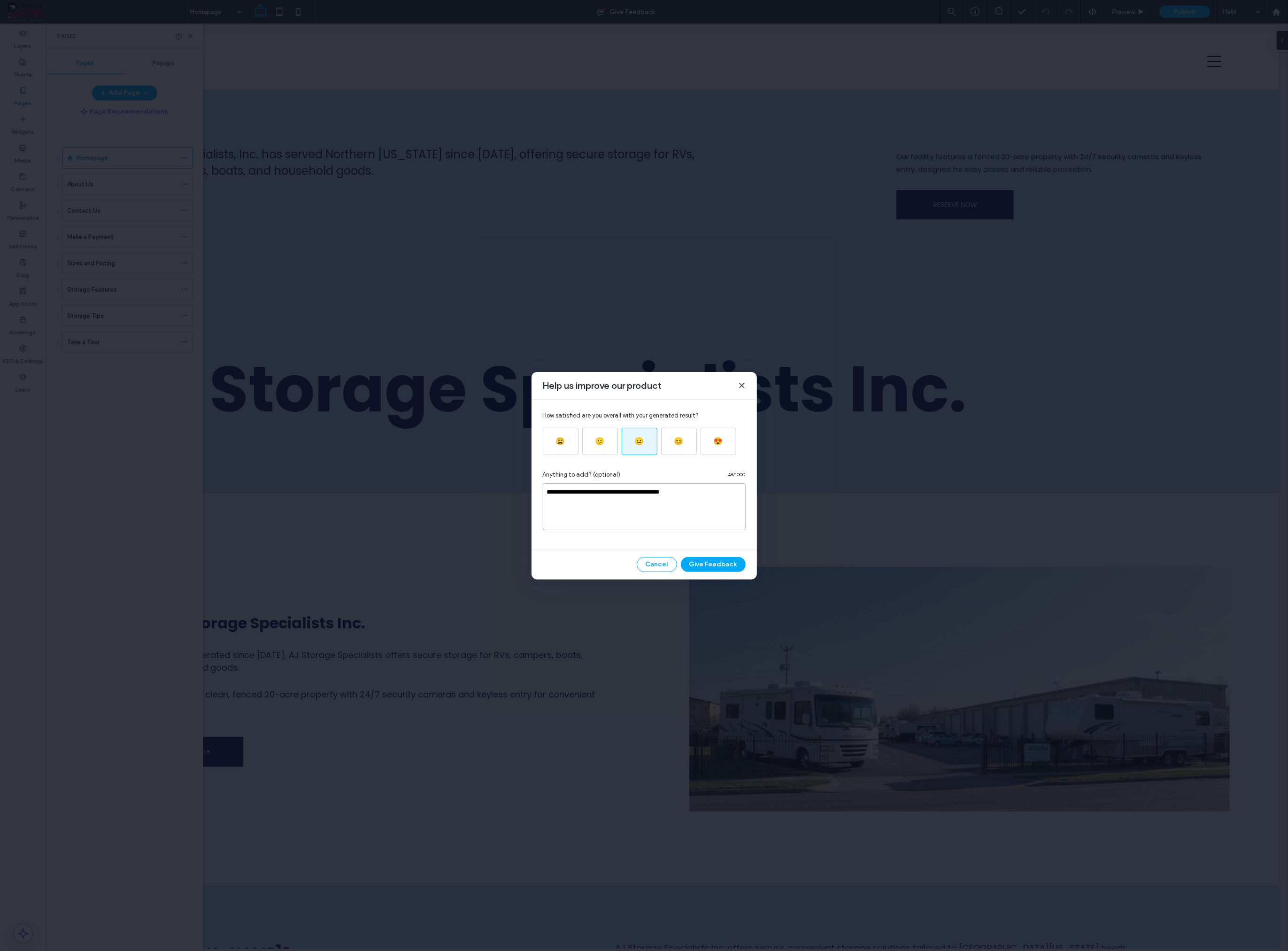
click at [633, 493] on textarea "**********" at bounding box center [645, 507] width 203 height 47
type textarea "**********"
click at [704, 564] on button "Give Feedback" at bounding box center [713, 564] width 65 height 15
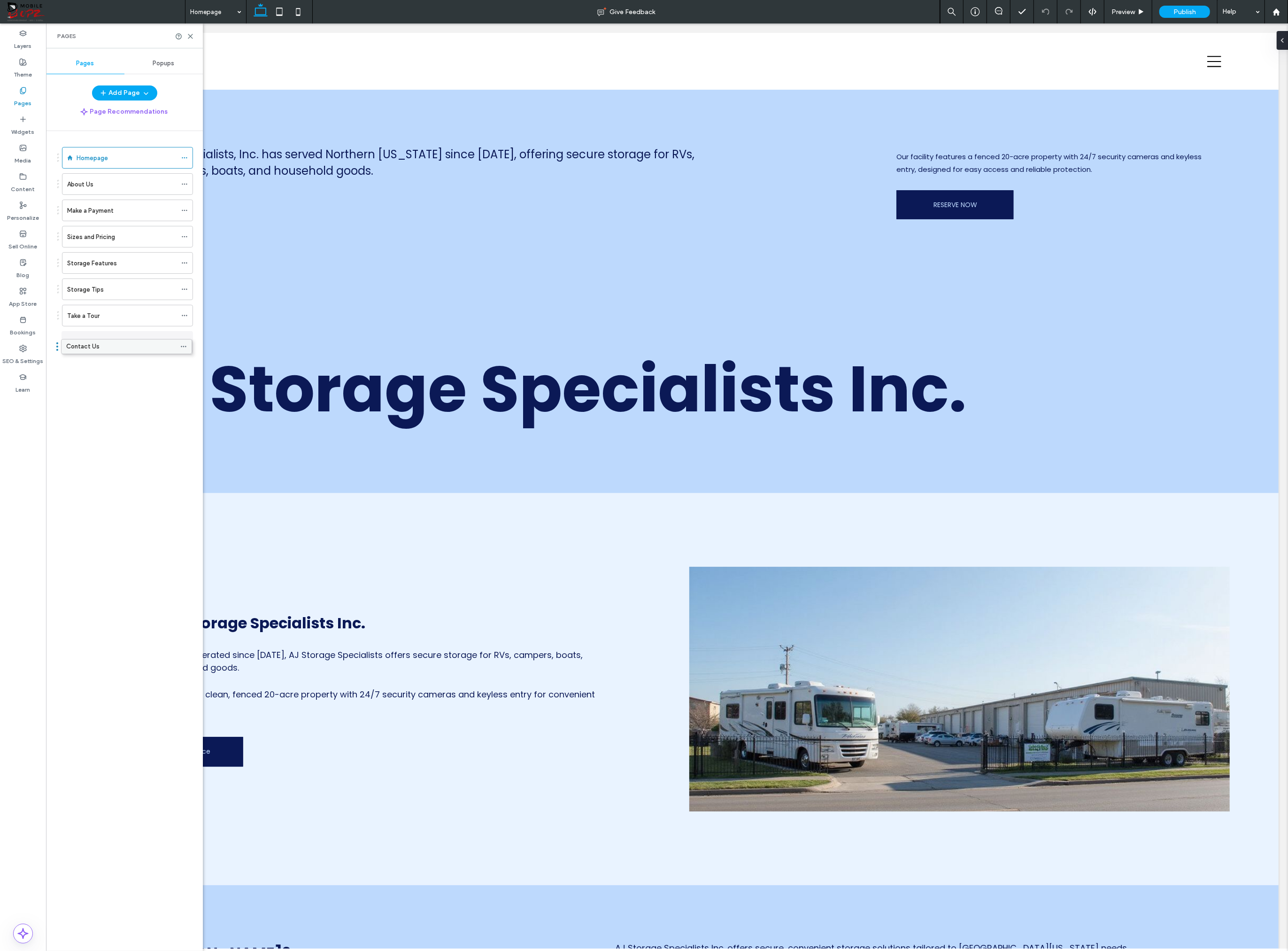
drag, startPoint x: 93, startPoint y: 209, endPoint x: 92, endPoint y: 348, distance: 139.0
click at [87, 448] on div "Homepage About Us Make a Payment Sizes and Pricing Storage Features Storage Tip…" at bounding box center [130, 538] width 146 height 815
drag, startPoint x: 190, startPoint y: 35, endPoint x: 144, endPoint y: 12, distance: 51.4
click at [190, 35] on icon at bounding box center [190, 36] width 7 height 7
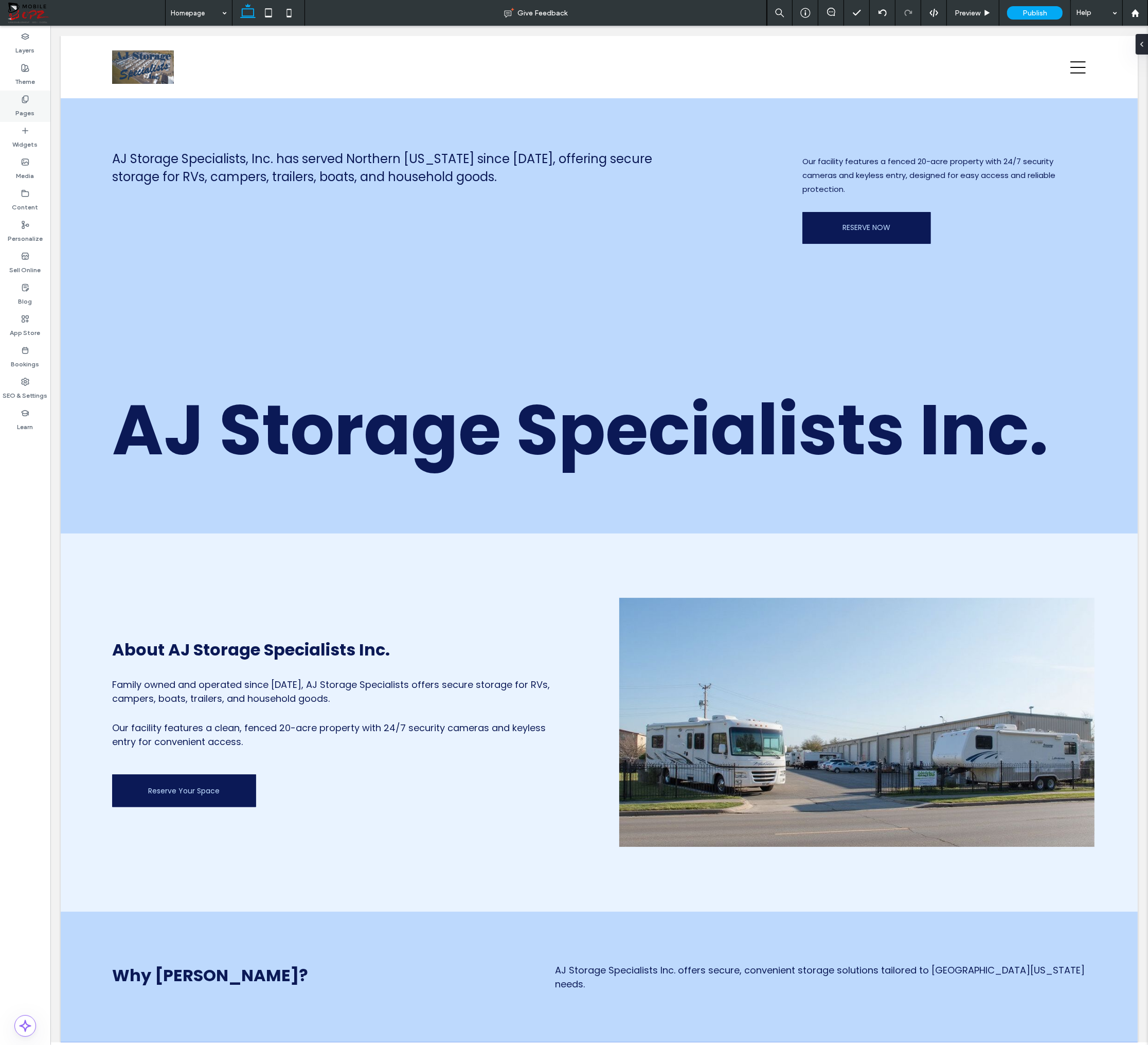
click at [21, 103] on label "Pages" at bounding box center [25, 111] width 19 height 15
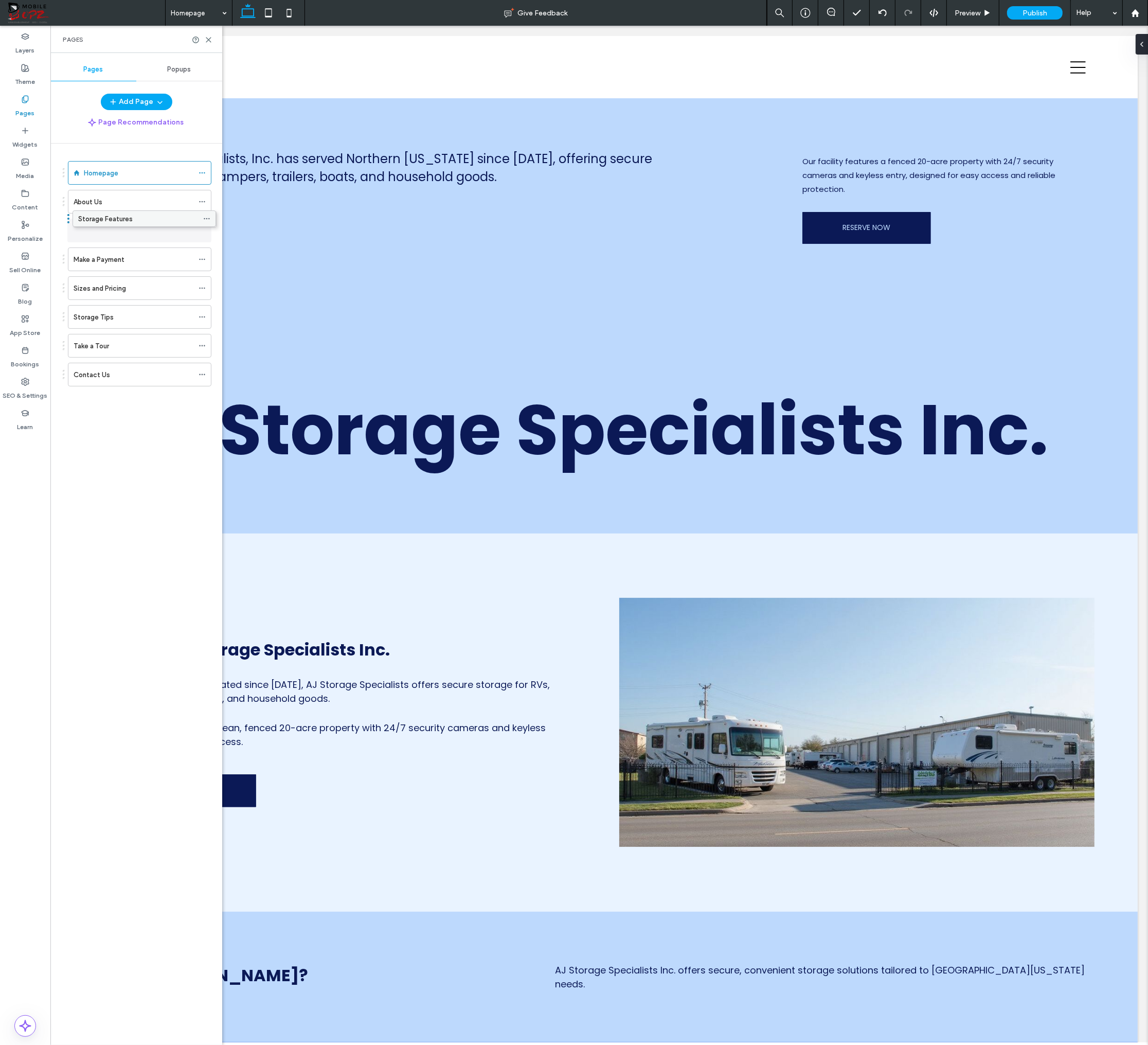
drag, startPoint x: 98, startPoint y: 286, endPoint x: 102, endPoint y: 219, distance: 67.1
drag, startPoint x: 110, startPoint y: 287, endPoint x: 115, endPoint y: 250, distance: 37.3
drag, startPoint x: 100, startPoint y: 344, endPoint x: 101, endPoint y: 308, distance: 36.0
click at [207, 38] on use at bounding box center [209, 40] width 5 height 5
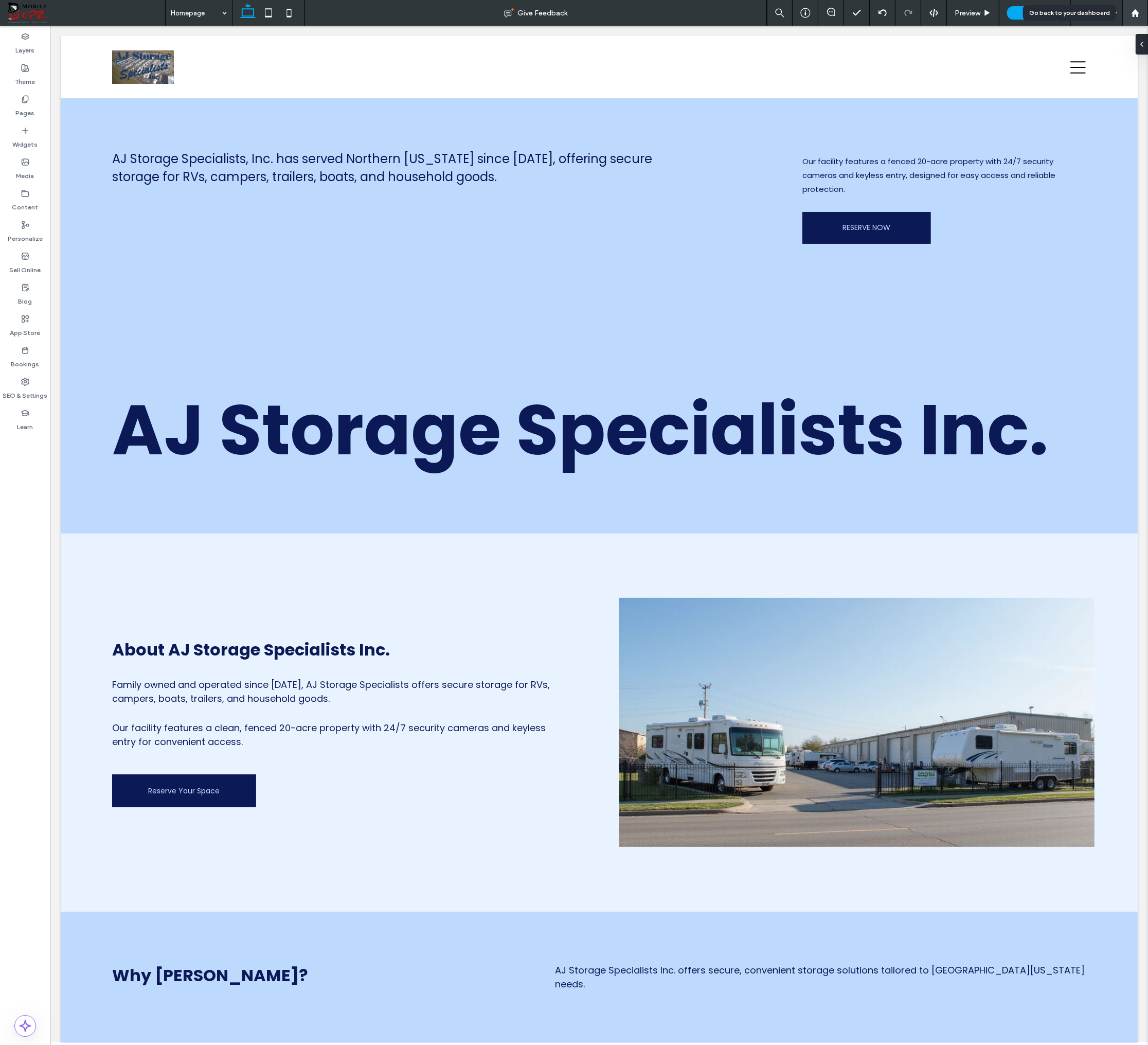
click at [1060, 11] on use at bounding box center [1135, 12] width 8 height 8
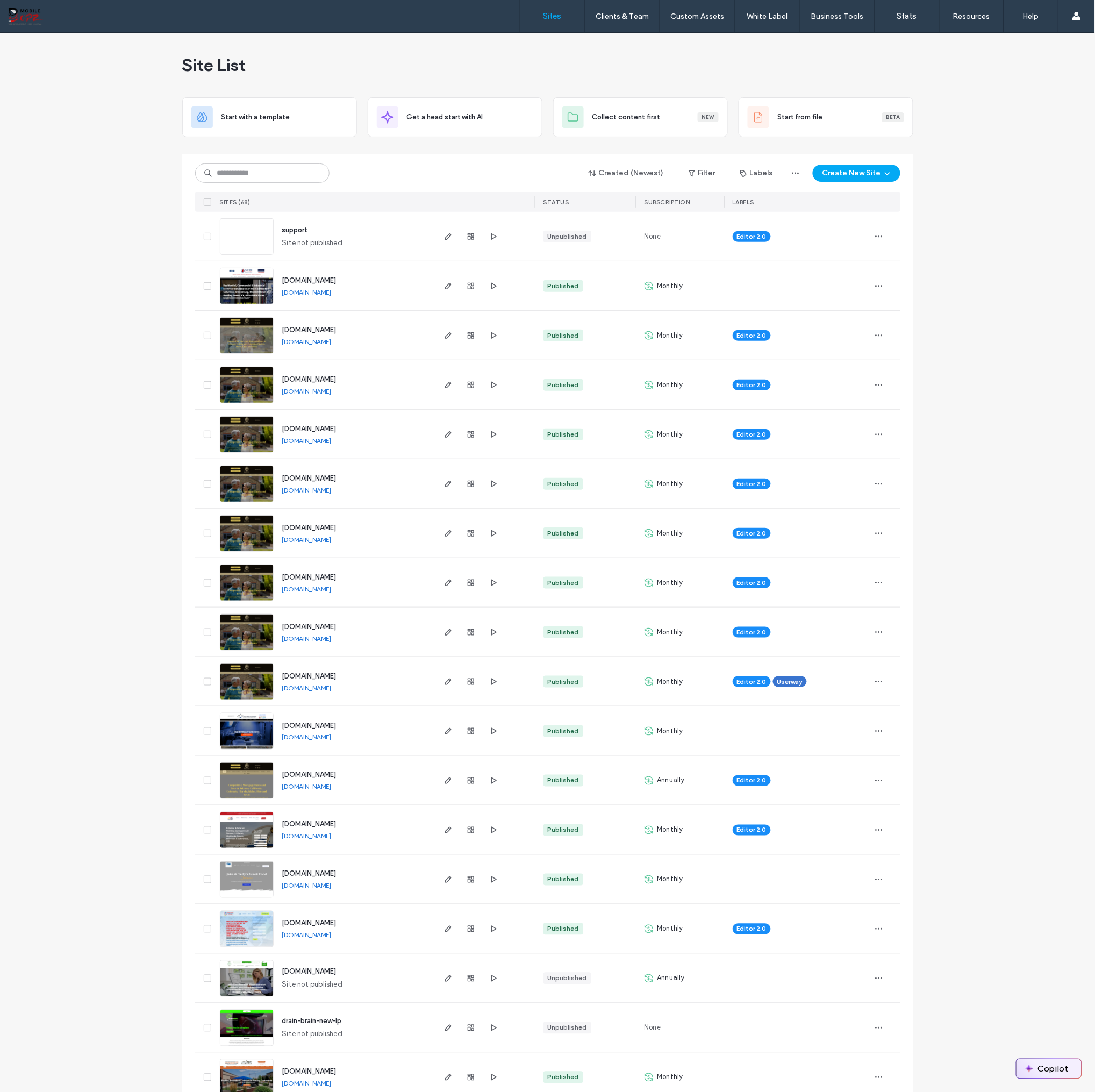
click at [1051, 1068] on button "Copilot" at bounding box center [1049, 1069] width 65 height 20
click at [959, 882] on span "Instantly create a beautiful site using a predesigned template" at bounding box center [969, 881] width 181 height 20
type textarea "**********"
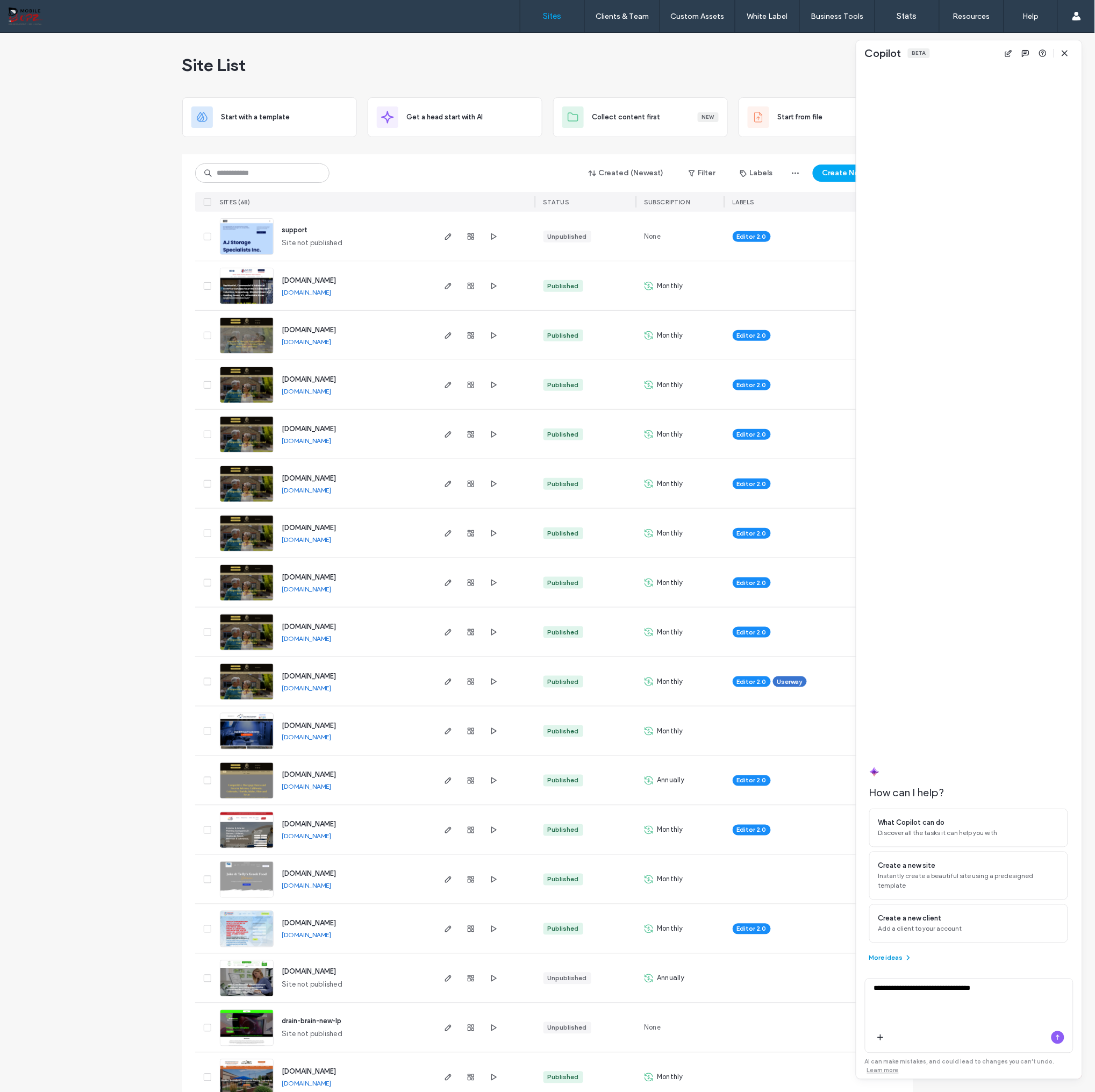
click at [893, 955] on button "More ideas" at bounding box center [891, 958] width 44 height 13
click at [1011, 651] on div at bounding box center [969, 371] width 199 height 609
click at [1012, 650] on div at bounding box center [969, 371] width 199 height 609
click at [380, 230] on div "support Site not published" at bounding box center [353, 236] width 160 height 49
click at [1061, 53] on icon "button" at bounding box center [1065, 53] width 9 height 9
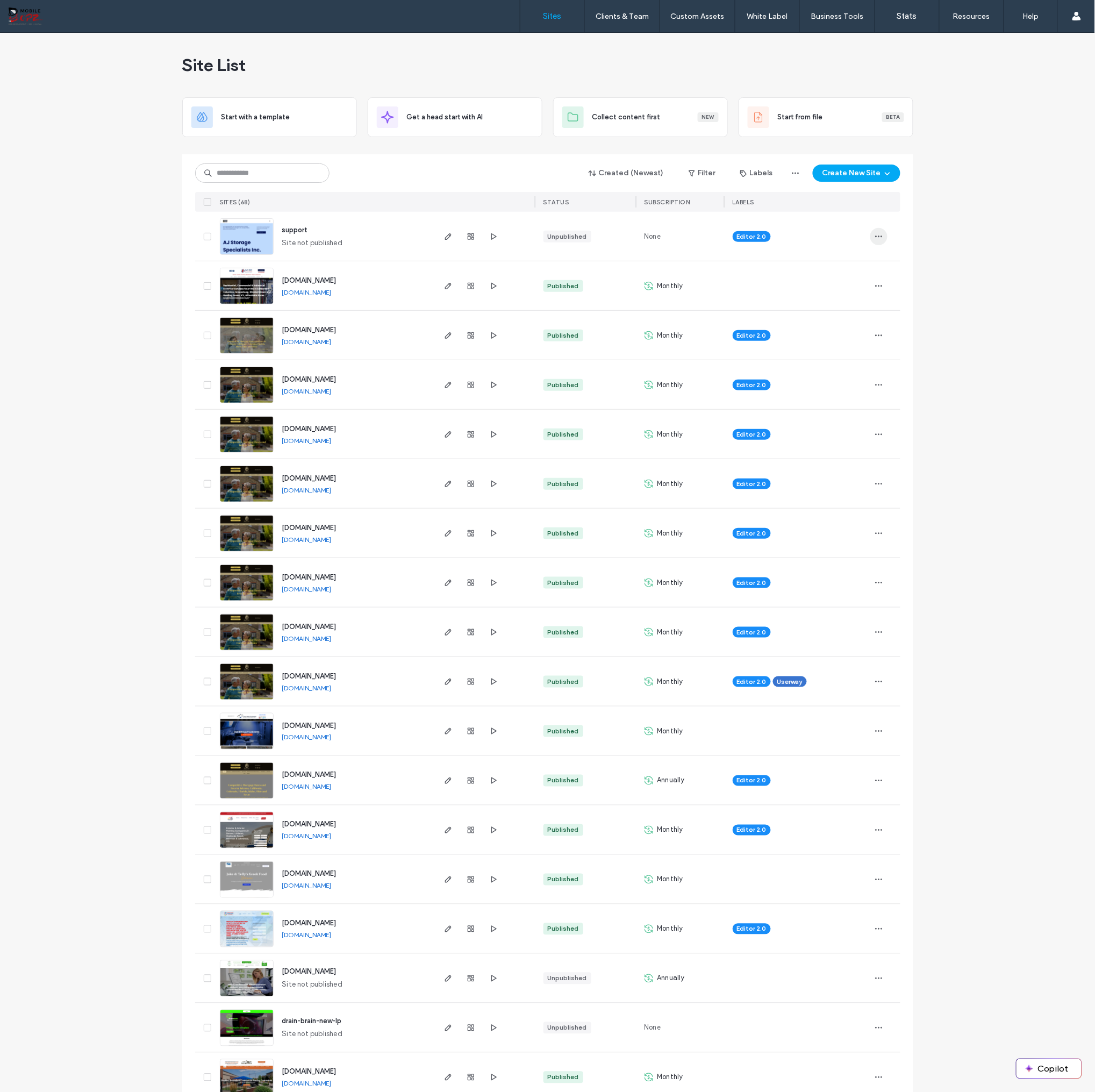
click at [874, 236] on icon "button" at bounding box center [879, 237] width 9 height 9
click at [840, 266] on span "Rename Site" at bounding box center [829, 264] width 41 height 11
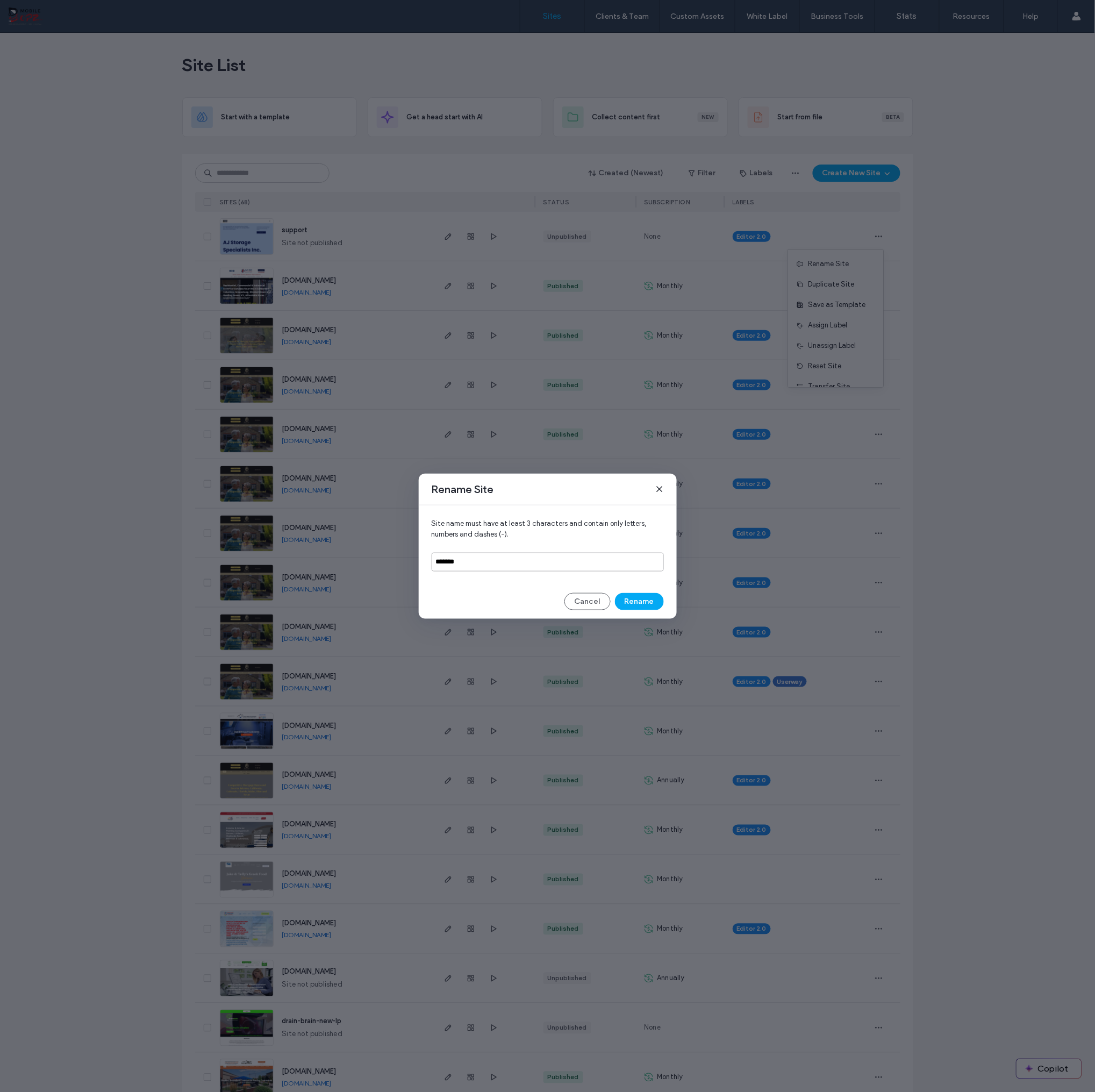
click at [456, 562] on input "*******" at bounding box center [548, 562] width 233 height 19
click at [456, 562] on input "*******" at bounding box center [548, 562] width 233 height 19
type input "**********"
click at [638, 604] on button "Rename" at bounding box center [639, 601] width 49 height 17
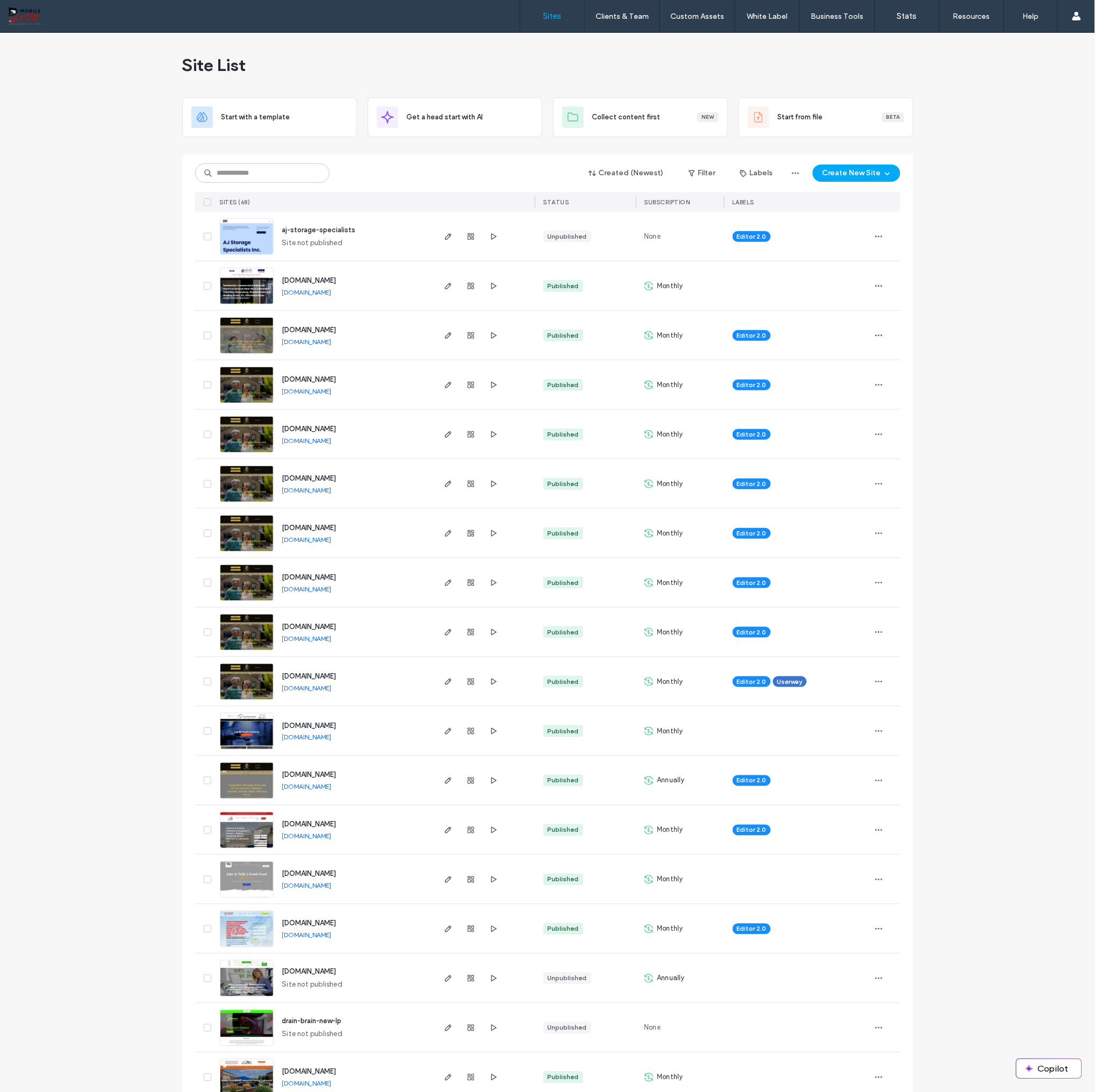
click at [741, 235] on span "Editor 2.0" at bounding box center [751, 236] width 30 height 9
click at [794, 230] on div "Editor 2.0" at bounding box center [797, 228] width 128 height 13
click at [874, 233] on icon "button" at bounding box center [879, 237] width 9 height 9
click at [828, 323] on span "Assign Label" at bounding box center [828, 325] width 39 height 11
click at [785, 346] on button "Cancel" at bounding box center [789, 343] width 37 height 13
